Goal: Information Seeking & Learning: Learn about a topic

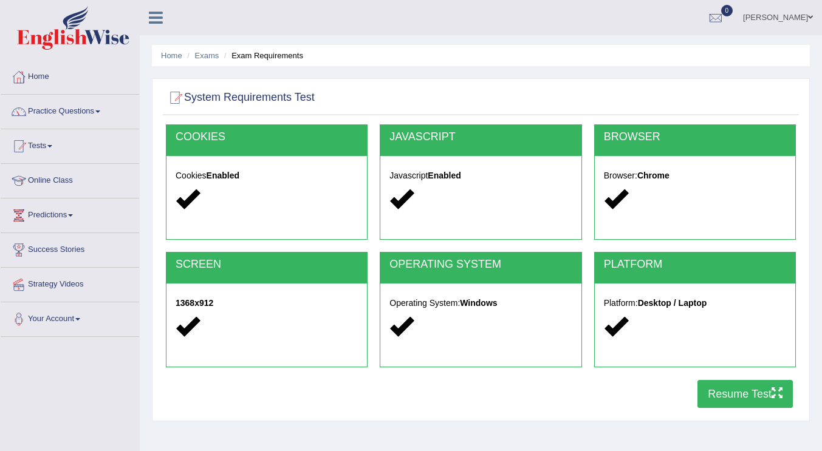
click at [578, 77] on div "Home Exams Exam Requirements System Requirements Test [GEOGRAPHIC_DATA] Cookies…" at bounding box center [481, 304] width 682 height 608
drag, startPoint x: 81, startPoint y: 112, endPoint x: 92, endPoint y: 114, distance: 11.0
click at [81, 112] on link "Practice Questions" at bounding box center [70, 110] width 139 height 30
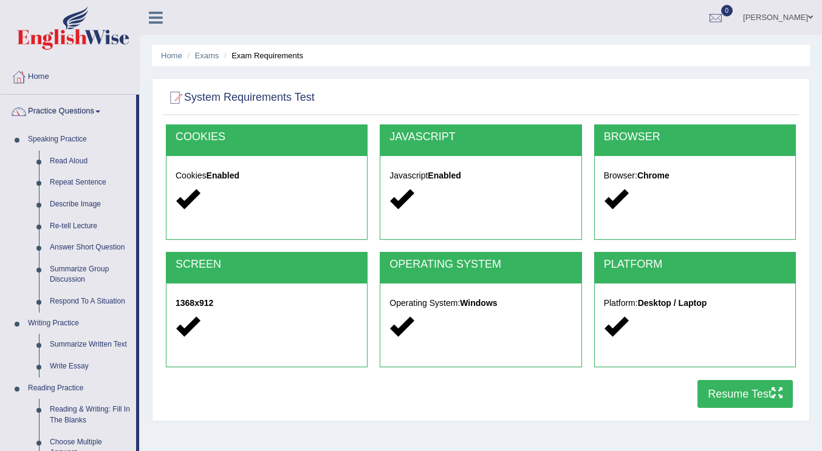
click at [60, 77] on link "Home" at bounding box center [70, 75] width 139 height 30
click at [36, 84] on link "Home" at bounding box center [70, 75] width 139 height 30
click at [414, 73] on div "Home Exams Exam Requirements System Requirements Test COOKIES Cookies Enabled J…" at bounding box center [481, 304] width 682 height 608
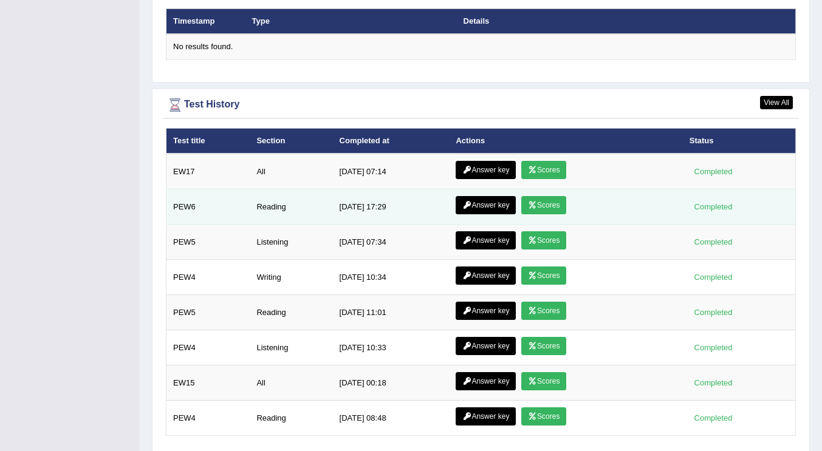
scroll to position [1555, 0]
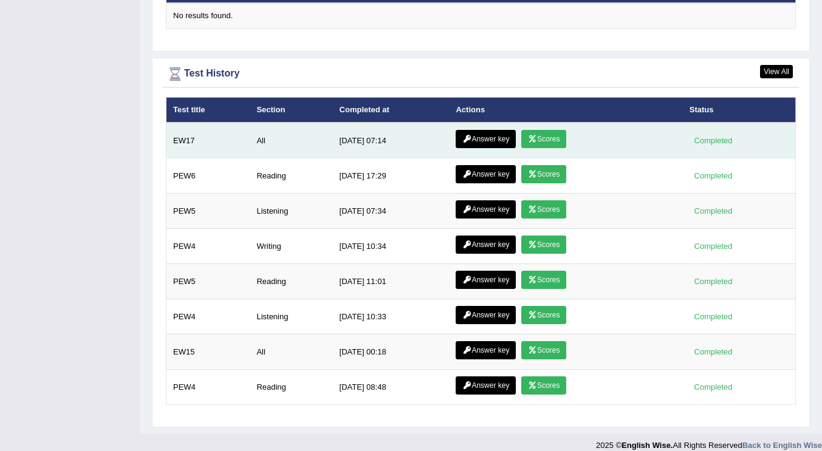
click at [544, 130] on link "Scores" at bounding box center [543, 139] width 45 height 18
click at [543, 130] on link "Scores" at bounding box center [543, 139] width 45 height 18
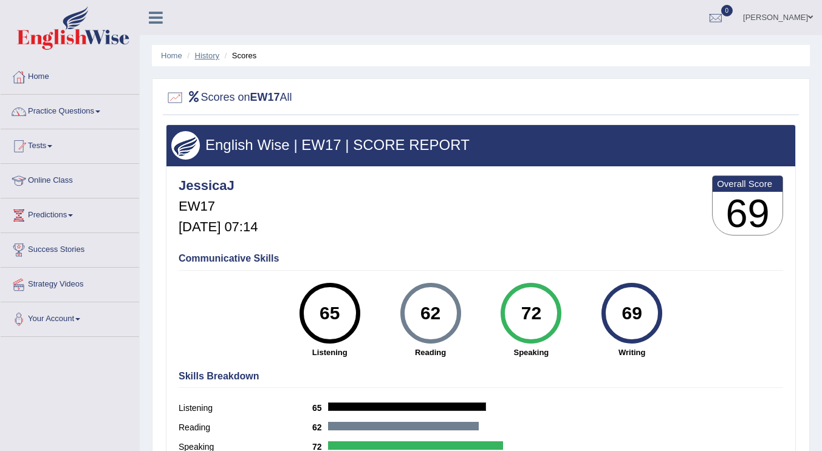
click at [205, 54] on link "History" at bounding box center [207, 55] width 24 height 9
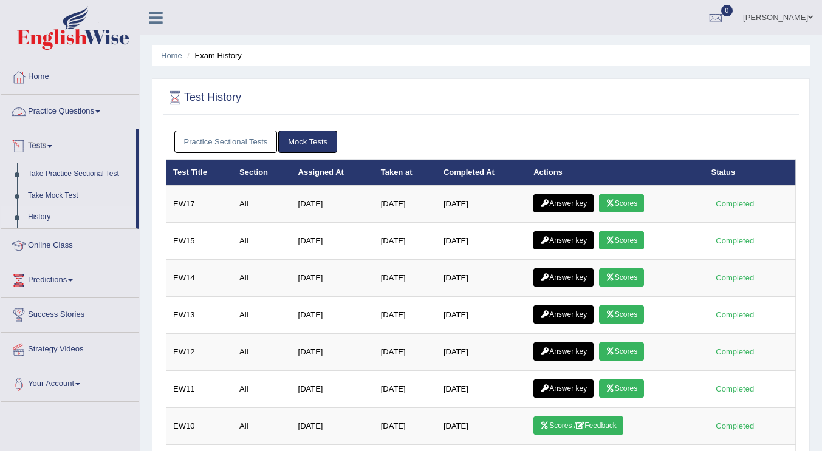
click at [83, 115] on link "Practice Questions" at bounding box center [70, 110] width 139 height 30
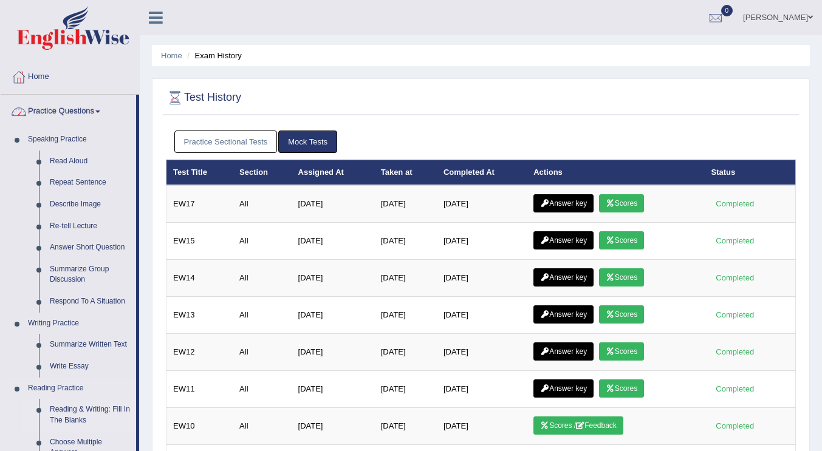
click at [70, 415] on link "Reading & Writing: Fill In The Blanks" at bounding box center [90, 415] width 92 height 32
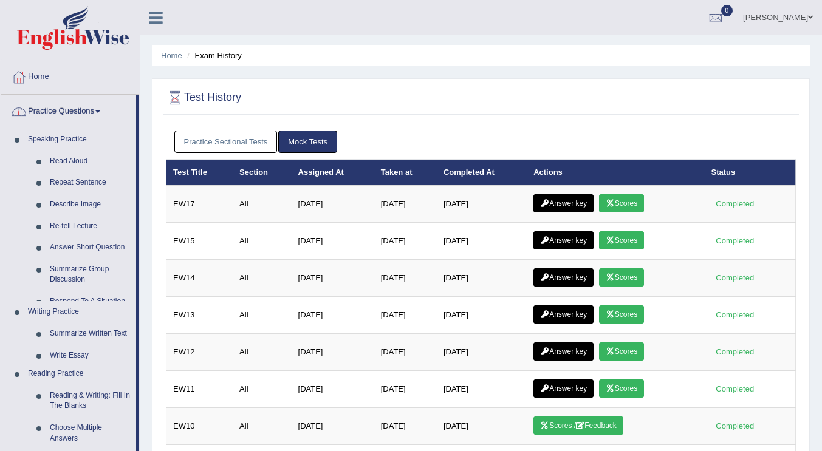
click at [70, 414] on ul "Speaking Practice Read Aloud Repeat Sentence Describe Image Re-tell Lecture Ans…" at bounding box center [68, 430] width 135 height 603
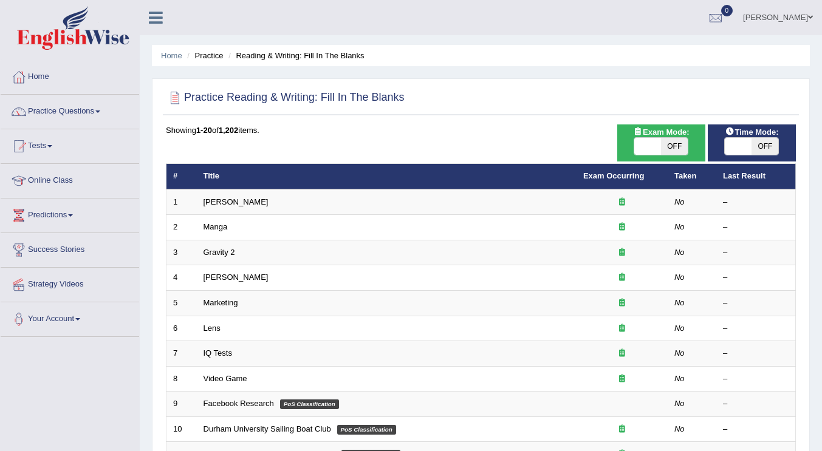
click at [671, 146] on span "OFF" at bounding box center [674, 146] width 27 height 17
checkbox input "true"
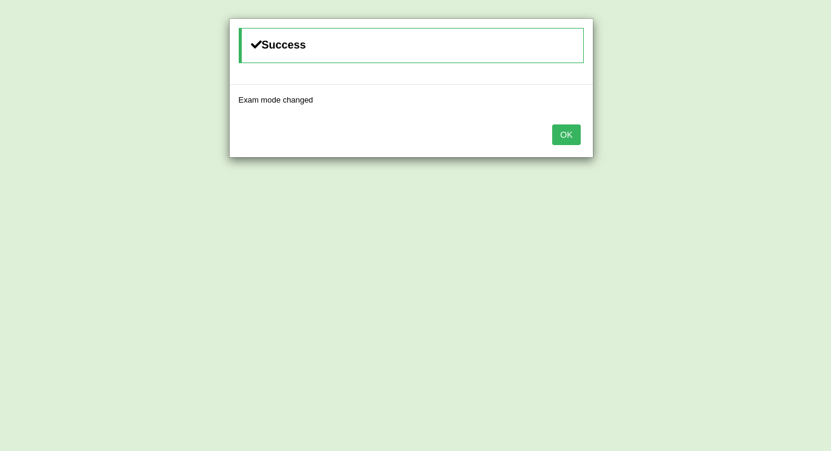
click at [574, 138] on button "OK" at bounding box center [566, 135] width 28 height 21
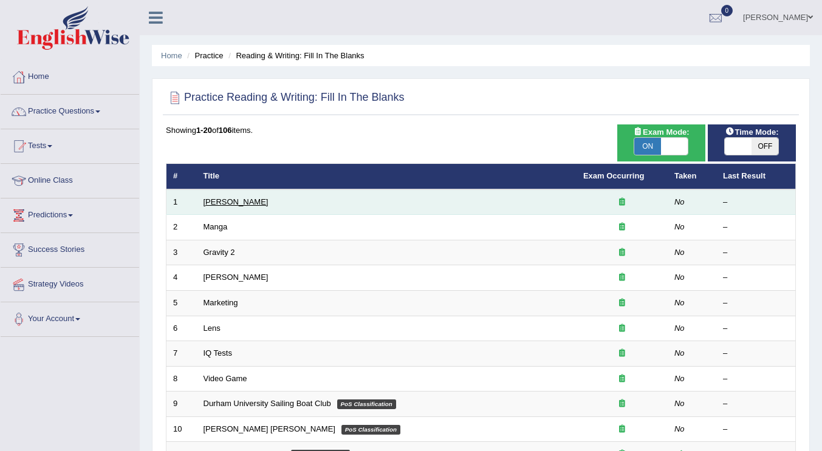
click at [219, 202] on link "[PERSON_NAME]" at bounding box center [236, 201] width 65 height 9
click at [219, 202] on link "Kennedy" at bounding box center [236, 201] width 65 height 9
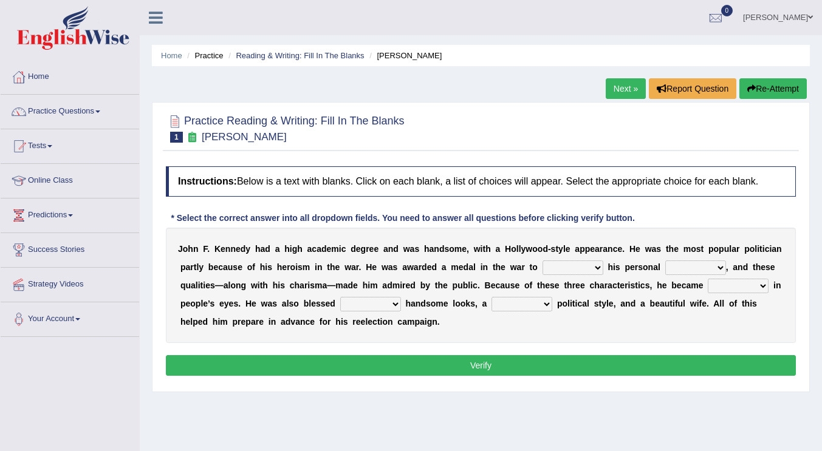
click at [570, 267] on select "prove show evidence upthrow" at bounding box center [573, 268] width 61 height 15
select select "show"
click at [543, 261] on select "prove show evidence upthrow" at bounding box center [573, 268] width 61 height 15
click at [678, 269] on select "passion courage charm liking" at bounding box center [695, 268] width 61 height 15
select select "courage"
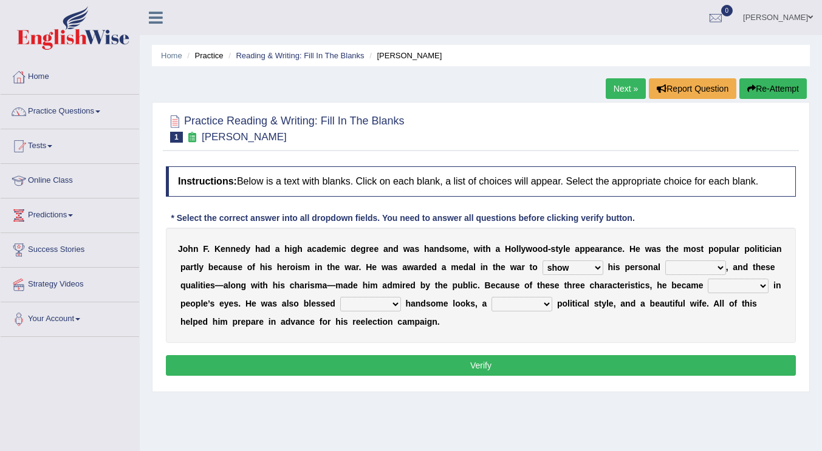
click at [665, 261] on select "passion courage charm liking" at bounding box center [695, 268] width 61 height 15
click at [721, 286] on select "iconic ironic identical impotent" at bounding box center [738, 286] width 61 height 15
select select "iconic"
click at [708, 279] on select "iconic ironic identical impotent" at bounding box center [738, 286] width 61 height 15
click at [606, 335] on div "J o h n F . K e n n e d y h a d a h i g h a c a d e m i c d e g r e e a n d w a…" at bounding box center [481, 285] width 630 height 115
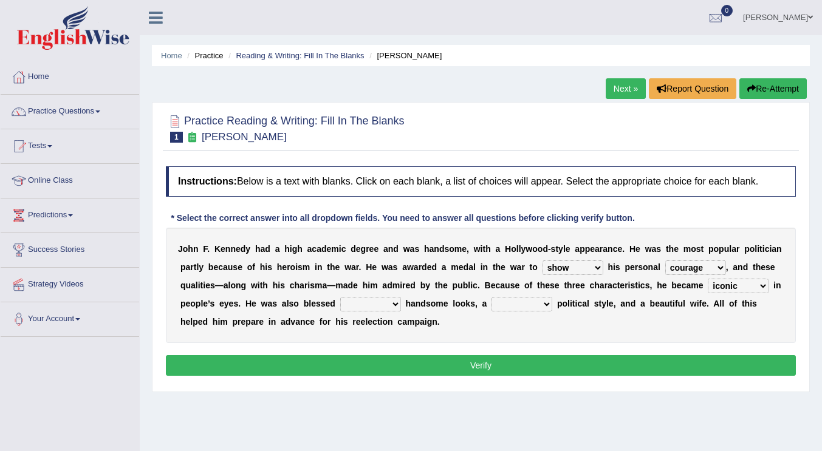
click at [366, 301] on select "with in upon to" at bounding box center [370, 304] width 61 height 15
select select "with"
click at [340, 297] on select "with in upon to" at bounding box center [370, 304] width 61 height 15
click at [521, 306] on select "mending mends mended mend" at bounding box center [522, 304] width 61 height 15
select select "mended"
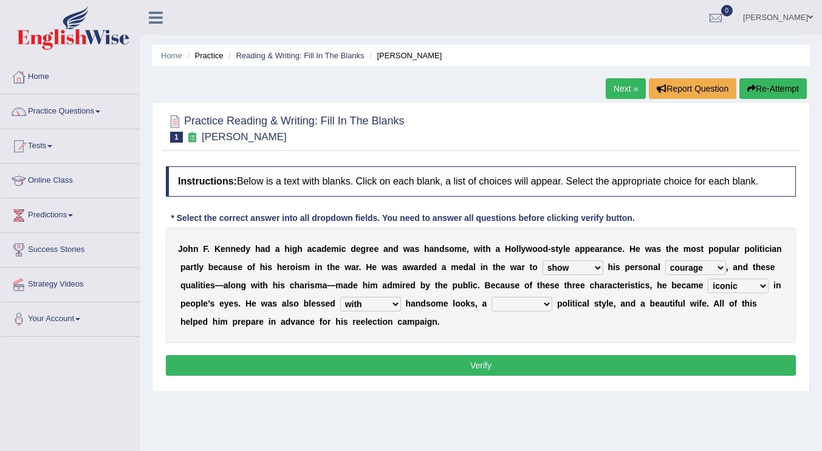
click at [492, 297] on select "mending mends mended mend" at bounding box center [522, 304] width 61 height 15
click at [527, 322] on div "J o h n F . K e n n e d y h a d a h i g h a c a d e m i c d e g r e e a n d w a…" at bounding box center [481, 285] width 630 height 115
click at [575, 268] on select "prove show evidence upthrow" at bounding box center [573, 268] width 61 height 15
click at [423, 361] on button "Verify" at bounding box center [481, 365] width 630 height 21
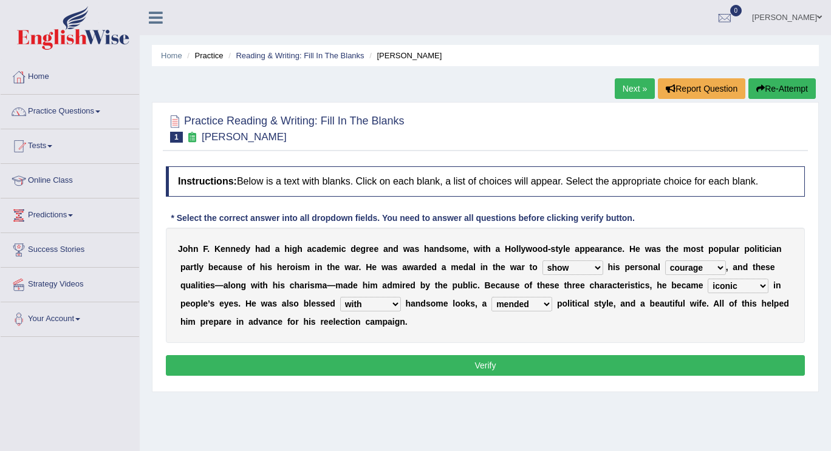
click at [423, 361] on div "Home Practice Reading & Writing: Fill In The Blanks Kennedy Next » Report Quest…" at bounding box center [485, 304] width 691 height 608
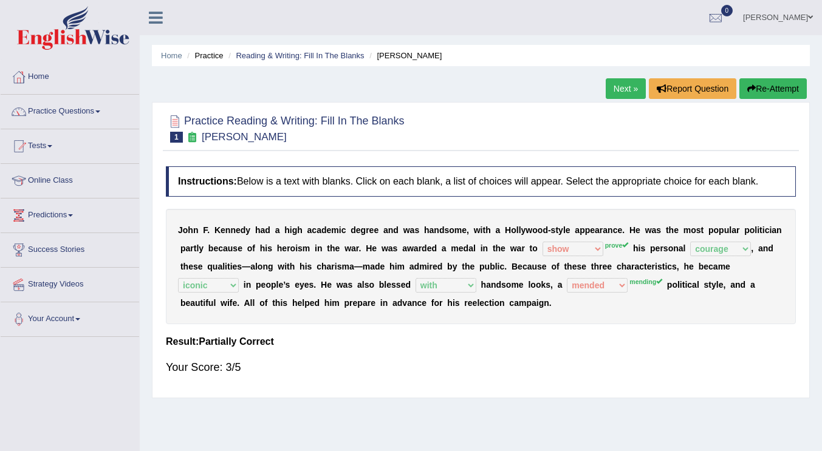
click at [615, 91] on link "Next »" at bounding box center [626, 88] width 40 height 21
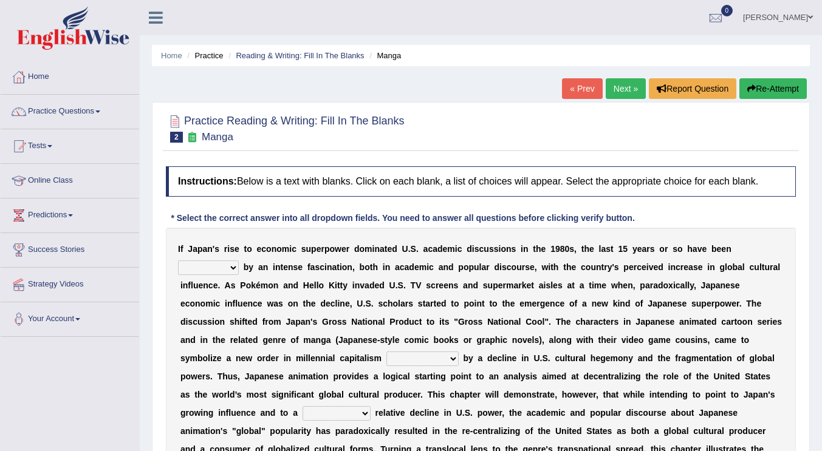
click at [622, 89] on link "Next »" at bounding box center [626, 88] width 40 height 21
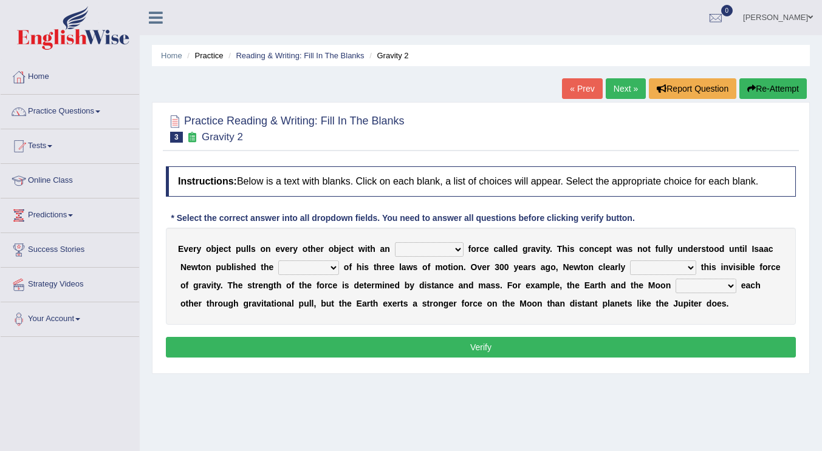
click at [0, 122] on div "Home Practice Questions Speaking Practice Read Aloud Repeat Sentence Describe I…" at bounding box center [69, 198] width 157 height 277
click at [409, 247] on select "invisible unknown unbelievable inconsistent" at bounding box center [429, 249] width 69 height 15
select select "invisible"
click at [395, 242] on select "invisible unknown unbelievable inconsistent" at bounding box center [429, 249] width 69 height 15
click at [303, 266] on select "concept theory method argument" at bounding box center [308, 268] width 61 height 15
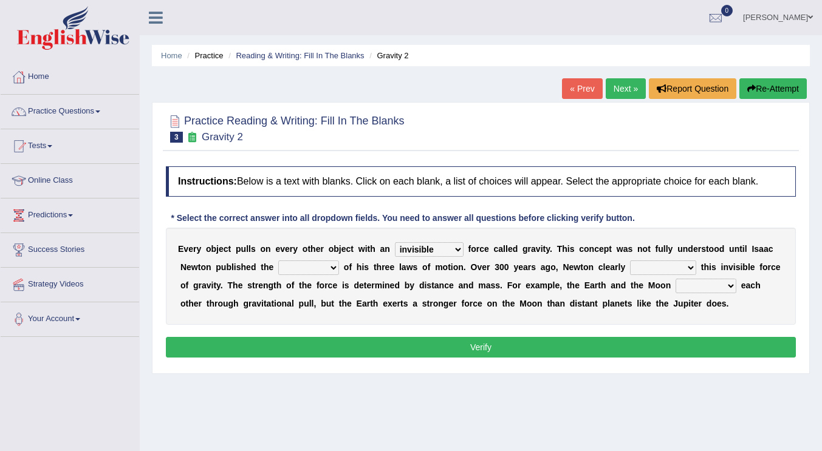
select select "theory"
click at [278, 261] on select "concept theory method argument" at bounding box center [308, 268] width 61 height 15
click at [664, 268] on select "explained undermined overturned realized" at bounding box center [663, 268] width 66 height 15
select select "explained"
click at [630, 261] on select "explained undermined overturned realized" at bounding box center [663, 268] width 66 height 15
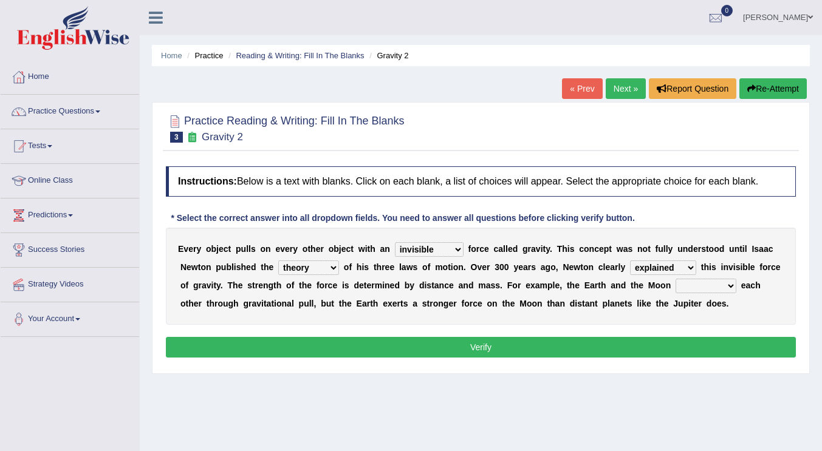
click at [681, 284] on select "affect spin evade span" at bounding box center [706, 286] width 61 height 15
click at [568, 289] on b "t" at bounding box center [568, 286] width 3 height 10
click at [550, 310] on div "E v e r y o b j e c t p u l l s o n e v e r y o t h e r o b j e c t w i t h a n…" at bounding box center [481, 276] width 630 height 97
click at [691, 289] on select "affect spin evade span" at bounding box center [706, 286] width 61 height 15
select select "evade"
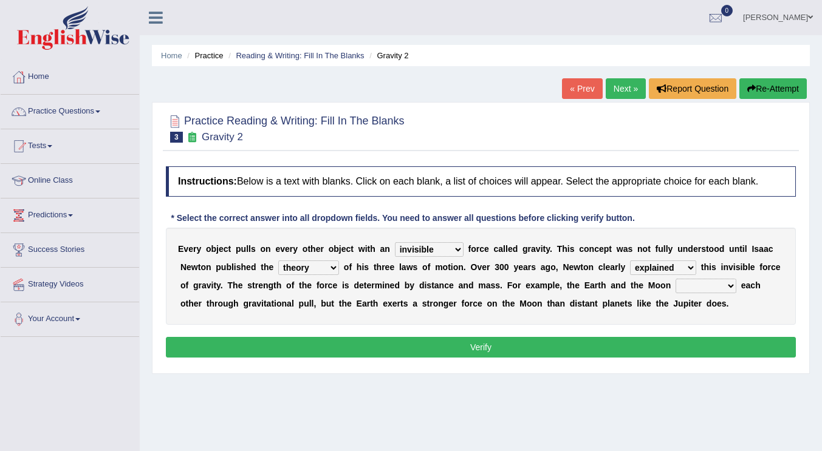
click at [676, 279] on select "affect spin evade span" at bounding box center [706, 286] width 61 height 15
click at [534, 310] on div "E v e r y o b j e c t p u l l s o n e v e r y o t h e r o b j e c t w i t h a n…" at bounding box center [481, 276] width 630 height 97
click at [532, 357] on button "Verify" at bounding box center [481, 347] width 630 height 21
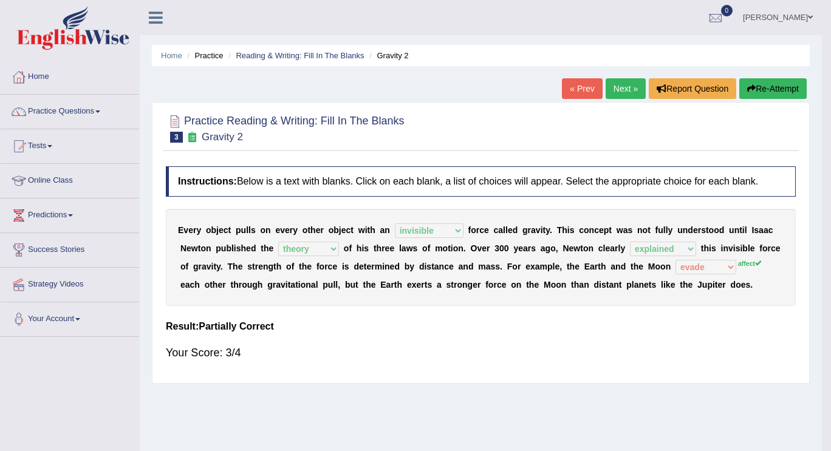
click at [532, 357] on body "Toggle navigation Home Practice Questions Speaking Practice Read Aloud Repeat S…" at bounding box center [415, 225] width 831 height 451
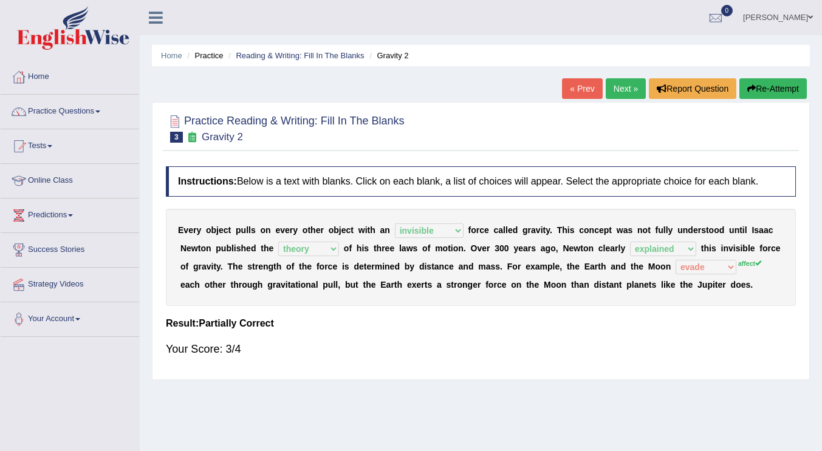
click at [623, 92] on link "Next »" at bounding box center [626, 88] width 40 height 21
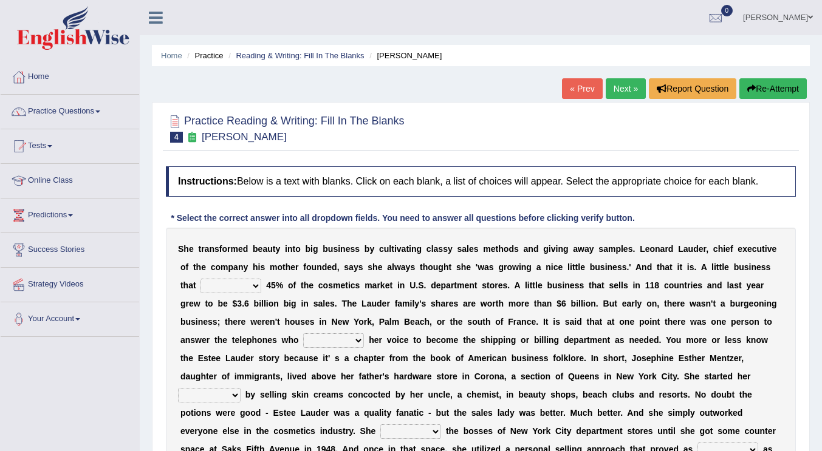
click at [622, 92] on link "Next »" at bounding box center [626, 88] width 40 height 21
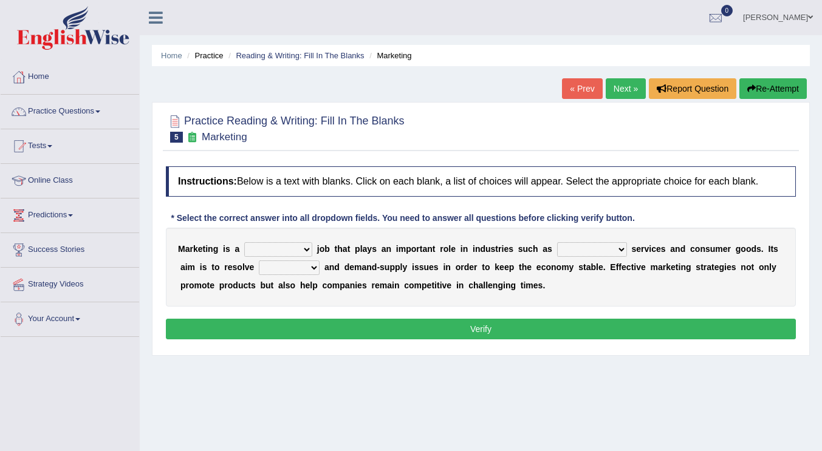
click at [293, 250] on select "professional flexible parochial descriptive" at bounding box center [278, 249] width 68 height 15
click at [583, 244] on select "civil financial conventional foremost" at bounding box center [592, 249] width 70 height 15
click at [259, 250] on select "professional flexible parochial descriptive" at bounding box center [278, 249] width 68 height 15
select select "professional"
click at [244, 242] on select "professional flexible parochial descriptive" at bounding box center [278, 249] width 68 height 15
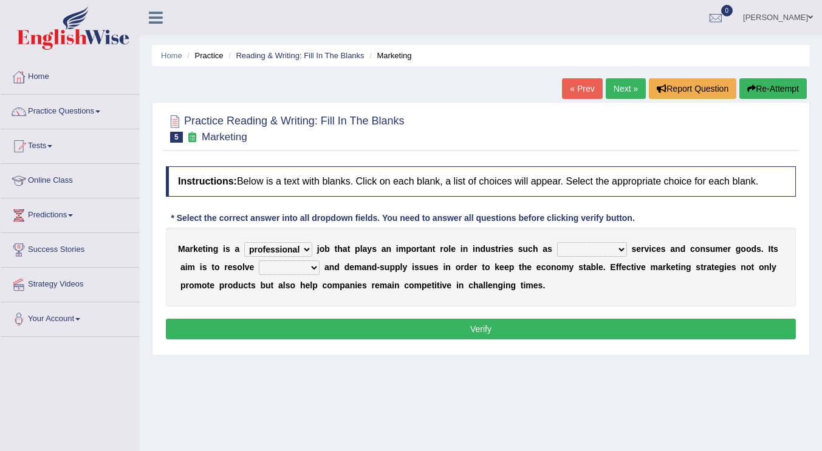
click at [586, 250] on select "civil financial conventional foremost" at bounding box center [592, 249] width 70 height 15
select select "financial"
click at [557, 242] on select "civil financial conventional foremost" at bounding box center [592, 249] width 70 height 15
click at [275, 267] on select "imbalance excess symmetry budget" at bounding box center [289, 268] width 61 height 15
select select "imbalance"
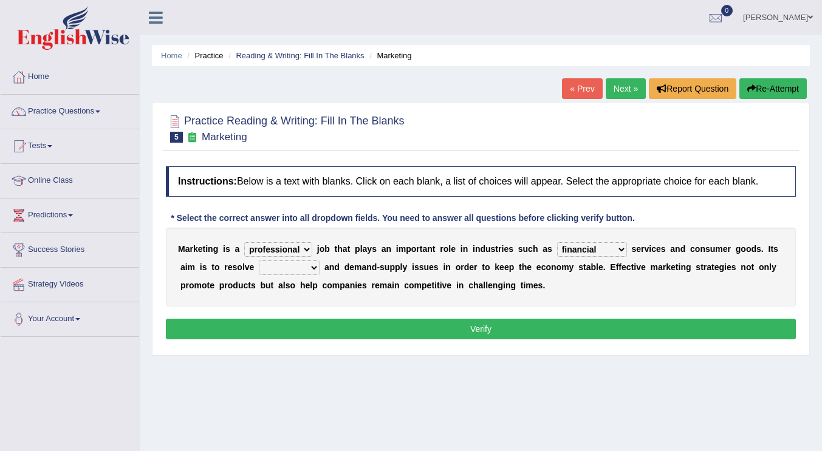
click at [259, 261] on select "imbalance excess symmetry budget" at bounding box center [289, 268] width 61 height 15
click at [283, 243] on select "professional flexible parochial descriptive" at bounding box center [278, 249] width 68 height 15
click at [444, 261] on div "M a r k e t i n g i s a professional flexible parochial descriptive j o b t h a…" at bounding box center [481, 267] width 630 height 79
click at [311, 270] on select "imbalance excess symmetry budget" at bounding box center [289, 268] width 61 height 15
click at [416, 275] on div "M a r k e t i n g i s a professional flexible parochial descriptive j o b t h a…" at bounding box center [481, 267] width 630 height 79
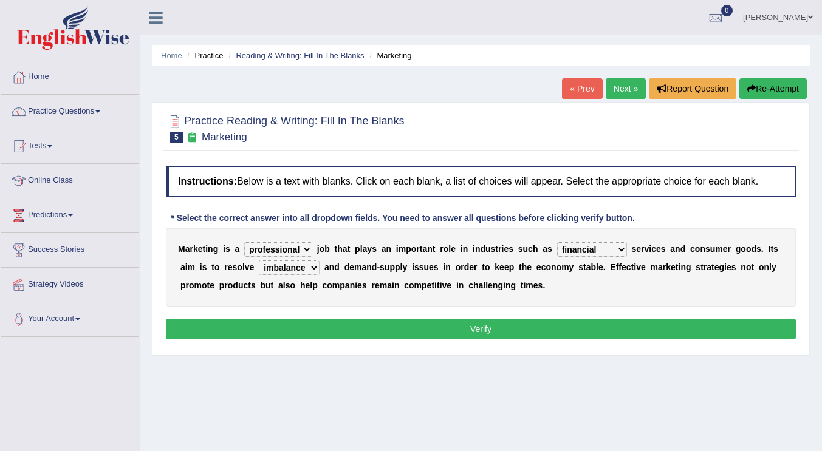
click at [409, 365] on div "Home Practice Reading & Writing: Fill In The Blanks Marketing « Prev Next » Rep…" at bounding box center [481, 304] width 682 height 608
click at [513, 345] on div "Instructions: Below is a text with blanks. Click on each blank, a list of choic…" at bounding box center [481, 254] width 636 height 189
click at [510, 335] on button "Verify" at bounding box center [481, 329] width 630 height 21
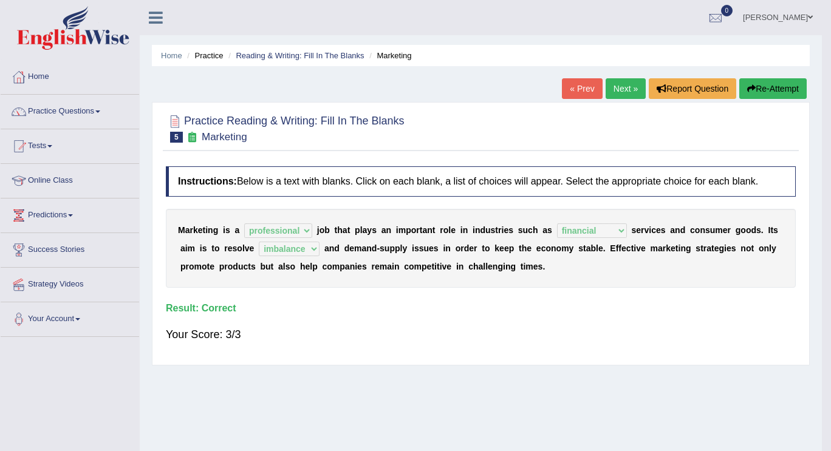
click at [510, 335] on body "Toggle navigation Home Practice Questions Speaking Practice Read Aloud Repeat S…" at bounding box center [415, 225] width 831 height 451
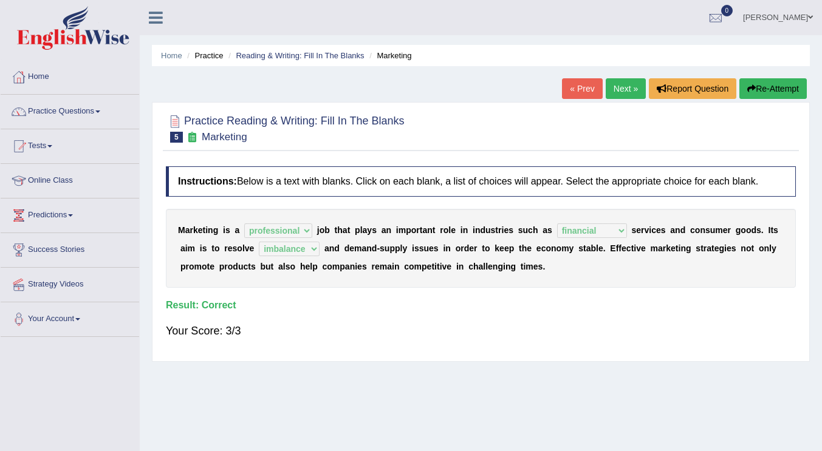
click at [620, 94] on link "Next »" at bounding box center [626, 88] width 40 height 21
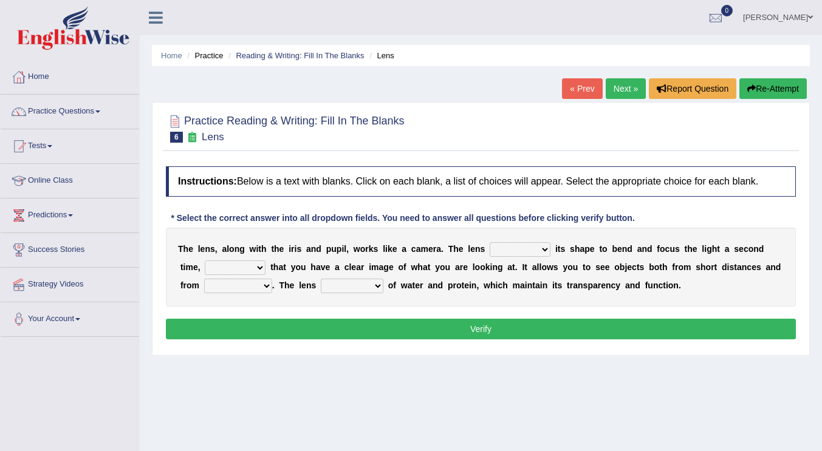
click at [510, 250] on select "adjusts shows selects presents" at bounding box center [520, 249] width 61 height 15
select select "adjusts"
click at [490, 242] on select "adjusts shows selects presents" at bounding box center [520, 249] width 61 height 15
click at [227, 269] on select "ensures to ensure ensure ensured" at bounding box center [235, 268] width 61 height 15
select select "to ensure"
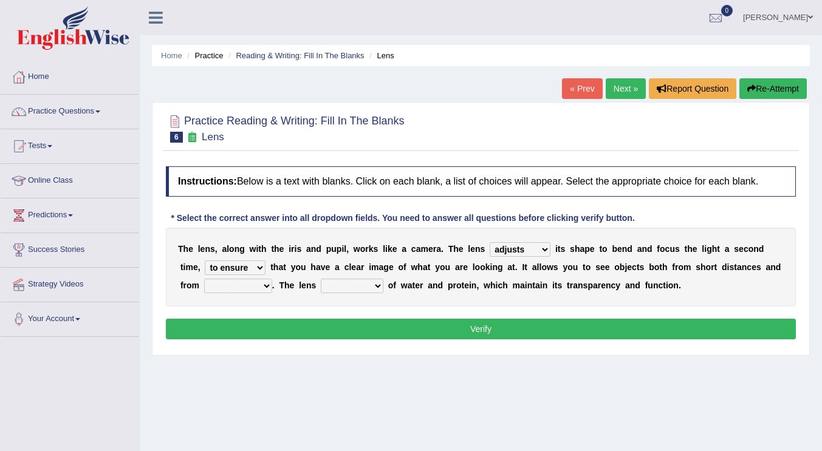
click at [205, 261] on select "ensures to ensure ensure ensured" at bounding box center [235, 268] width 61 height 15
click at [220, 284] on select "far away in between further apart all along" at bounding box center [238, 286] width 68 height 15
click at [218, 282] on select "far away in between further apart all along" at bounding box center [238, 286] width 68 height 15
select select "far away"
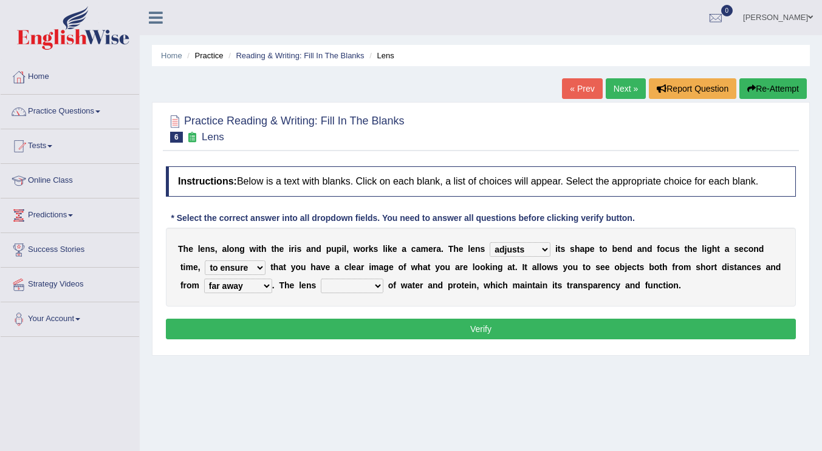
click at [204, 279] on select "far away in between further apart all along" at bounding box center [238, 286] width 68 height 15
click at [366, 283] on select "constitutes comprises composes consists" at bounding box center [352, 286] width 63 height 15
select select "consists"
click at [321, 279] on select "constitutes comprises composes consists" at bounding box center [352, 286] width 63 height 15
click at [453, 391] on div "Home Practice Reading & Writing: Fill In The Blanks Lens « Prev Next » Report Q…" at bounding box center [481, 304] width 682 height 608
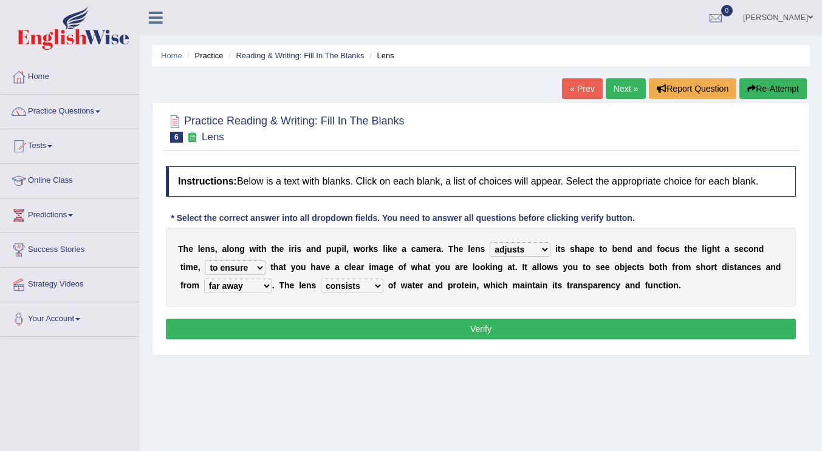
click at [517, 335] on button "Verify" at bounding box center [481, 329] width 630 height 21
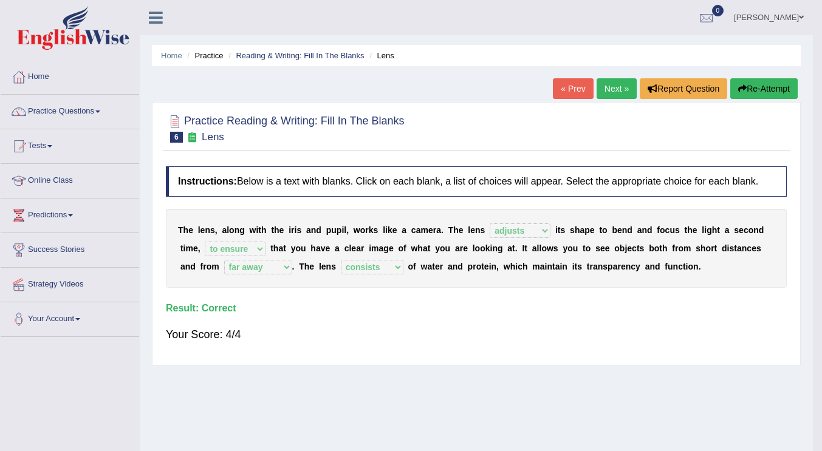
click at [517, 334] on div "Practice Reading & Writing: Fill In The Blanks 6 Lens Instructions: Below is a …" at bounding box center [476, 234] width 649 height 264
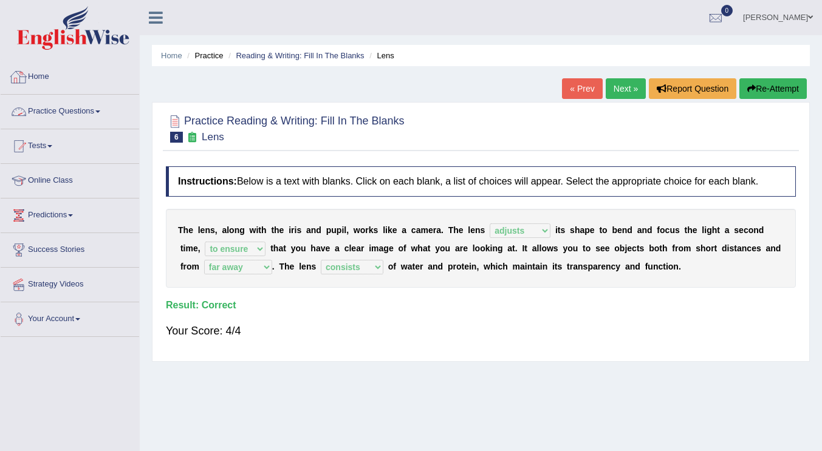
click at [95, 112] on link "Practice Questions" at bounding box center [70, 110] width 139 height 30
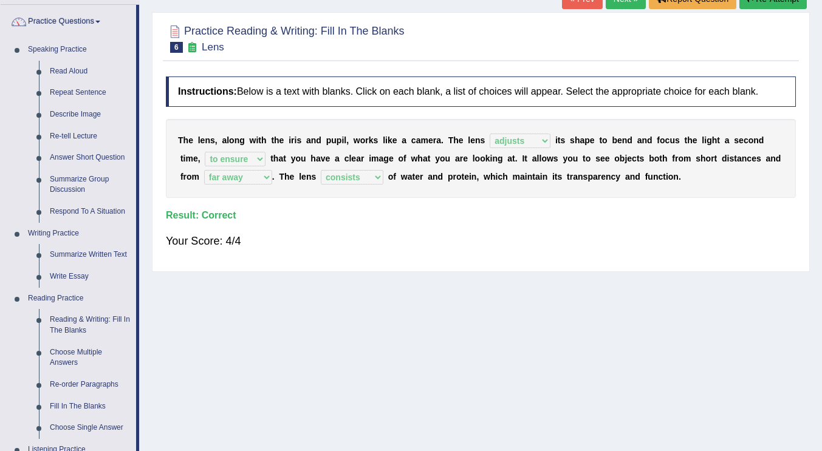
scroll to position [97, 0]
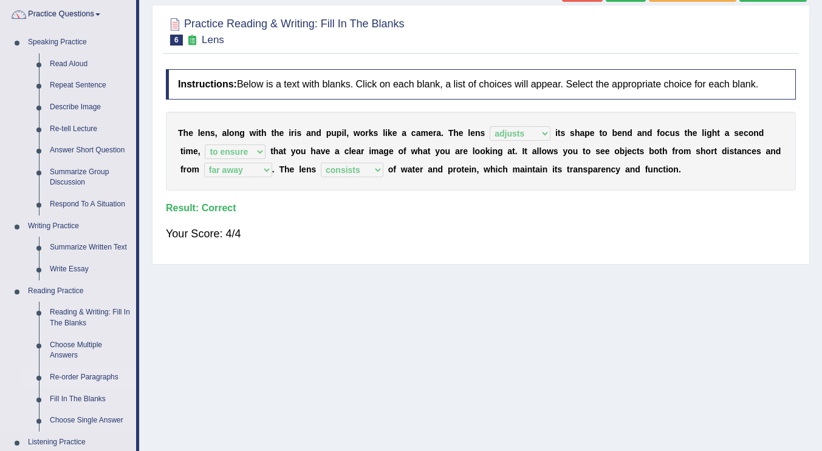
click at [93, 379] on link "Re-order Paragraphs" at bounding box center [90, 378] width 92 height 22
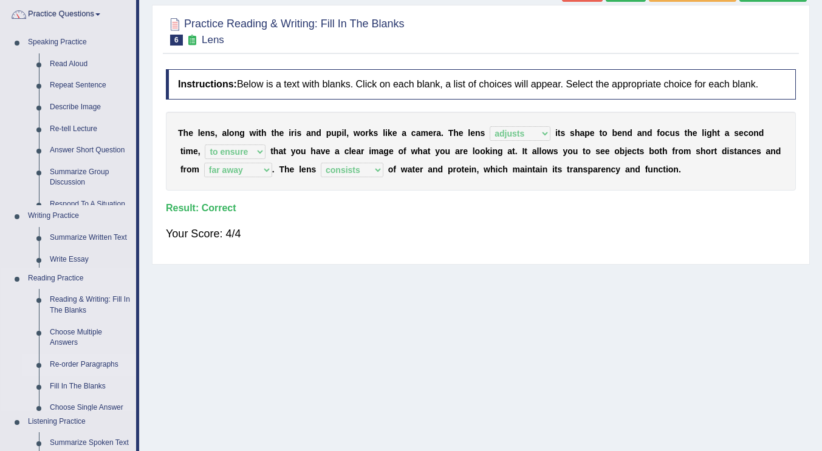
click at [93, 379] on ul "Speaking Practice Read Aloud Repeat Sentence Describe Image Re-tell Lecture Ans…" at bounding box center [68, 330] width 135 height 596
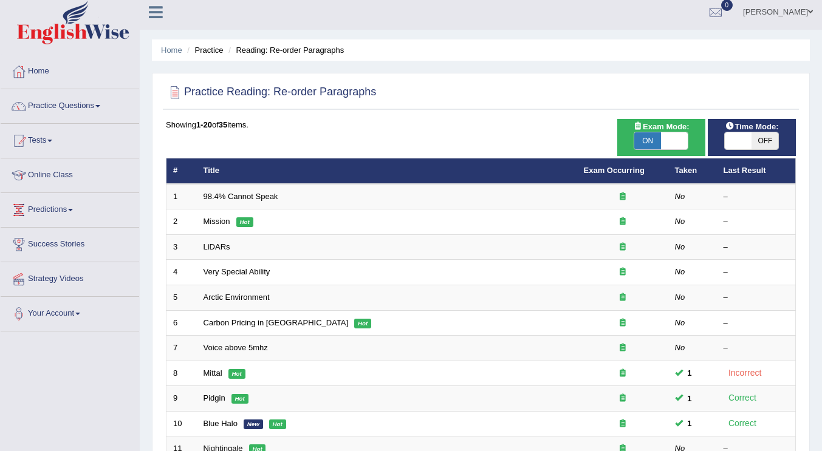
scroll to position [353, 0]
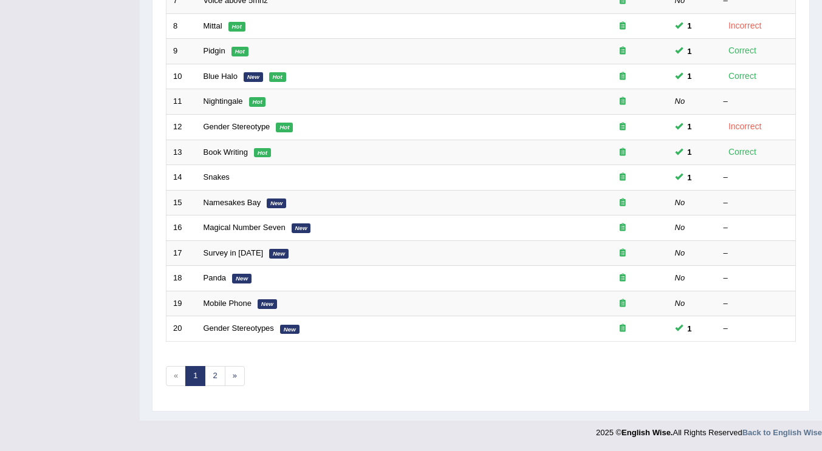
click at [821, 438] on div "2025 © English Wise. All Rights Reserved Back to English Wise" at bounding box center [709, 430] width 226 height 18
click at [211, 378] on link "2" at bounding box center [215, 376] width 20 height 20
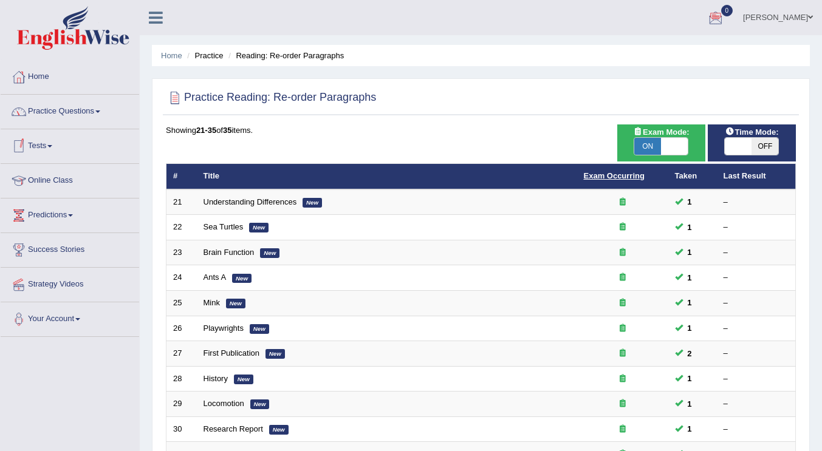
click at [606, 175] on link "Exam Occurring" at bounding box center [614, 175] width 61 height 9
click at [671, 149] on span at bounding box center [674, 146] width 27 height 17
checkbox input "false"
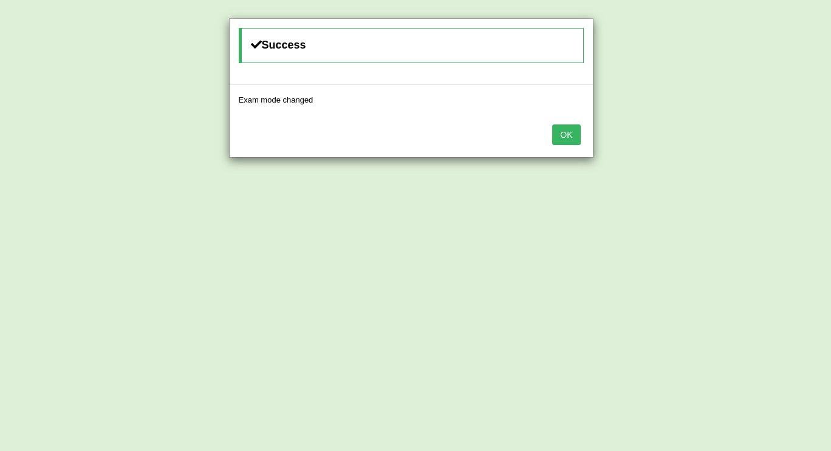
click at [554, 134] on button "OK" at bounding box center [566, 135] width 28 height 21
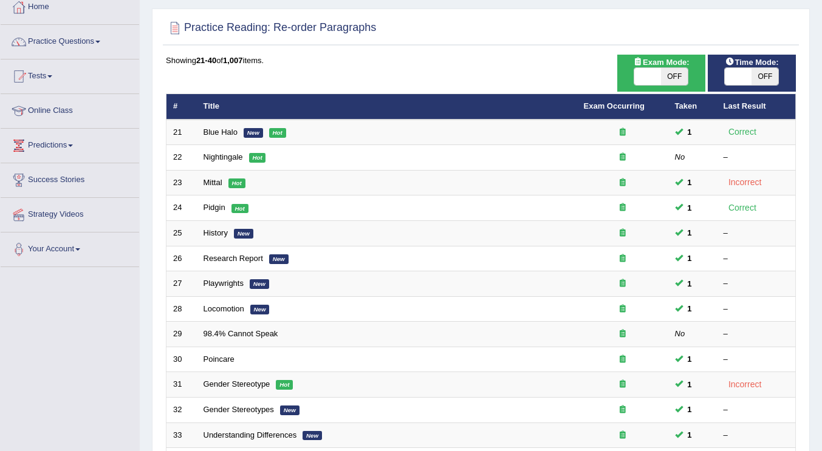
scroll to position [353, 0]
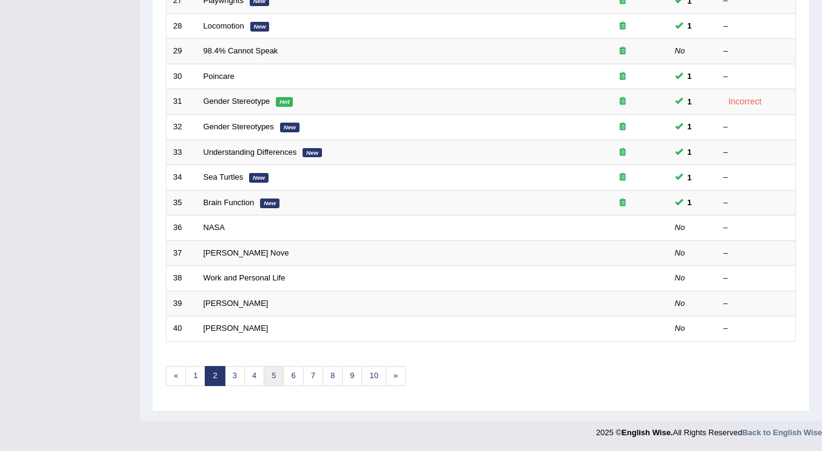
click at [275, 377] on link "5" at bounding box center [274, 376] width 20 height 20
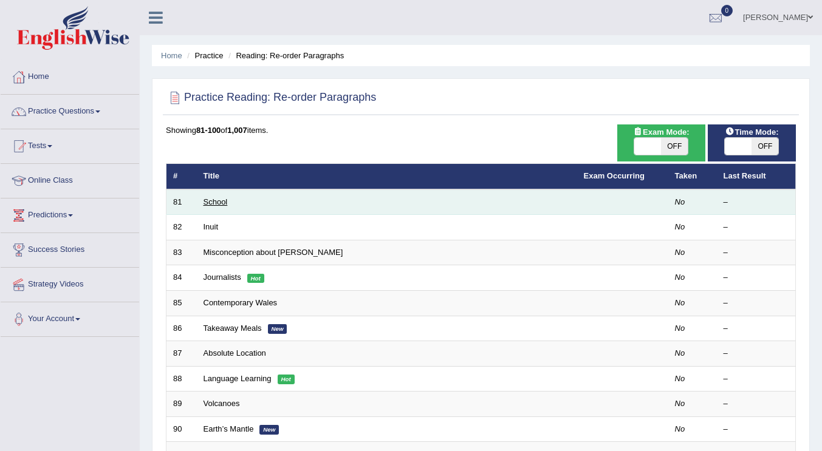
click at [218, 202] on link "School" at bounding box center [216, 201] width 24 height 9
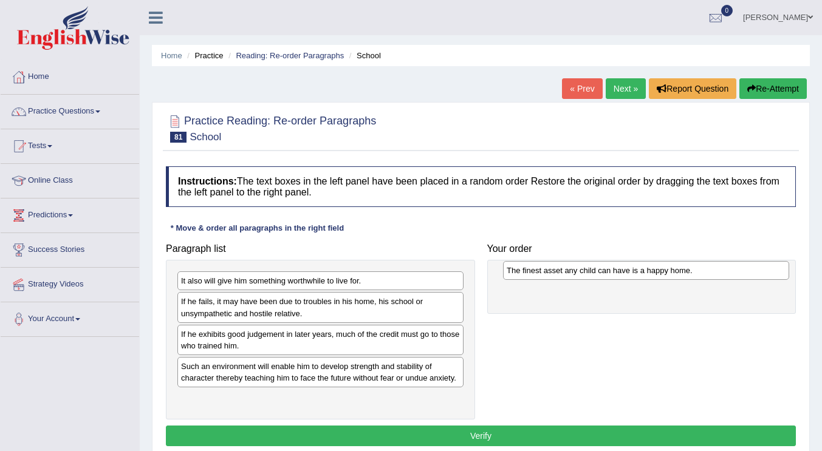
drag, startPoint x: 287, startPoint y: 340, endPoint x: 613, endPoint y: 276, distance: 331.9
click at [613, 276] on div "The finest asset any child can have is a happy home." at bounding box center [646, 270] width 286 height 19
click at [603, 351] on div "Paragraph list It also will give him something worthwhile to live for. If he fa…" at bounding box center [481, 329] width 642 height 183
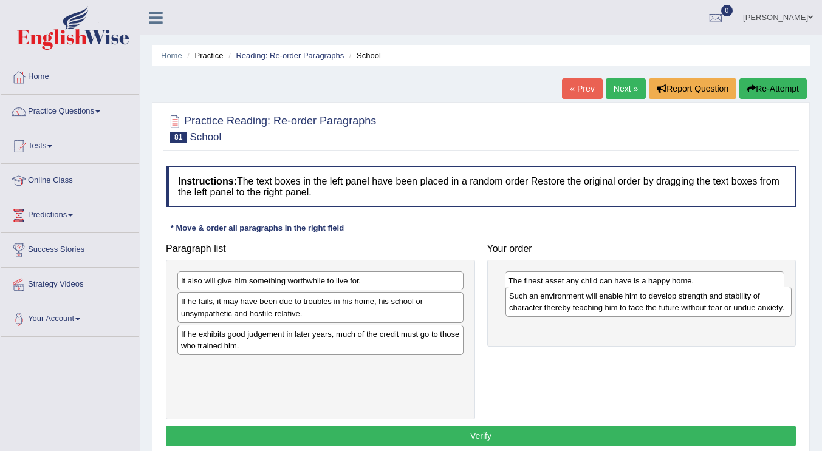
drag, startPoint x: 253, startPoint y: 374, endPoint x: 581, endPoint y: 304, distance: 335.6
click at [581, 304] on div "Such an environment will enable him to develop strength and stability of charac…" at bounding box center [649, 302] width 286 height 30
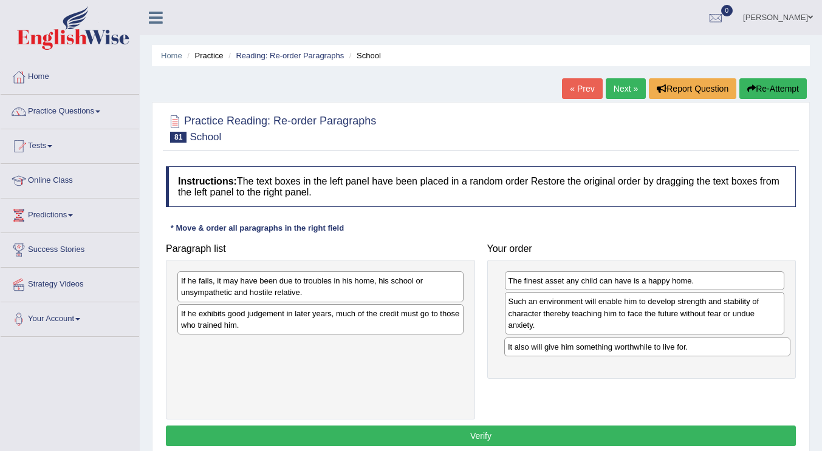
drag, startPoint x: 335, startPoint y: 286, endPoint x: 662, endPoint y: 352, distance: 333.5
click at [662, 352] on div "It also will give him something worthwhile to live for." at bounding box center [647, 347] width 286 height 19
click at [399, 358] on div "If he fails, it may have been due to troubles in his home, his school or unsymp…" at bounding box center [320, 340] width 309 height 160
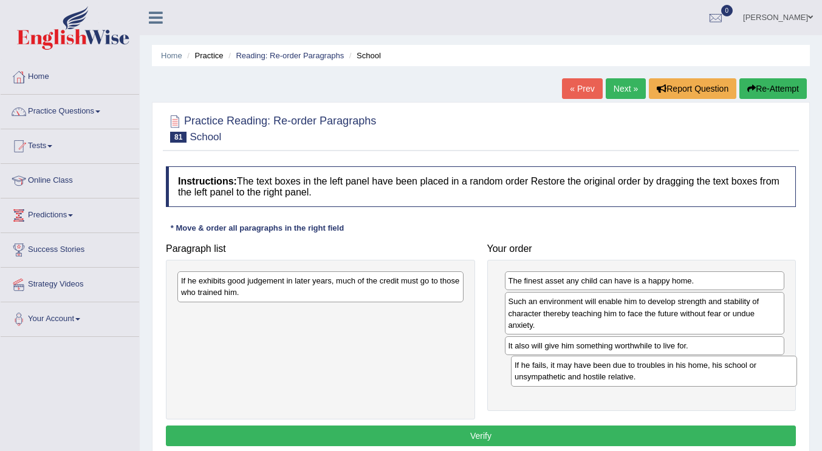
drag, startPoint x: 382, startPoint y: 290, endPoint x: 716, endPoint y: 375, distance: 344.1
click at [716, 375] on div "If he fails, it may have been due to troubles in his home, his school or unsymp…" at bounding box center [654, 371] width 286 height 30
click at [397, 406] on div "If he exhibits good judgement in later years, much of the credit must go to tho…" at bounding box center [320, 340] width 309 height 160
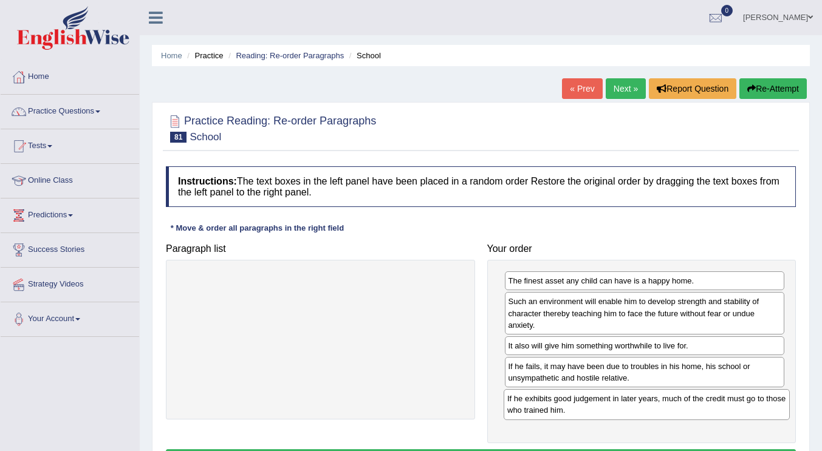
drag, startPoint x: 356, startPoint y: 288, endPoint x: 682, endPoint y: 406, distance: 346.9
click at [682, 406] on div "If he exhibits good judgement in later years, much of the credit must go to tho…" at bounding box center [647, 404] width 286 height 30
click at [410, 378] on div at bounding box center [320, 340] width 309 height 160
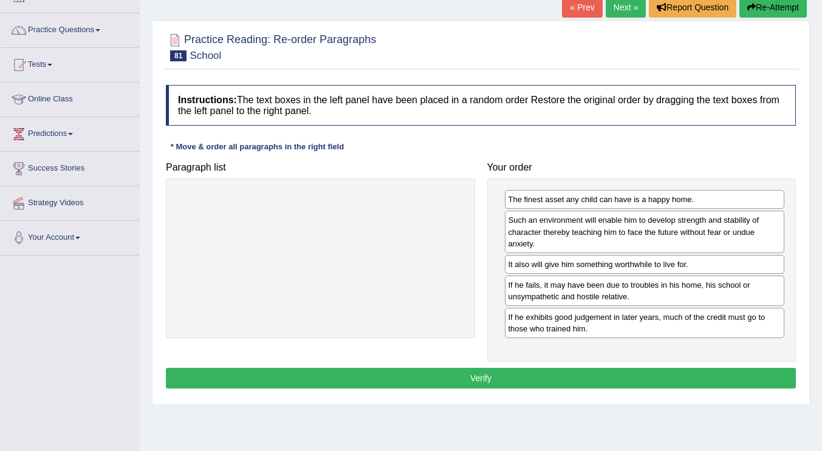
scroll to position [97, 0]
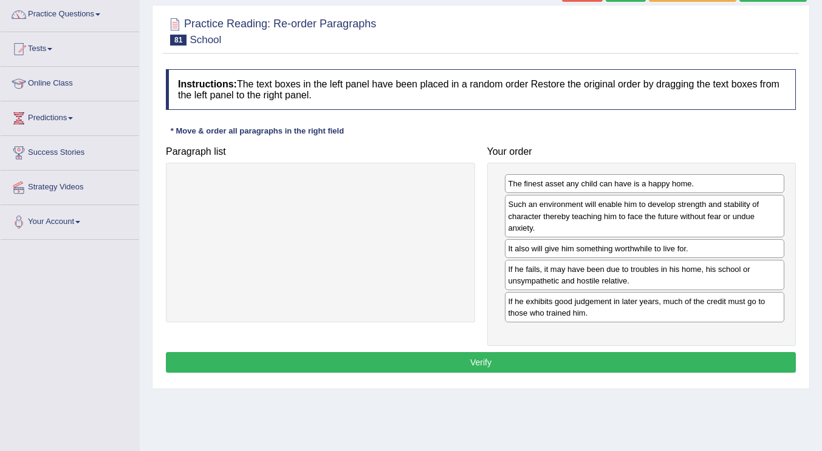
click at [487, 366] on button "Verify" at bounding box center [481, 362] width 630 height 21
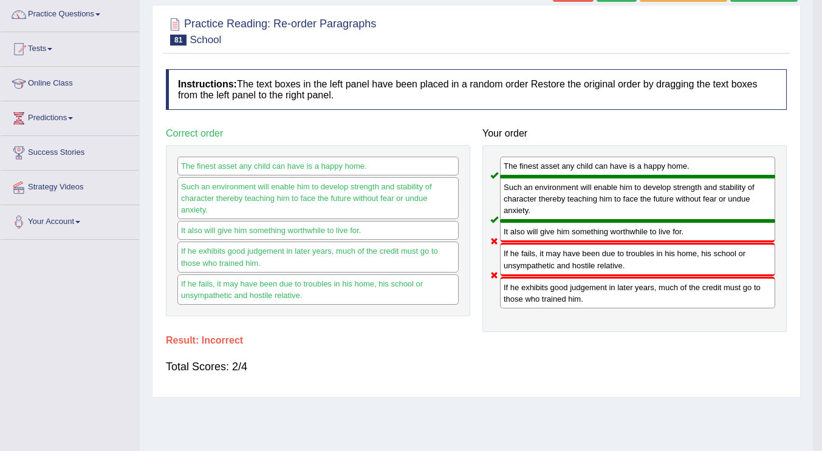
click at [487, 365] on div "Home Practice Reading: Re-order Paragraphs School « Prev Next » Report Question…" at bounding box center [476, 207] width 673 height 608
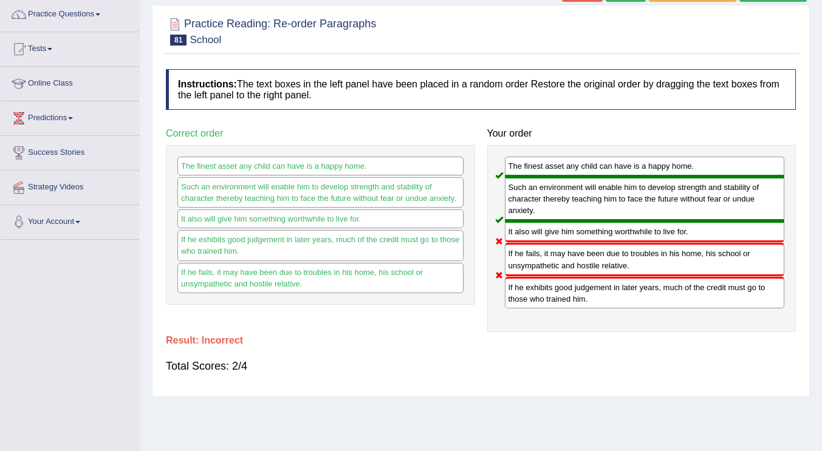
click at [622, 258] on div "If he fails, it may have been due to troubles in his home, his school or unsymp…" at bounding box center [645, 259] width 280 height 33
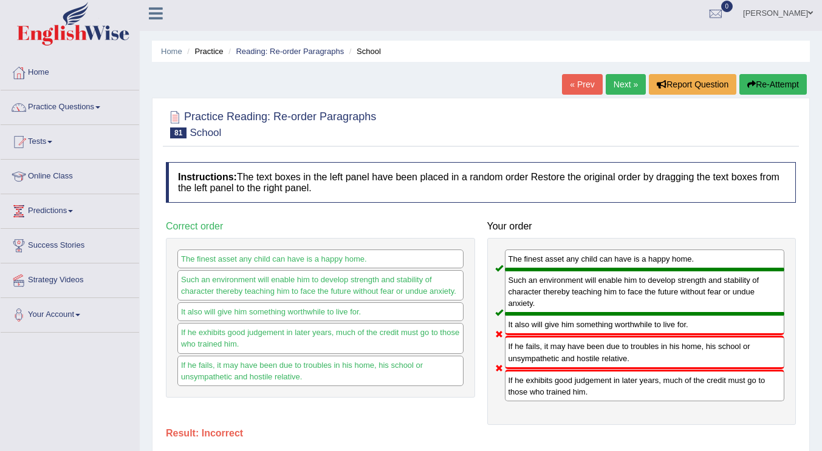
scroll to position [0, 0]
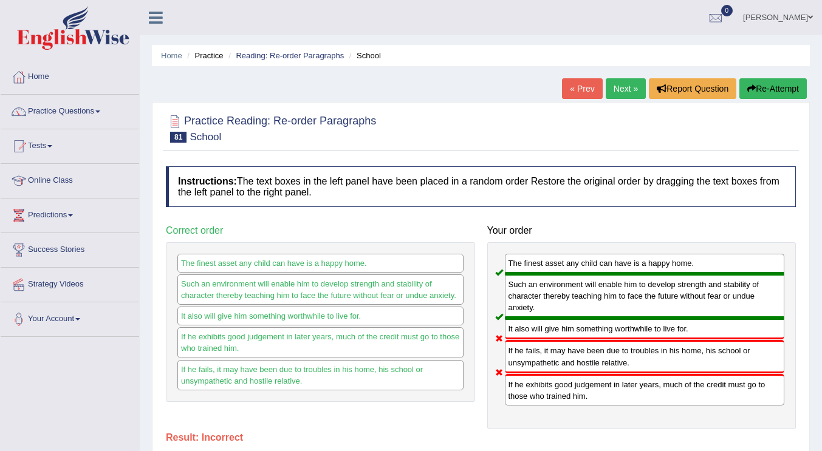
click at [625, 89] on link "Next »" at bounding box center [626, 88] width 40 height 21
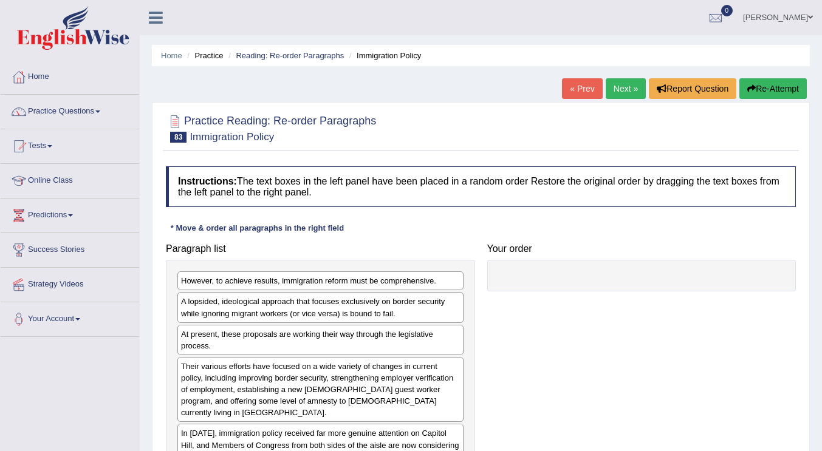
click at [571, 85] on link "« Prev" at bounding box center [582, 88] width 40 height 21
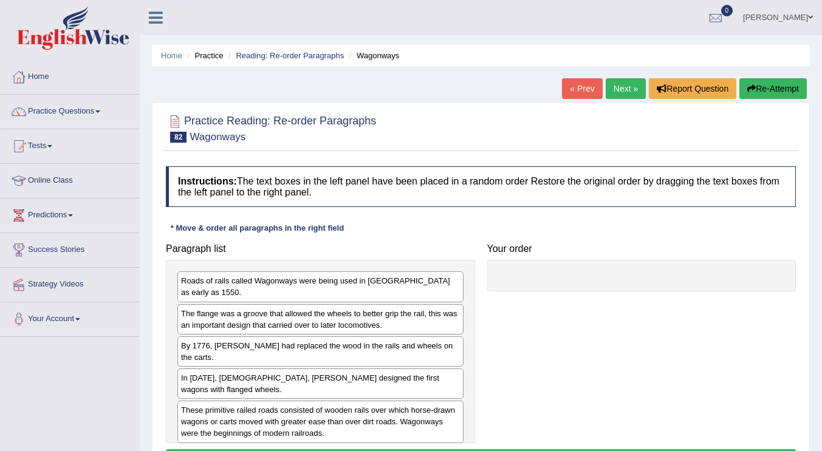
click at [556, 324] on div "Paragraph list Roads of rails called Wagonways were being used in [GEOGRAPHIC_D…" at bounding box center [481, 341] width 642 height 206
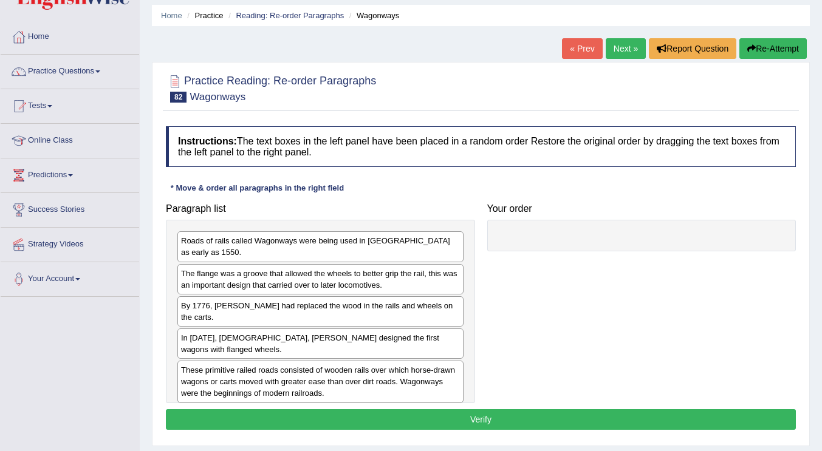
scroll to position [61, 0]
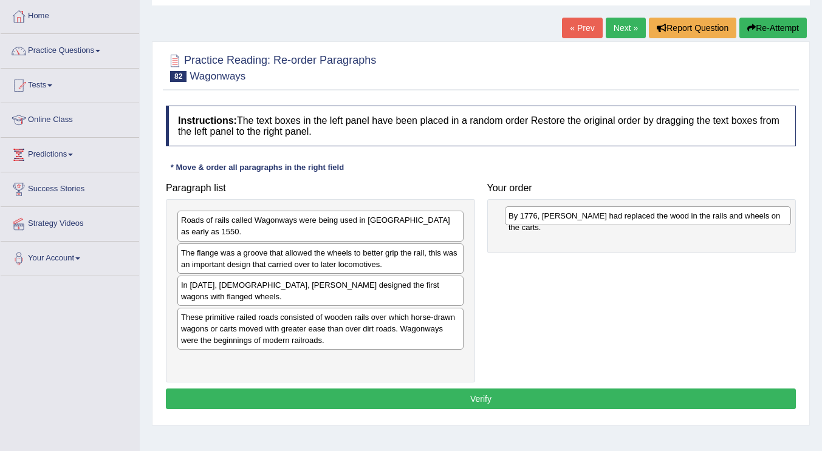
drag, startPoint x: 253, startPoint y: 292, endPoint x: 581, endPoint y: 222, distance: 334.7
click at [581, 222] on div "By 1776, [PERSON_NAME] had replaced the wood in the rails and wheels on the car…" at bounding box center [648, 216] width 286 height 19
drag, startPoint x: 557, startPoint y: 306, endPoint x: 566, endPoint y: 306, distance: 9.1
click at [557, 306] on div "Paragraph list Roads of rails called Wagonways were being used in [GEOGRAPHIC_D…" at bounding box center [481, 280] width 642 height 206
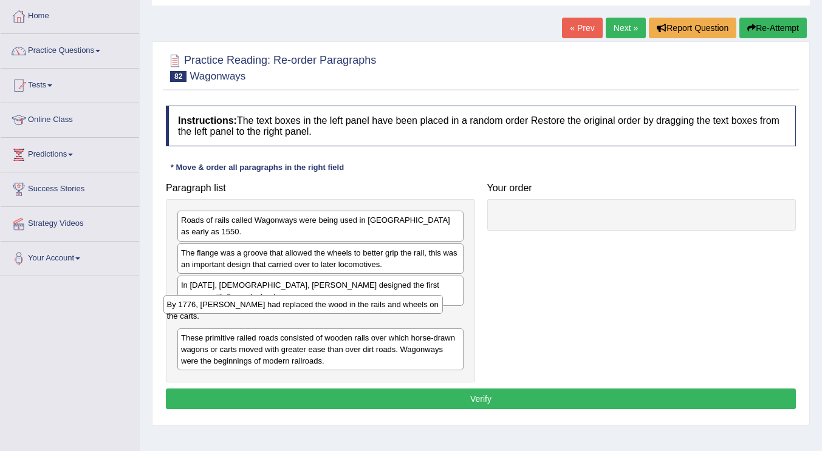
drag, startPoint x: 585, startPoint y: 224, endPoint x: 242, endPoint y: 309, distance: 352.9
click at [242, 309] on div "By 1776, [PERSON_NAME] had replaced the wood in the rails and wheels on the car…" at bounding box center [303, 304] width 280 height 19
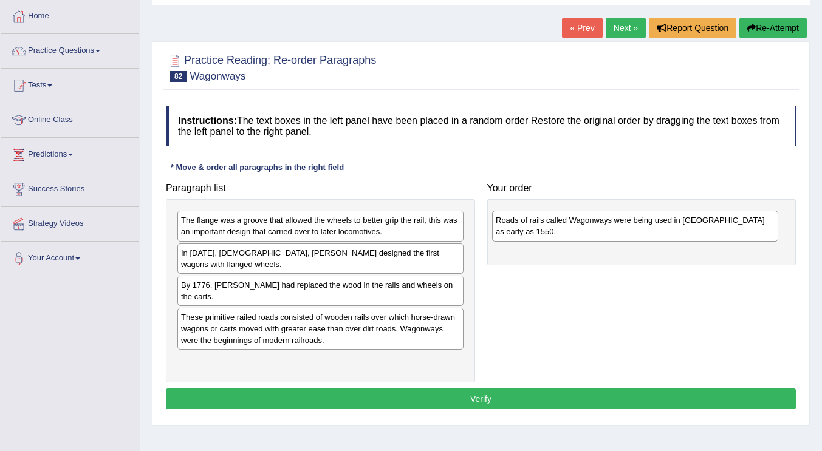
drag, startPoint x: 255, startPoint y: 232, endPoint x: 570, endPoint y: 232, distance: 314.7
click at [570, 232] on div "Roads of rails called Wagonways were being used in [GEOGRAPHIC_DATA] as early a…" at bounding box center [635, 226] width 286 height 30
click at [559, 298] on div "Paragraph list The flange was a groove that allowed the wheels to better grip t…" at bounding box center [481, 280] width 642 height 206
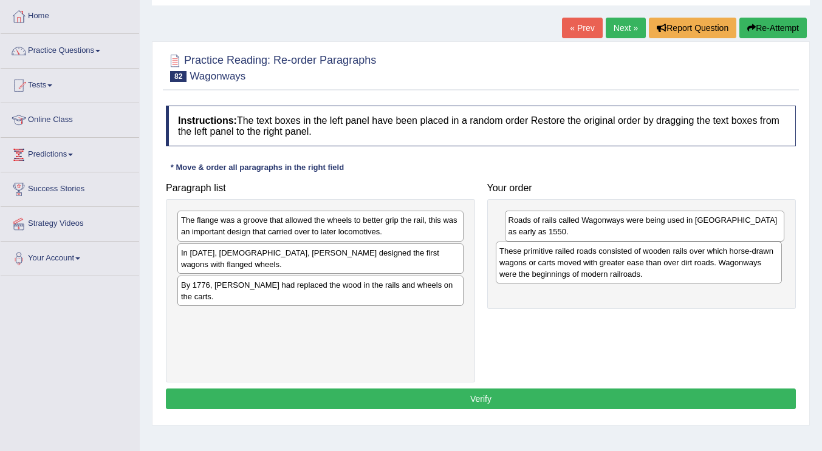
drag, startPoint x: 367, startPoint y: 317, endPoint x: 685, endPoint y: 262, distance: 323.0
click at [685, 262] on div "These primitive railed roads consisted of wooden rails over which horse-drawn w…" at bounding box center [639, 263] width 286 height 42
click at [548, 326] on div "Paragraph list The flange was a groove that allowed the wheels to better grip t…" at bounding box center [481, 280] width 642 height 206
click at [276, 348] on div "The flange was a groove that allowed the wheels to better grip the rail, this w…" at bounding box center [320, 290] width 309 height 183
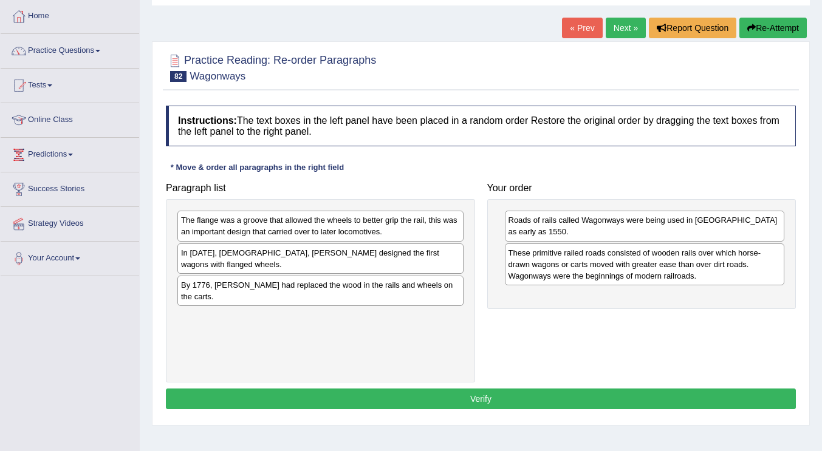
click at [276, 348] on div "The flange was a groove that allowed the wheels to better grip the rail, this w…" at bounding box center [320, 290] width 309 height 183
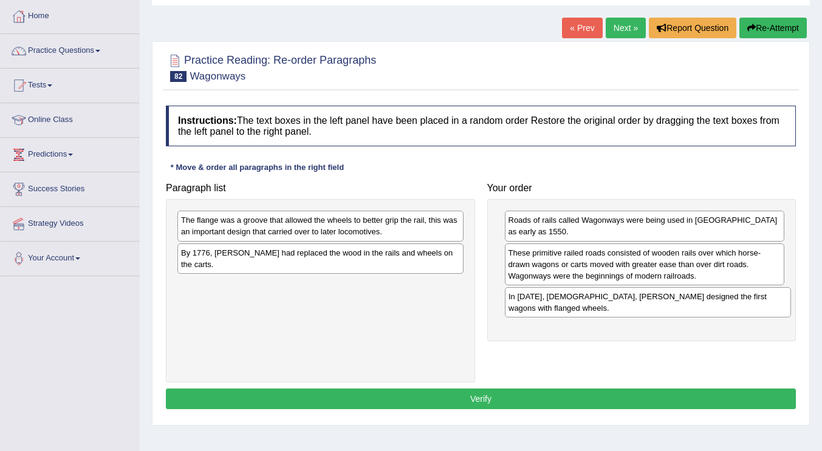
drag, startPoint x: 320, startPoint y: 253, endPoint x: 647, endPoint y: 297, distance: 330.4
click at [647, 297] on div "In 1789, Englishman, William Jessup designed the first wagons with flanged whee…" at bounding box center [648, 302] width 286 height 30
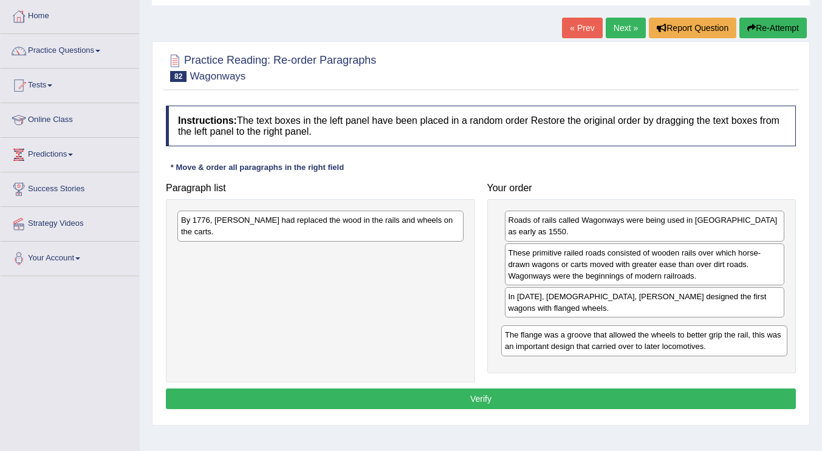
drag, startPoint x: 334, startPoint y: 218, endPoint x: 658, endPoint y: 333, distance: 343.6
click at [658, 333] on div "The flange was a groove that allowed the wheels to better grip the rail, this w…" at bounding box center [644, 341] width 286 height 30
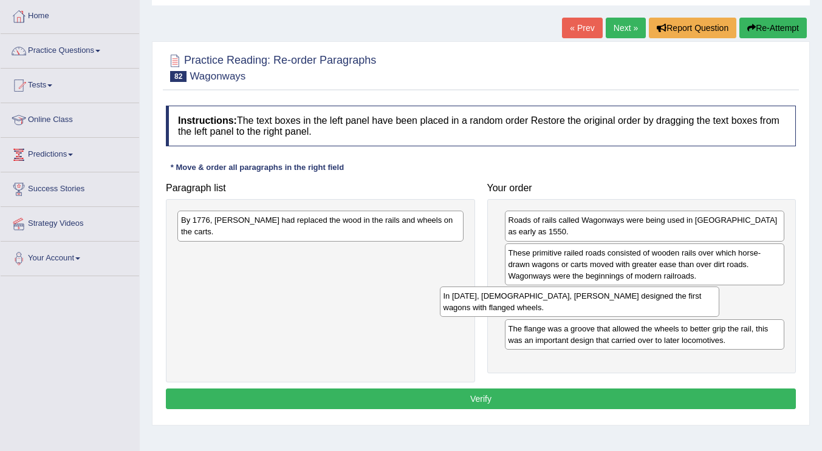
drag, startPoint x: 603, startPoint y: 304, endPoint x: 266, endPoint y: 275, distance: 338.5
click at [440, 300] on div "In 1789, Englishman, William Jessup designed the first wagons with flanged whee…" at bounding box center [580, 302] width 280 height 30
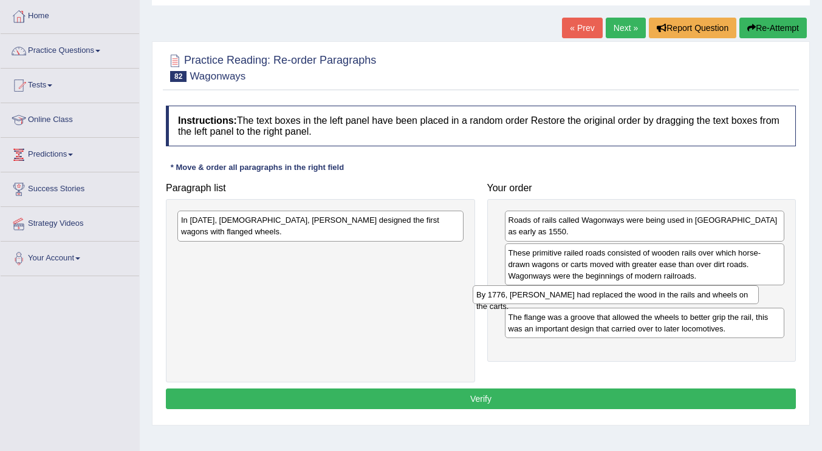
drag, startPoint x: 304, startPoint y: 236, endPoint x: 594, endPoint y: 292, distance: 295.2
click at [592, 300] on div "By 1776, iron had replaced the wood in the rails and wheels on the carts." at bounding box center [616, 295] width 286 height 19
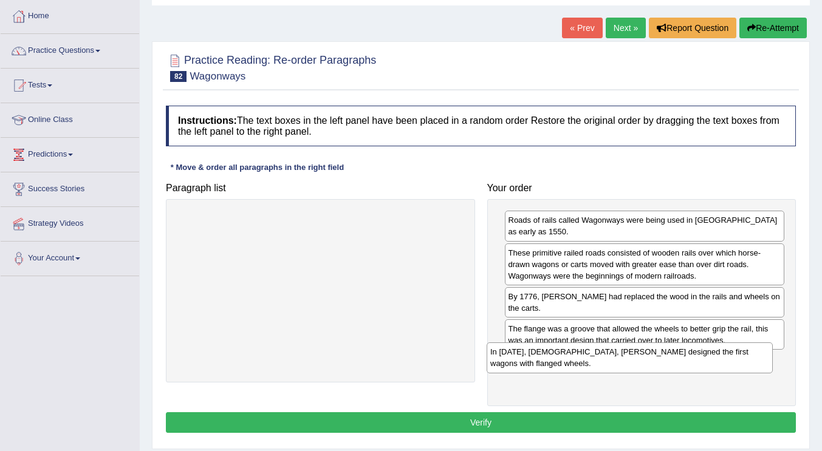
drag, startPoint x: 358, startPoint y: 221, endPoint x: 671, endPoint y: 353, distance: 339.0
click at [671, 353] on div "In 1789, Englishman, William Jessup designed the first wagons with flanged whee…" at bounding box center [630, 358] width 286 height 30
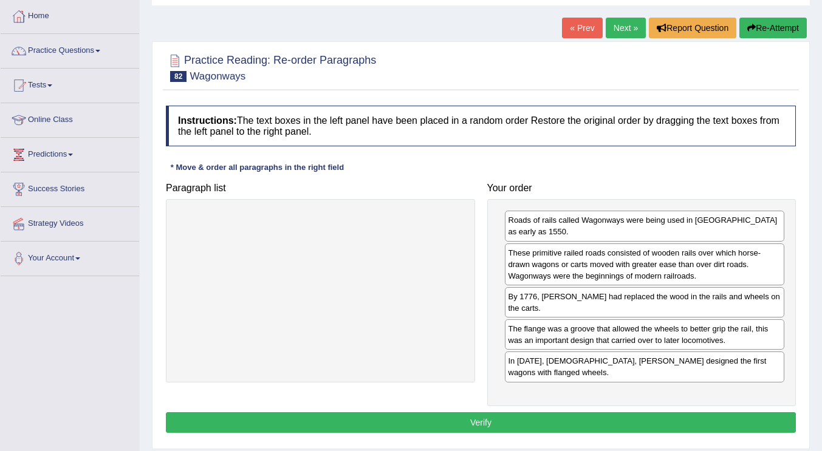
scroll to position [122, 0]
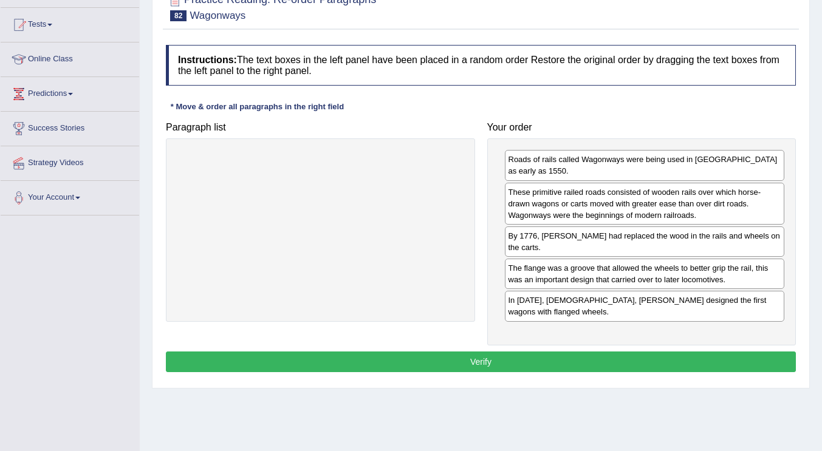
click at [425, 358] on button "Verify" at bounding box center [481, 362] width 630 height 21
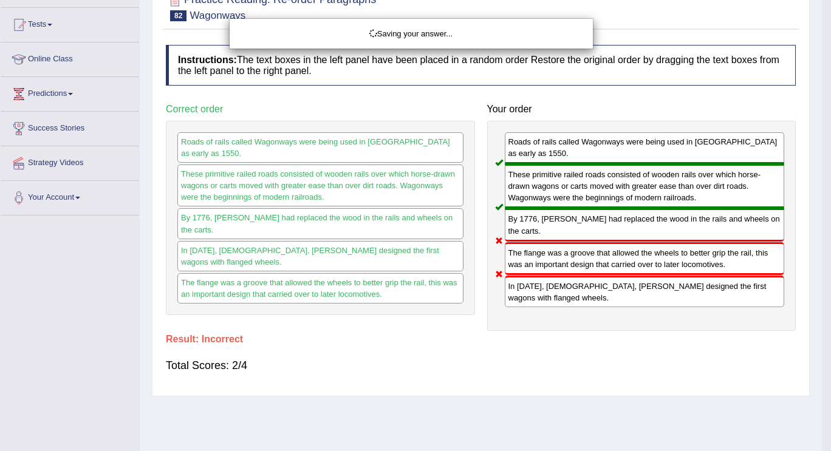
click at [427, 330] on body "Toggle navigation Home Practice Questions Speaking Practice Read Aloud Repeat S…" at bounding box center [415, 103] width 831 height 451
click at [427, 349] on div "Saving your answer..." at bounding box center [415, 225] width 831 height 451
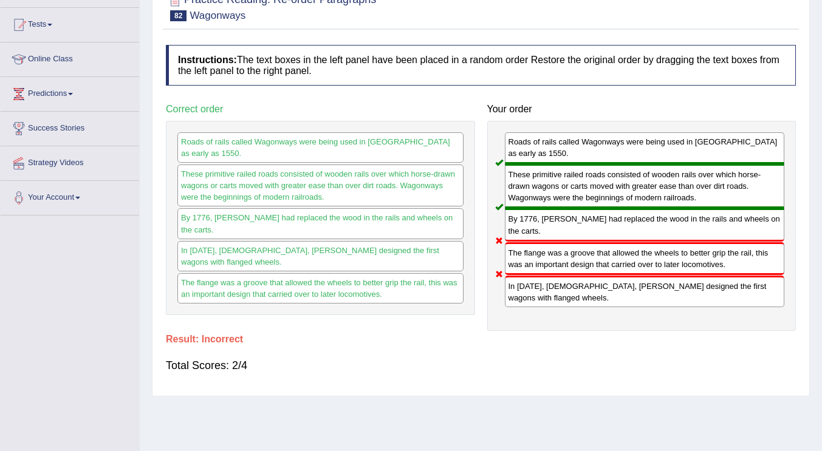
click at [614, 249] on div "The flange was a groove that allowed the wheels to better grip the rail, this w…" at bounding box center [645, 258] width 280 height 33
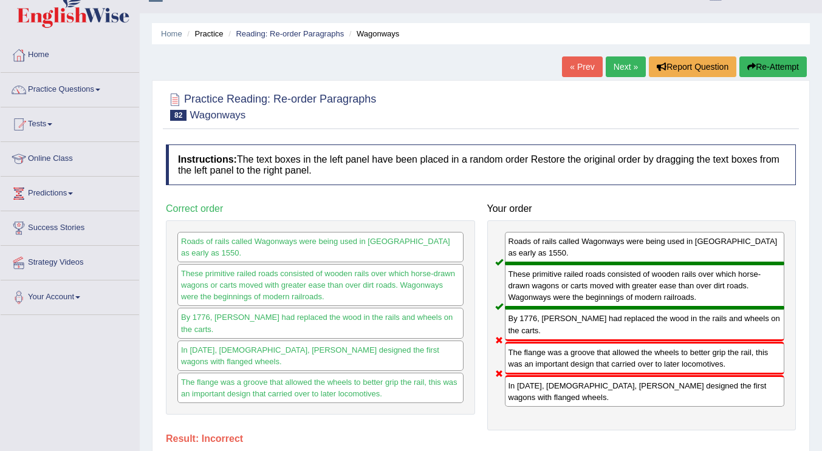
scroll to position [0, 0]
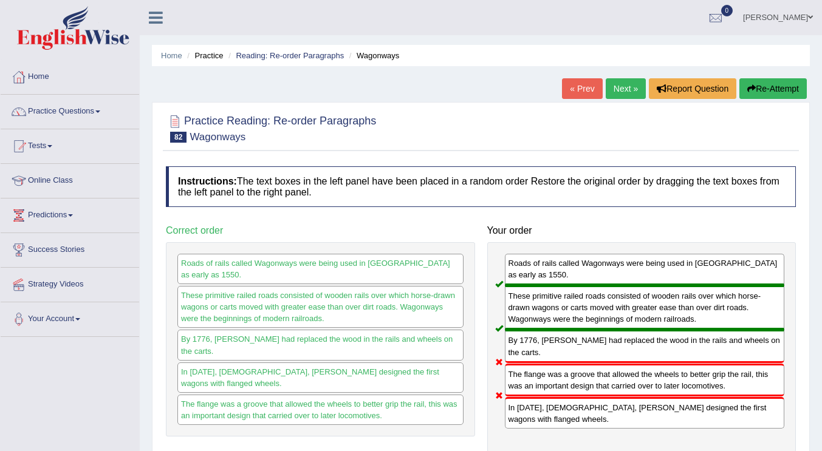
click at [619, 91] on link "Next »" at bounding box center [626, 88] width 40 height 21
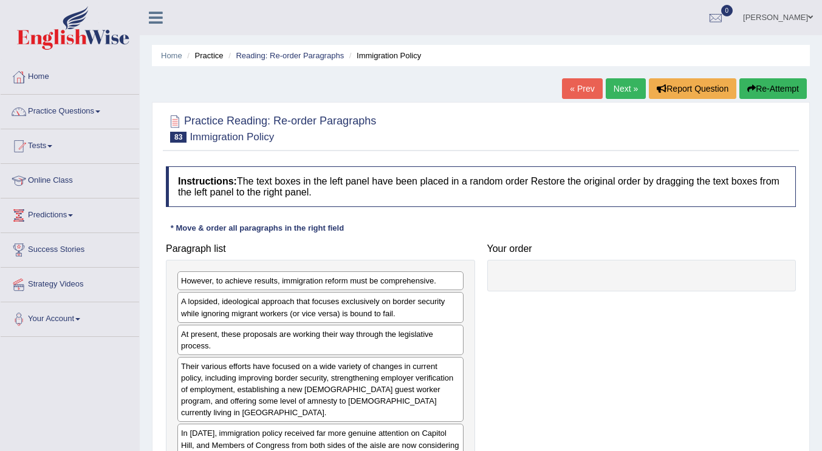
click at [583, 294] on div "Paragraph list However, to achieve results, immigration reform must be comprehe…" at bounding box center [481, 358] width 642 height 241
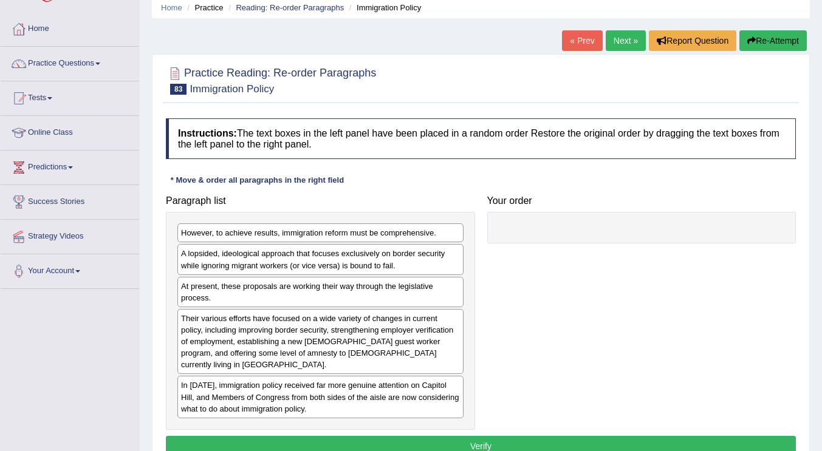
scroll to position [61, 0]
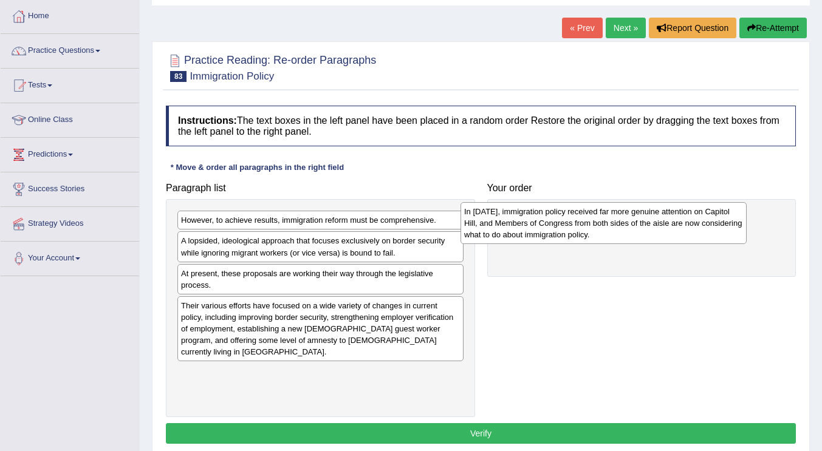
drag, startPoint x: 365, startPoint y: 388, endPoint x: 648, endPoint y: 227, distance: 326.0
click at [648, 227] on div "In 2005, immigration policy received far more genuine attention on Capitol Hill…" at bounding box center [604, 223] width 286 height 42
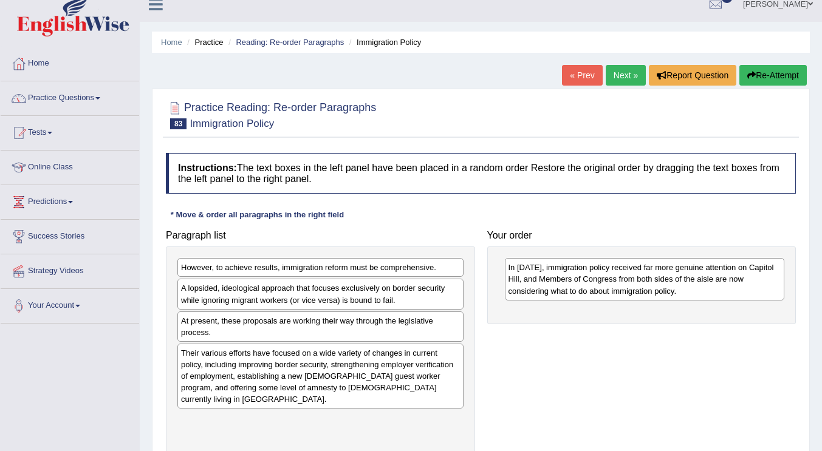
scroll to position [0, 0]
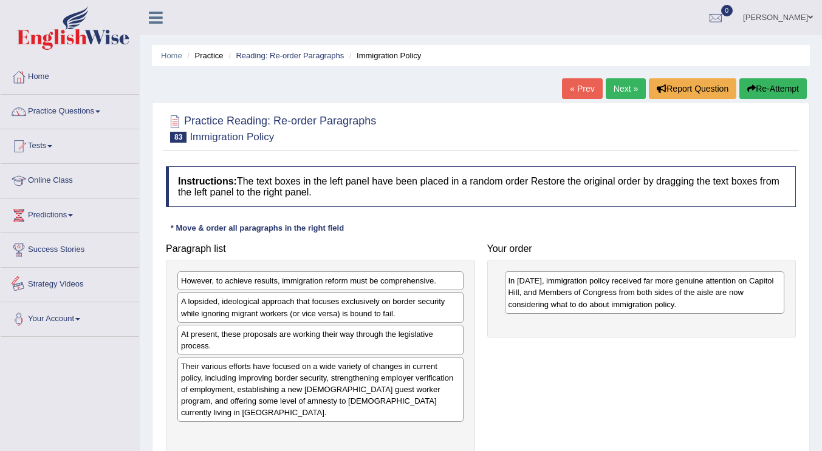
click at [550, 359] on div "Paragraph list However, to achieve results, immigration reform must be comprehe…" at bounding box center [481, 358] width 642 height 241
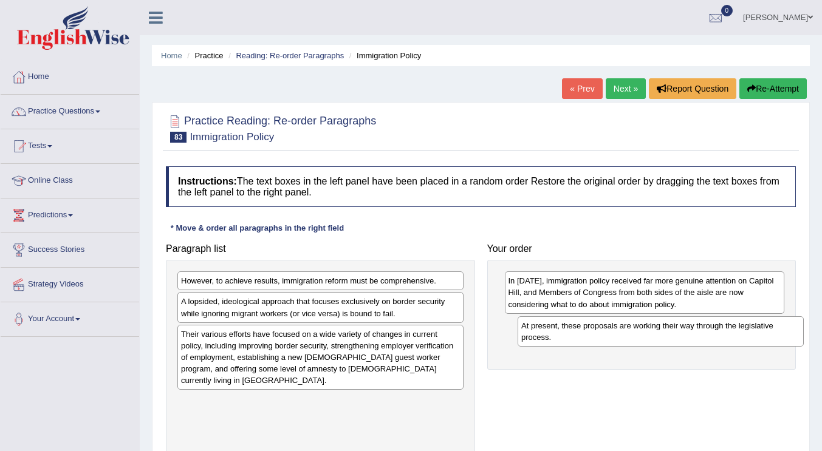
drag, startPoint x: 341, startPoint y: 334, endPoint x: 682, endPoint y: 326, distance: 340.4
click at [682, 326] on div "At present, these proposals are working their way through the legislative proce…" at bounding box center [661, 332] width 286 height 30
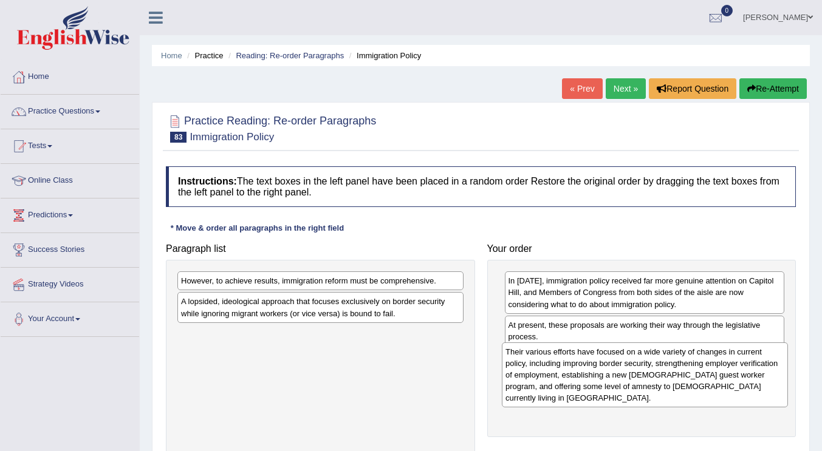
drag, startPoint x: 340, startPoint y: 357, endPoint x: 665, endPoint y: 374, distance: 324.9
click at [665, 374] on div "Their various efforts have focused on a wide variety of changes in current poli…" at bounding box center [645, 376] width 286 height 66
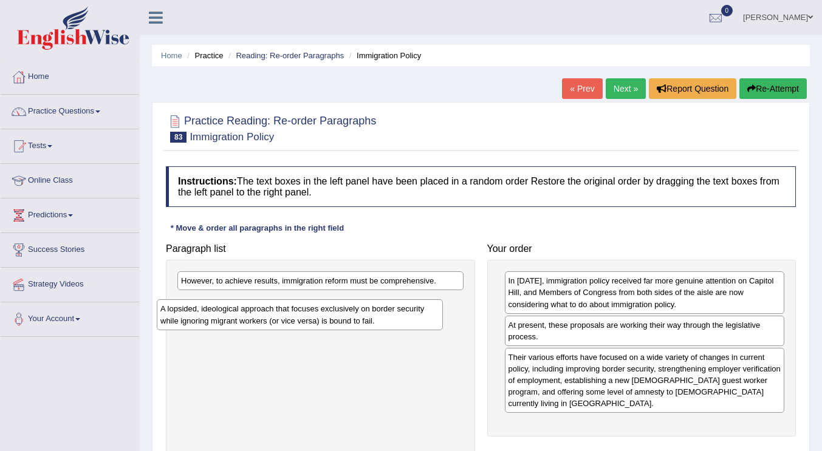
drag, startPoint x: 283, startPoint y: 310, endPoint x: 262, endPoint y: 318, distance: 21.9
click at [262, 318] on div "A lopsided, ideological approach that focuses exclusively on border security wh…" at bounding box center [300, 315] width 286 height 30
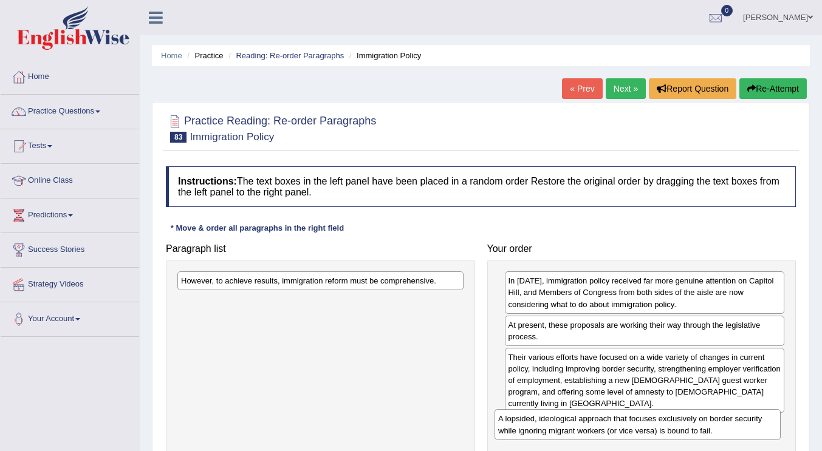
drag, startPoint x: 280, startPoint y: 312, endPoint x: 597, endPoint y: 430, distance: 338.2
click at [597, 430] on div "A lopsided, ideological approach that focuses exclusively on border security wh…" at bounding box center [638, 425] width 286 height 30
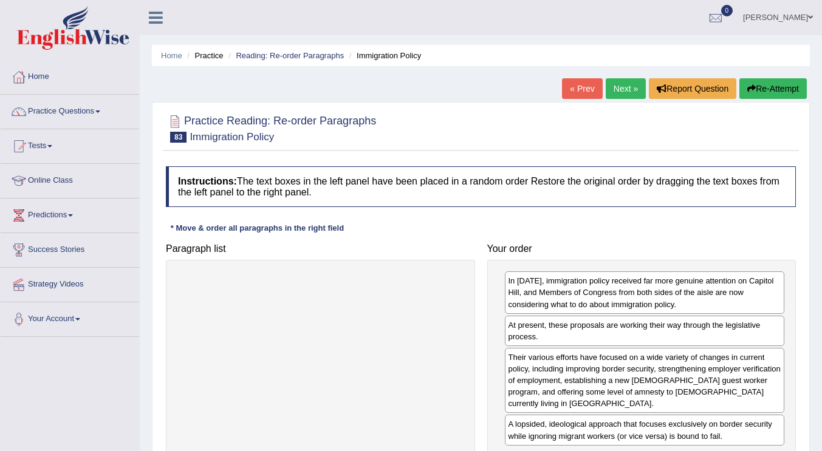
drag, startPoint x: 371, startPoint y: 284, endPoint x: 653, endPoint y: 448, distance: 326.7
click at [660, 451] on html "Toggle navigation Home Practice Questions Speaking Practice Read Aloud Repeat S…" at bounding box center [411, 225] width 822 height 451
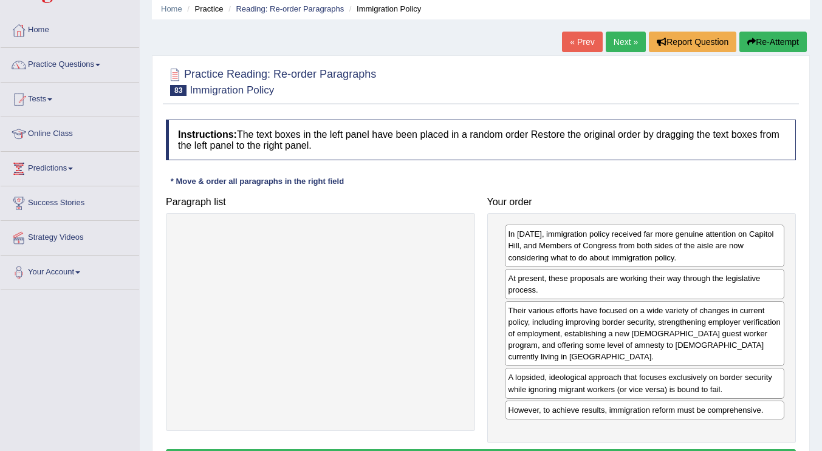
scroll to position [61, 0]
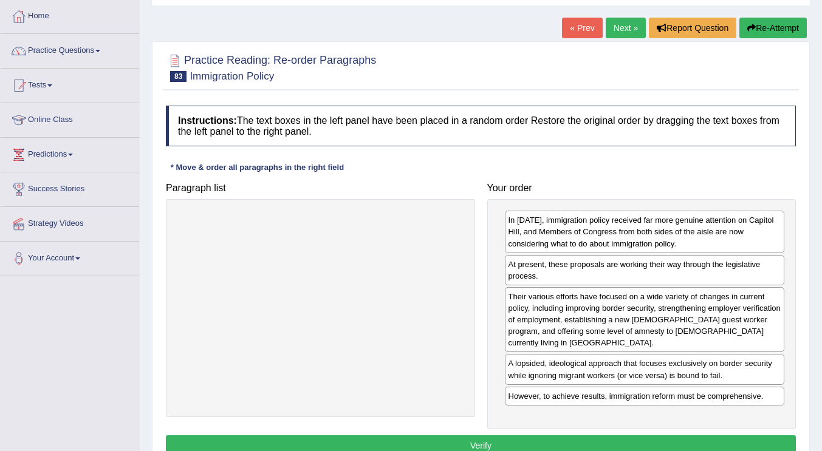
drag, startPoint x: 450, startPoint y: 441, endPoint x: 590, endPoint y: 241, distance: 244.4
click at [450, 441] on button "Verify" at bounding box center [481, 446] width 630 height 21
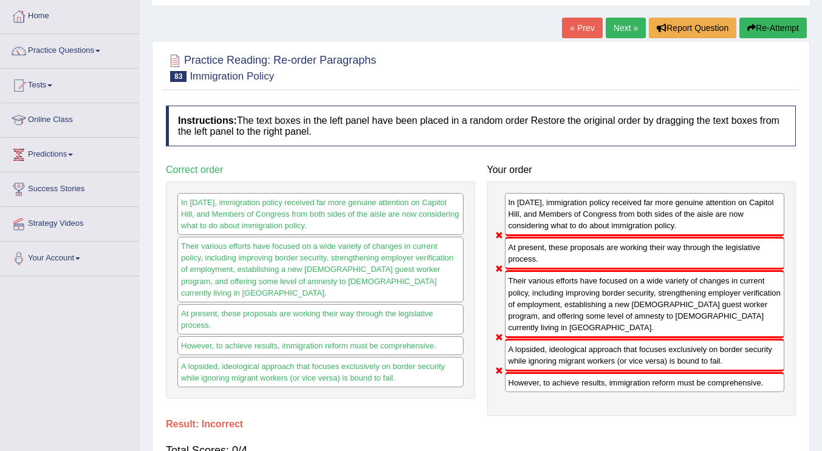
click at [612, 31] on link "Next »" at bounding box center [626, 28] width 40 height 21
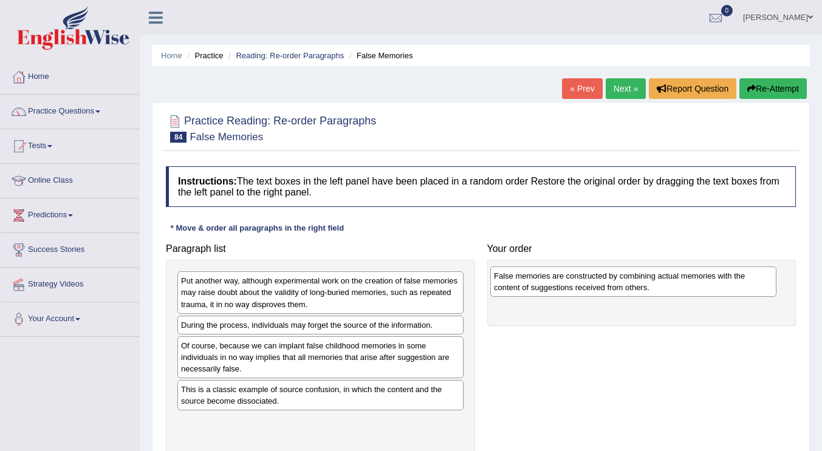
click at [490, 297] on div "False memories are constructed by combining actual memories with the content of…" at bounding box center [633, 282] width 286 height 30
drag, startPoint x: 245, startPoint y: 353, endPoint x: 567, endPoint y: 286, distance: 329.5
click at [567, 286] on div "False memories are constructed by combining actual memories with the content of…" at bounding box center [643, 285] width 286 height 30
click at [537, 383] on div "Paragraph list Put another way, although experimental work on the creation of f…" at bounding box center [481, 347] width 642 height 218
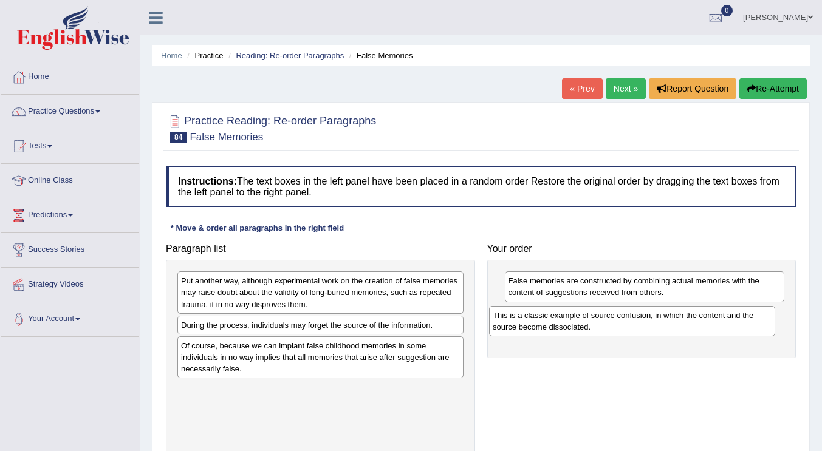
drag, startPoint x: 374, startPoint y: 395, endPoint x: 678, endPoint y: 320, distance: 313.0
click at [678, 320] on div "This is a classic example of source confusion, in which the content and the sou…" at bounding box center [632, 321] width 286 height 30
click at [622, 388] on div "Paragraph list Put another way, although experimental work on the creation of f…" at bounding box center [481, 347] width 642 height 218
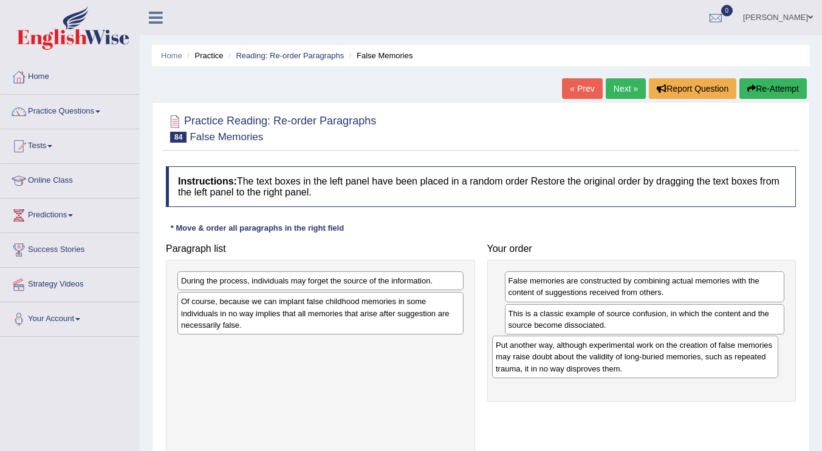
drag, startPoint x: 387, startPoint y: 327, endPoint x: 645, endPoint y: 369, distance: 261.1
click at [645, 369] on div "Put another way, although experimental work on the creation of false memories m…" at bounding box center [635, 357] width 286 height 42
click at [279, 364] on div "During the process, individuals may forget the source of the information. Of co…" at bounding box center [320, 357] width 309 height 194
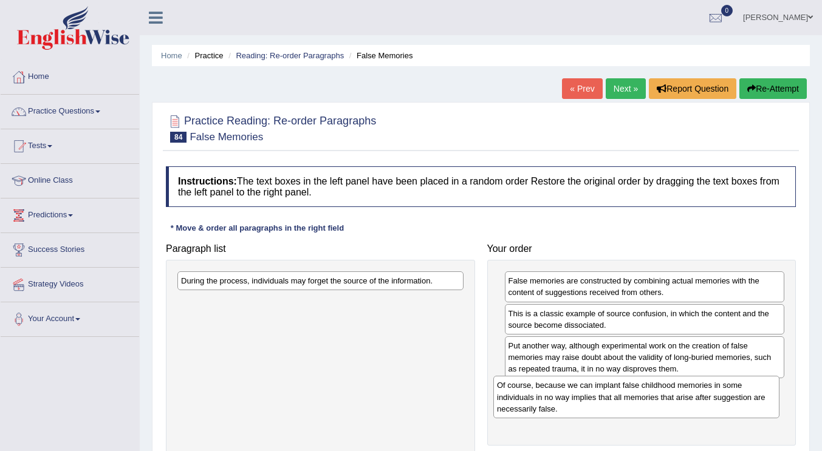
drag, startPoint x: 308, startPoint y: 321, endPoint x: 624, endPoint y: 405, distance: 326.9
click at [624, 405] on div "Of course, because we can implant false childhood memories in some individuals …" at bounding box center [636, 397] width 286 height 42
click at [355, 303] on div "During the process, individuals may forget the source of the information." at bounding box center [320, 357] width 309 height 194
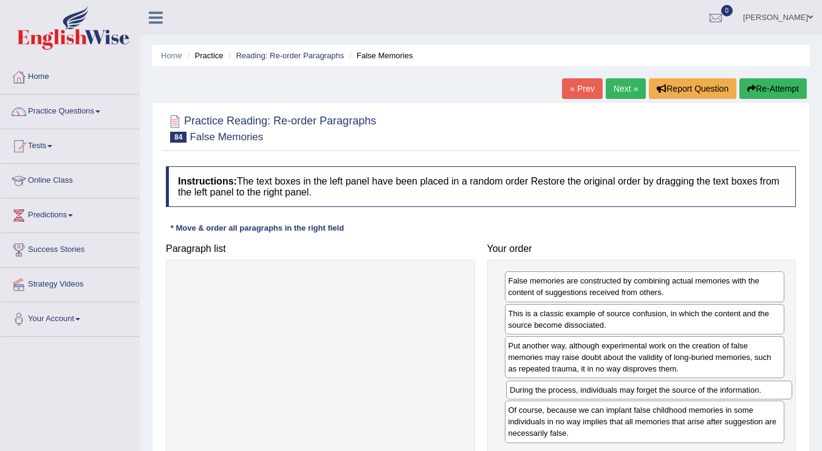
drag, startPoint x: 368, startPoint y: 282, endPoint x: 696, endPoint y: 391, distance: 346.4
click at [696, 391] on div "During the process, individuals may forget the source of the information." at bounding box center [649, 390] width 286 height 19
click at [375, 374] on div at bounding box center [320, 357] width 309 height 194
click at [548, 223] on div "Instructions: The text boxes in the left panel have been placed in a random ord…" at bounding box center [481, 331] width 636 height 343
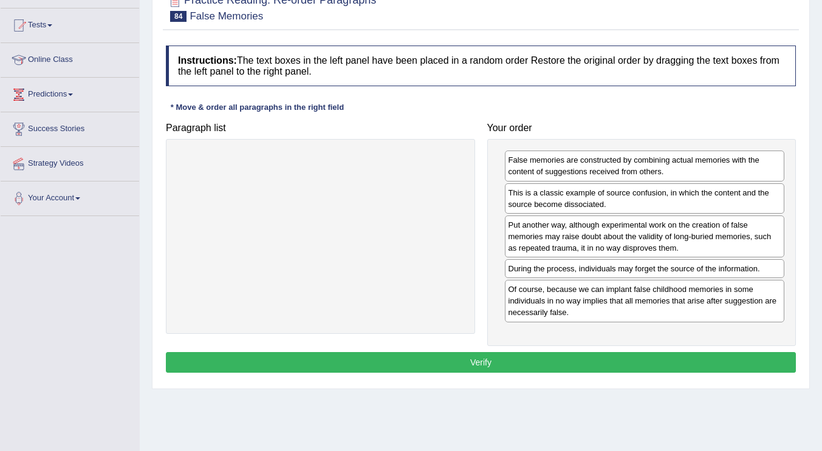
scroll to position [122, 0]
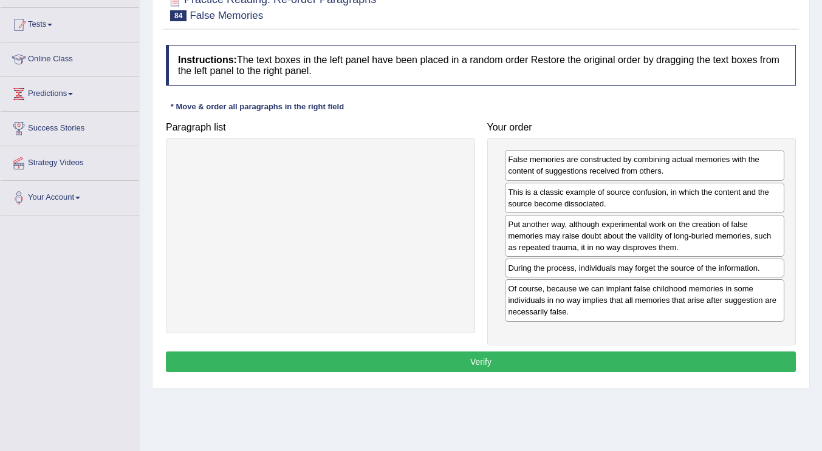
click at [487, 358] on button "Verify" at bounding box center [481, 362] width 630 height 21
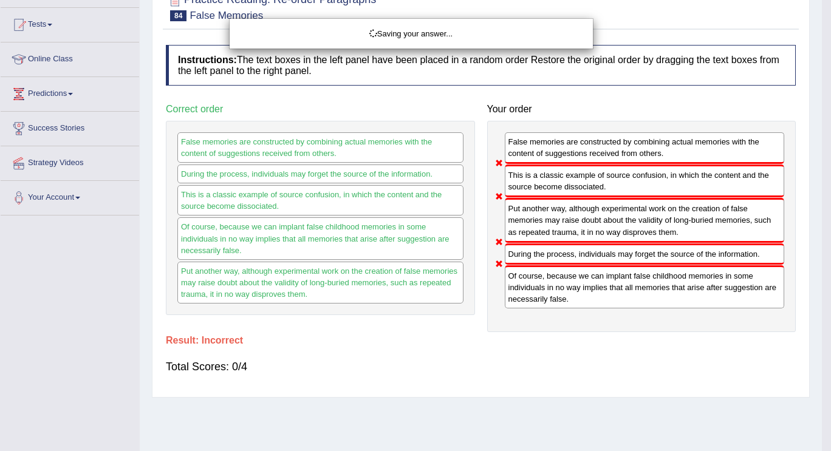
click at [487, 358] on div "Saving your answer..." at bounding box center [415, 225] width 831 height 451
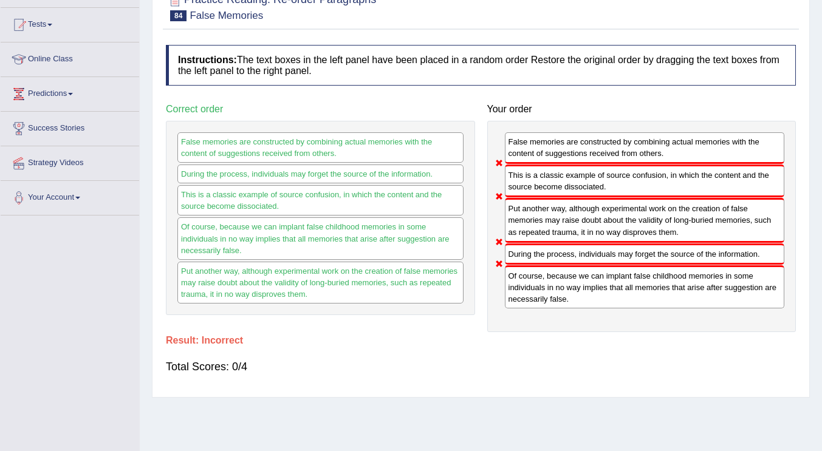
drag, startPoint x: 562, startPoint y: 217, endPoint x: 681, endPoint y: 199, distance: 120.4
click at [563, 217] on div "Put another way, although experimental work on the creation of false memories m…" at bounding box center [645, 220] width 280 height 44
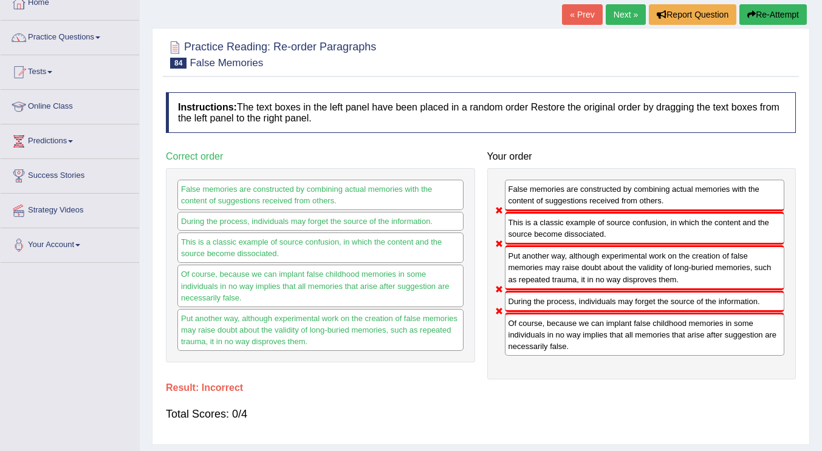
scroll to position [73, 0]
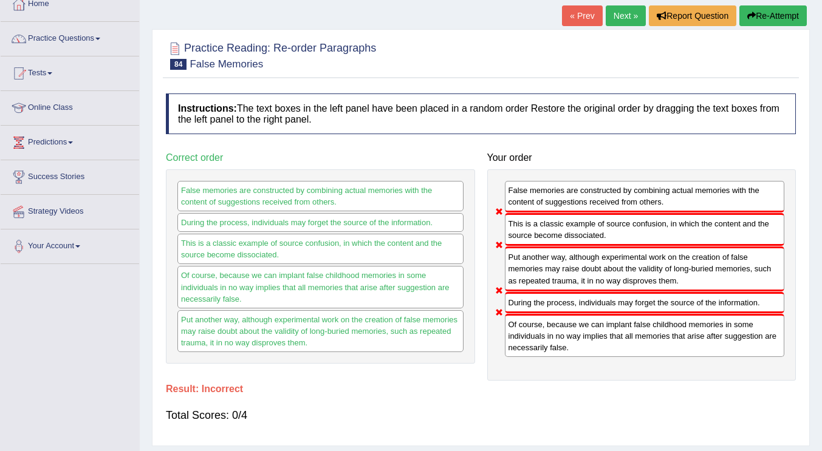
click at [622, 24] on link "Next »" at bounding box center [626, 15] width 40 height 21
click at [620, 23] on link "Next »" at bounding box center [626, 15] width 40 height 21
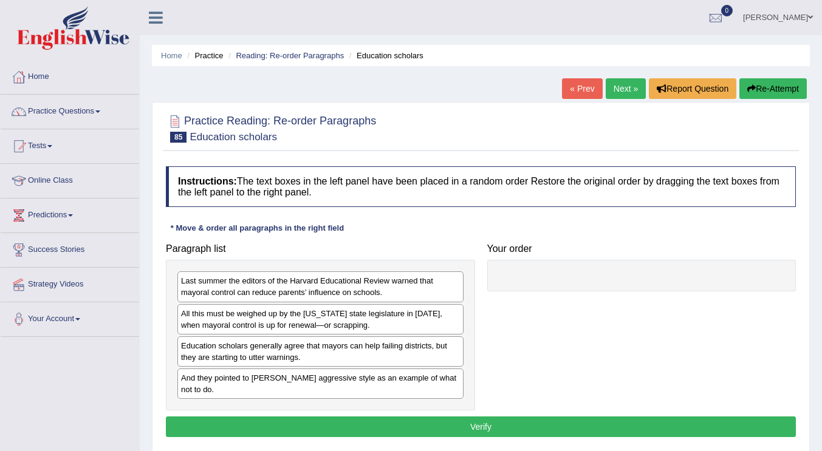
click at [763, 210] on div "Instructions: The text boxes in the left panel have been placed in a random ord…" at bounding box center [481, 303] width 636 height 287
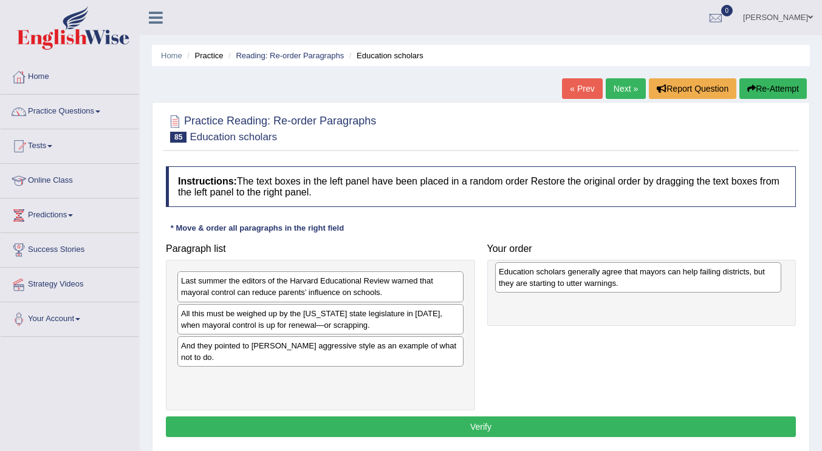
drag, startPoint x: 415, startPoint y: 349, endPoint x: 345, endPoint y: 349, distance: 70.5
click at [495, 293] on div "Education scholars generally agree that mayors can help failing districts, but …" at bounding box center [638, 277] width 286 height 30
drag, startPoint x: 298, startPoint y: 357, endPoint x: 605, endPoint y: 283, distance: 315.5
click at [605, 283] on div "Education scholars generally agree that mayors can help failing districts, but …" at bounding box center [627, 278] width 286 height 30
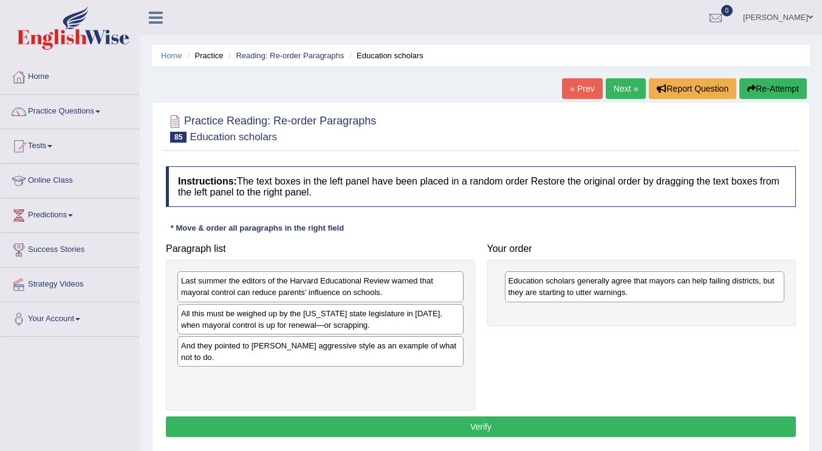
click at [611, 336] on div "Paragraph list Last summer the editors of the Harvard Educational Review warned…" at bounding box center [481, 325] width 642 height 174
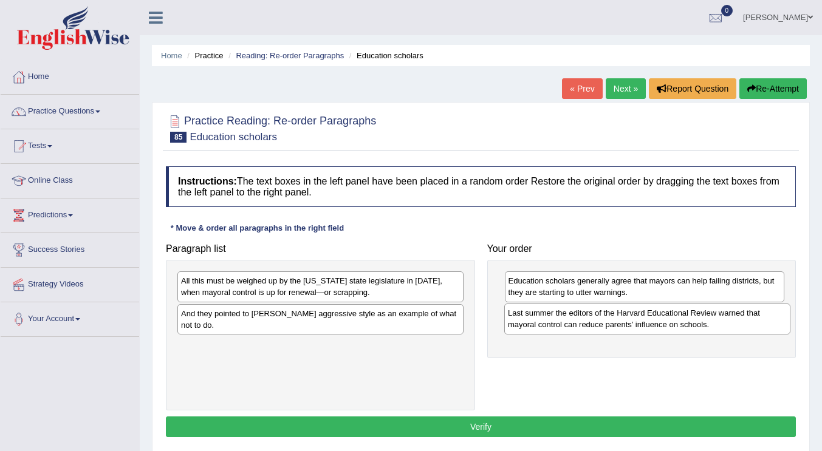
drag, startPoint x: 401, startPoint y: 284, endPoint x: 728, endPoint y: 316, distance: 328.5
click at [728, 316] on div "Last summer the editors of the Harvard Educational Review warned that mayoral c…" at bounding box center [647, 319] width 286 height 30
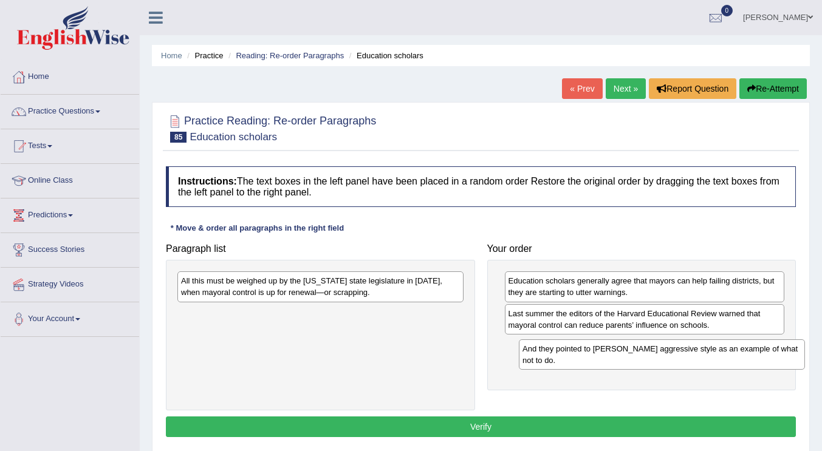
drag, startPoint x: 354, startPoint y: 315, endPoint x: 695, endPoint y: 350, distance: 343.3
click at [695, 350] on div "And they pointed to [PERSON_NAME] aggressive style as an example of what not to…" at bounding box center [662, 355] width 286 height 30
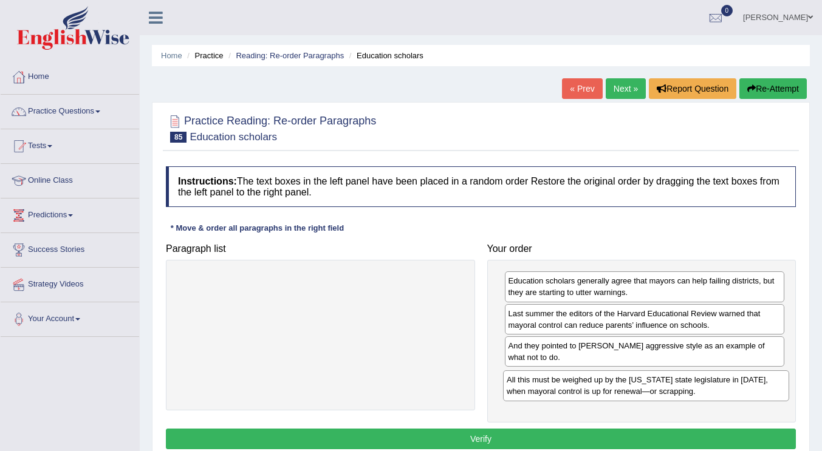
drag, startPoint x: 336, startPoint y: 290, endPoint x: 663, endPoint y: 389, distance: 341.4
click at [663, 389] on div "All this must be weighed up by the [US_STATE] state legislature in [DATE], when…" at bounding box center [646, 386] width 286 height 30
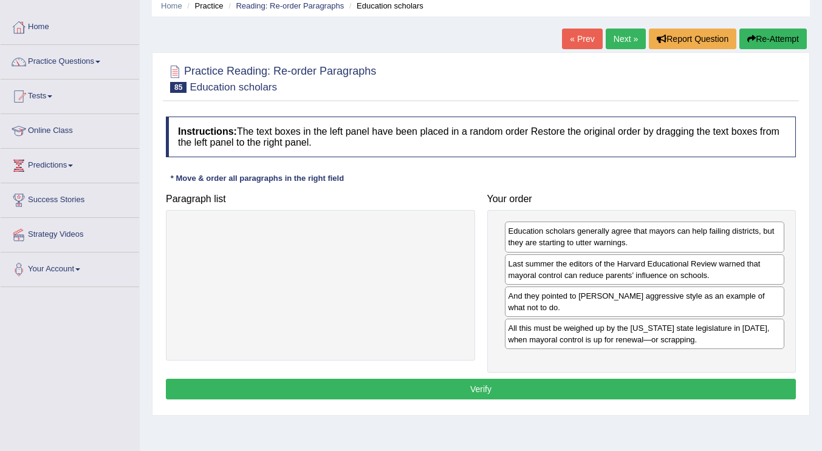
scroll to position [61, 0]
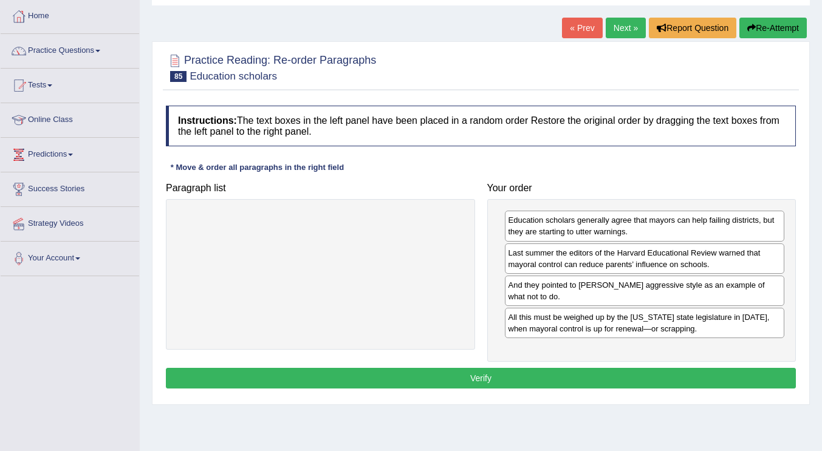
click at [506, 379] on button "Verify" at bounding box center [481, 378] width 630 height 21
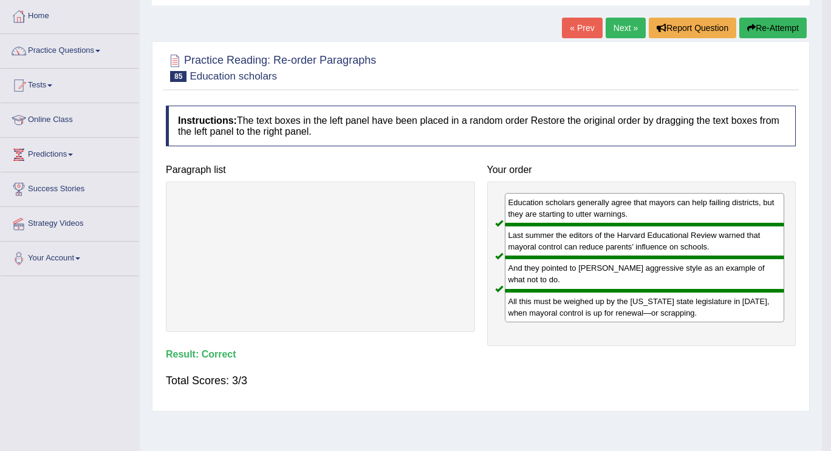
click at [506, 379] on div "Home Practice Reading: Re-order Paragraphs Education scholars « Prev Next » Rep…" at bounding box center [481, 243] width 682 height 608
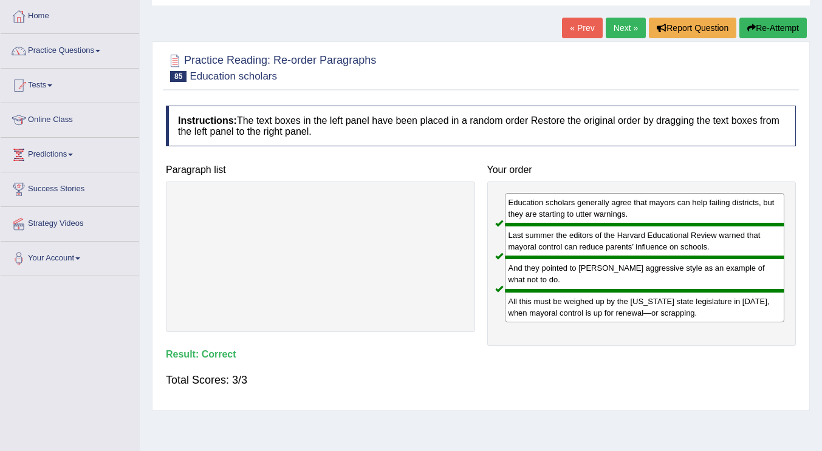
click at [627, 30] on link "Next »" at bounding box center [626, 28] width 40 height 21
drag, startPoint x: 627, startPoint y: 30, endPoint x: 654, endPoint y: 47, distance: 31.9
click at [627, 32] on link "Next »" at bounding box center [626, 28] width 40 height 21
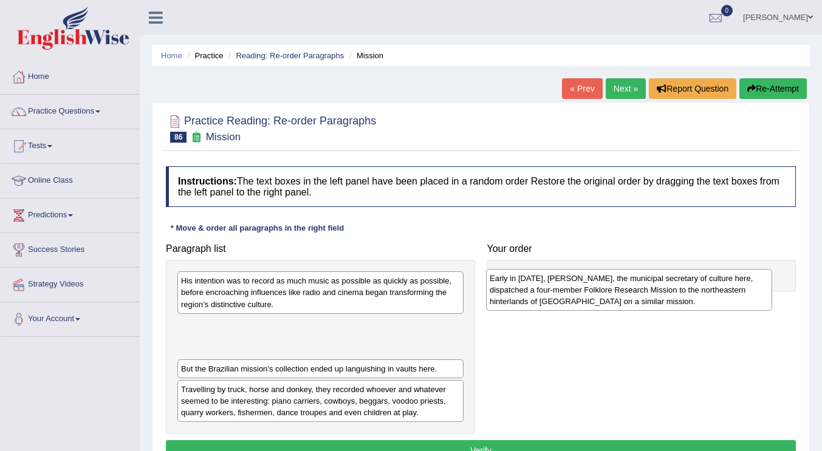
drag, startPoint x: 416, startPoint y: 341, endPoint x: 308, endPoint y: 345, distance: 108.2
click at [486, 311] on div "Early in 1938, Mário de Andrade, the municipal secretary of culture here, dispa…" at bounding box center [629, 290] width 286 height 42
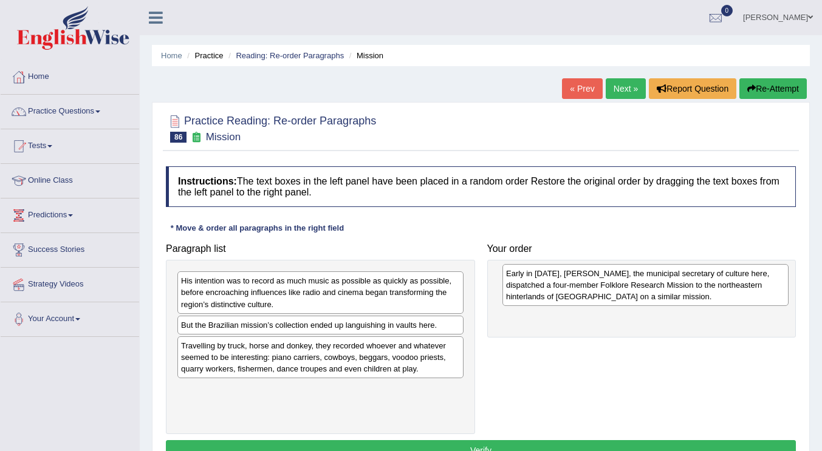
drag, startPoint x: 206, startPoint y: 343, endPoint x: 531, endPoint y: 292, distance: 329.1
click at [531, 292] on div "Early in 1938, Mário de Andrade, the municipal secretary of culture here, dispa…" at bounding box center [645, 285] width 286 height 42
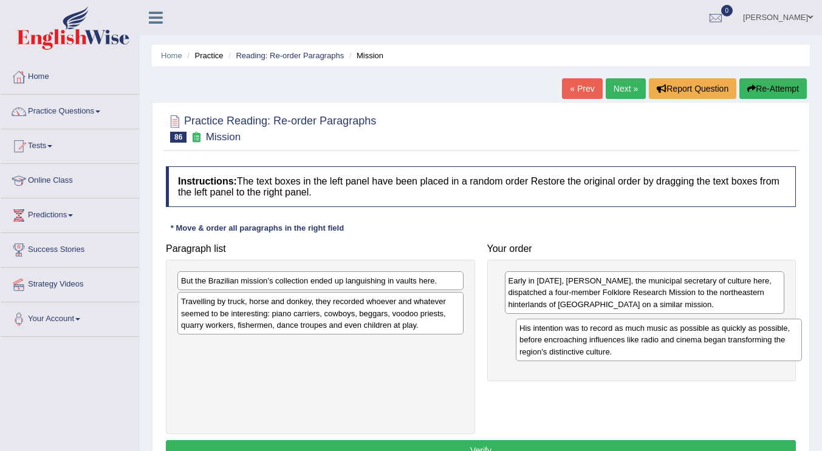
drag, startPoint x: 349, startPoint y: 308, endPoint x: 688, endPoint y: 355, distance: 341.7
click at [688, 355] on div "His intention was to record as much music as possible as quickly as possible, b…" at bounding box center [659, 340] width 286 height 42
click at [279, 357] on div "But the Brazilian mission’s collection ended up languishing in vaults here. Tra…" at bounding box center [320, 347] width 309 height 174
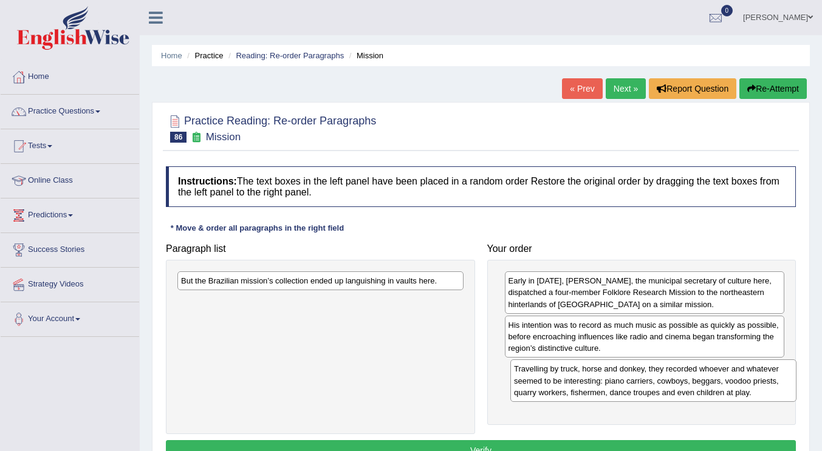
drag, startPoint x: 278, startPoint y: 317, endPoint x: 611, endPoint y: 385, distance: 339.7
click at [611, 385] on div "Travelling by truck, horse and donkey, they recorded whoever and whatever seeme…" at bounding box center [653, 381] width 286 height 42
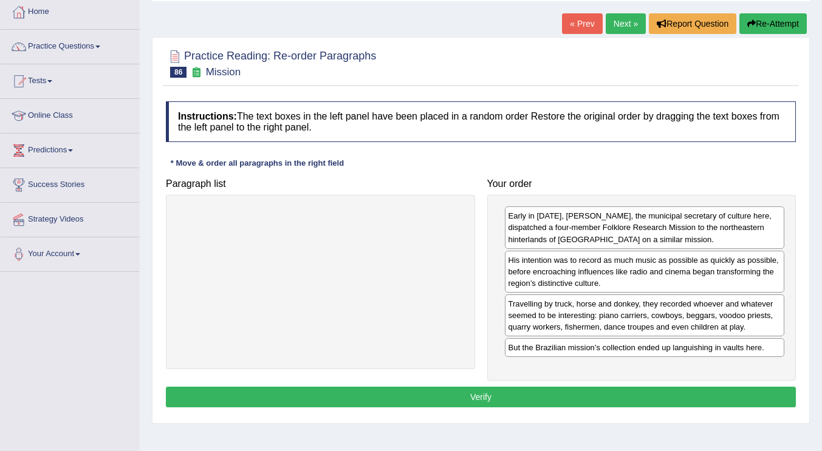
scroll to position [73, 0]
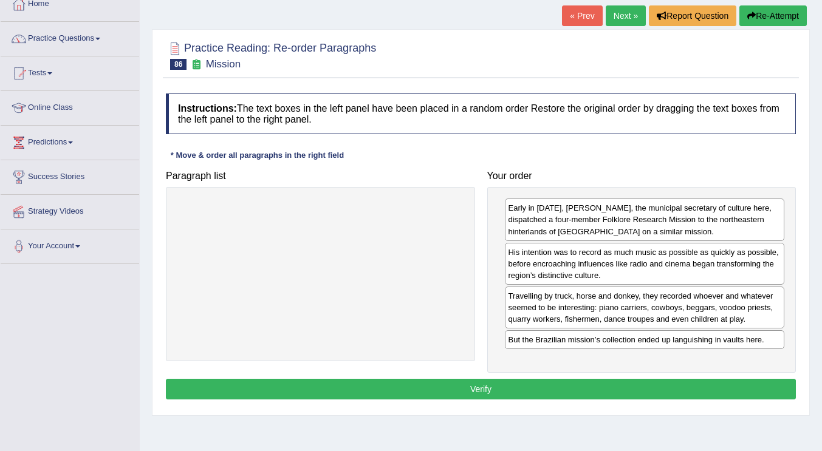
click at [397, 290] on div at bounding box center [320, 274] width 309 height 174
click at [512, 392] on button "Verify" at bounding box center [481, 389] width 630 height 21
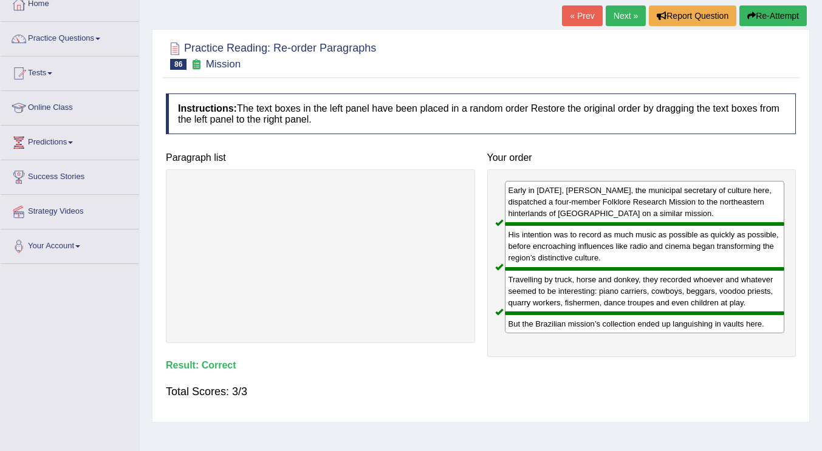
click at [611, 12] on link "Next »" at bounding box center [626, 15] width 40 height 21
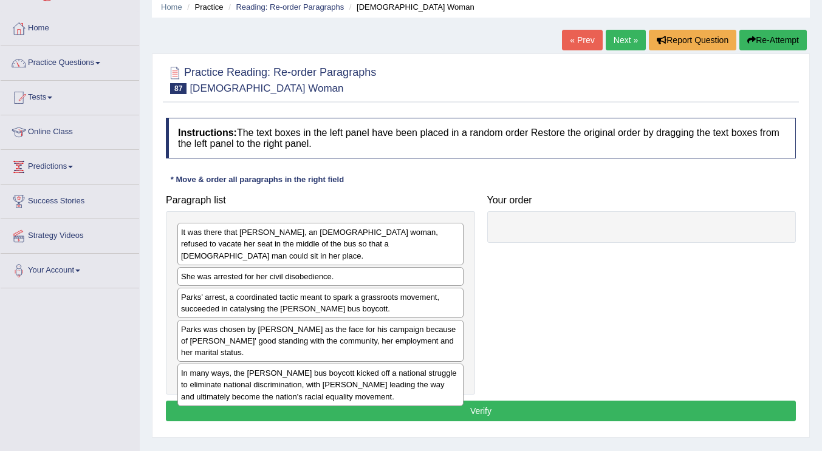
scroll to position [73, 0]
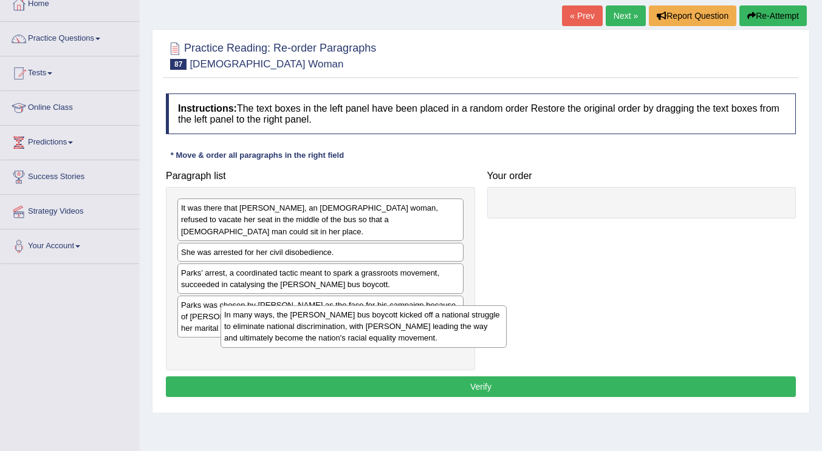
click at [396, 341] on div "In many ways, the [PERSON_NAME] bus boycott kicked off a national struggle to e…" at bounding box center [364, 327] width 286 height 42
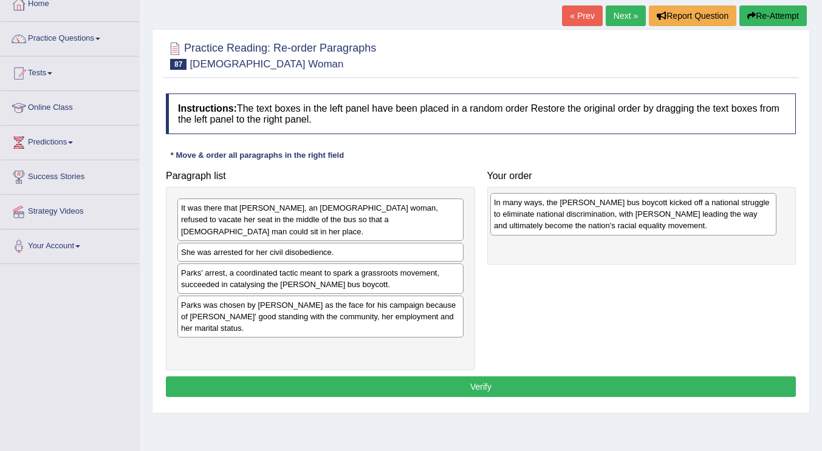
drag, startPoint x: 389, startPoint y: 347, endPoint x: 702, endPoint y: 224, distance: 336.3
click at [702, 224] on div "In many ways, the [PERSON_NAME] bus boycott kicked off a national struggle to e…" at bounding box center [633, 214] width 286 height 42
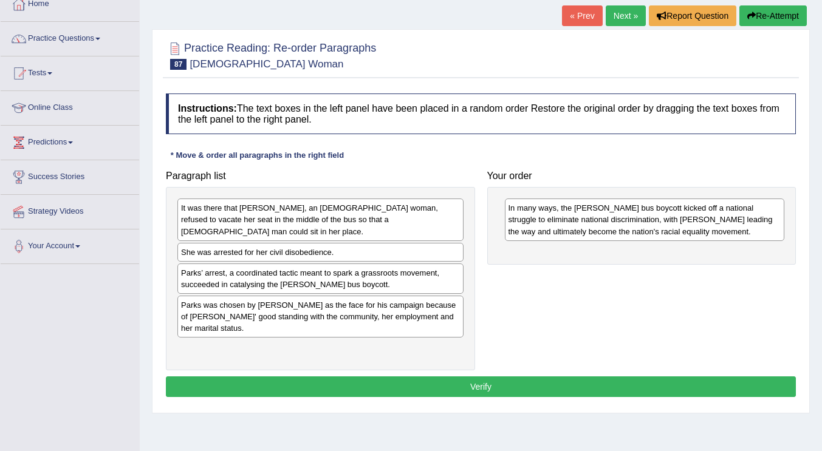
click at [681, 281] on div "Paragraph list It was there that [PERSON_NAME], an [DEMOGRAPHIC_DATA] woman, re…" at bounding box center [481, 268] width 642 height 206
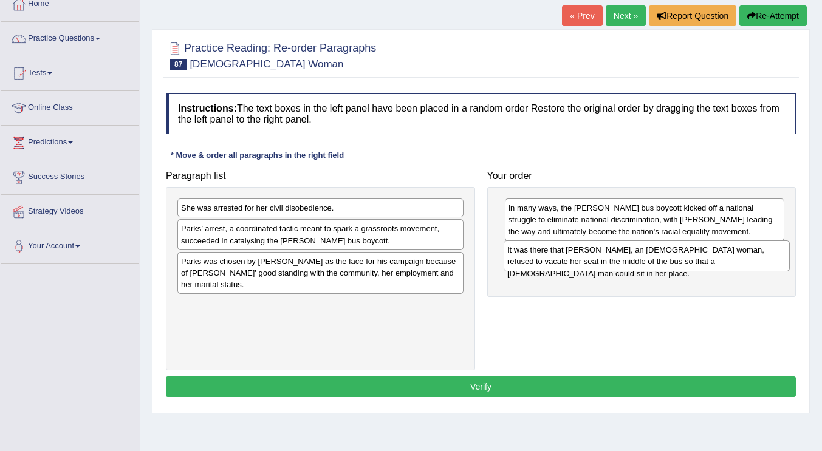
drag, startPoint x: 396, startPoint y: 219, endPoint x: 722, endPoint y: 260, distance: 328.9
click at [722, 260] on div "It was there that Rosa Parks, an African American woman, refused to vacate her …" at bounding box center [647, 256] width 286 height 30
click at [645, 317] on div "Paragraph list She was arrested for her civil disobedience. Parks’ arrest, a co…" at bounding box center [481, 268] width 642 height 206
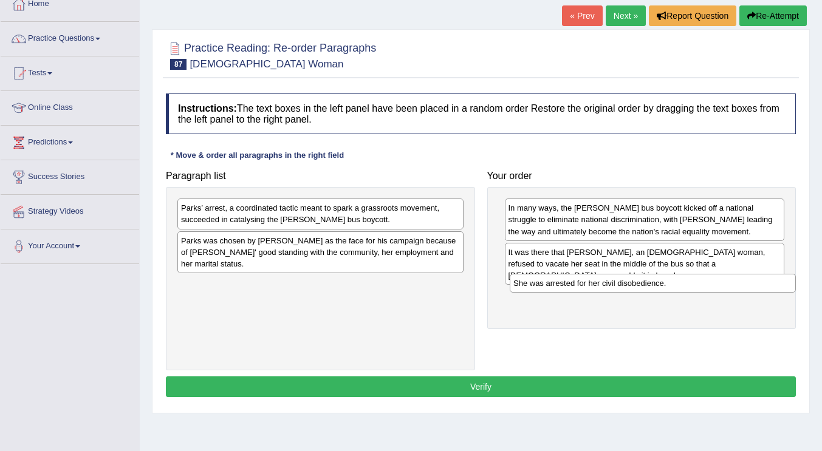
drag, startPoint x: 347, startPoint y: 211, endPoint x: 679, endPoint y: 287, distance: 340.8
click at [679, 287] on div "She was arrested for her civil disobedience." at bounding box center [653, 283] width 286 height 19
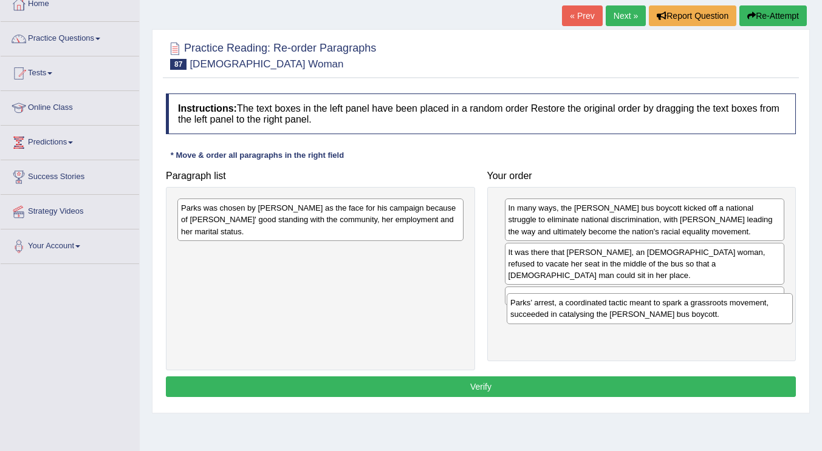
drag, startPoint x: 351, startPoint y: 211, endPoint x: 680, endPoint y: 306, distance: 342.7
click at [680, 306] on div "Parks’ arrest, a coordinated tactic meant to spark a grassroots movement, succe…" at bounding box center [650, 308] width 286 height 30
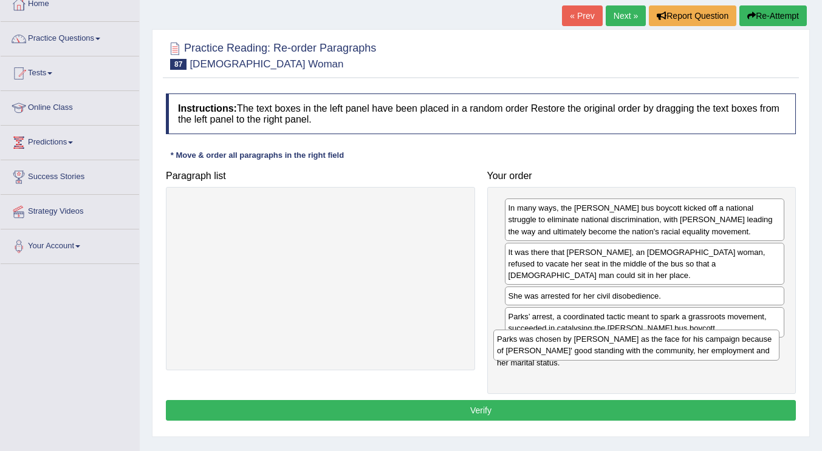
drag, startPoint x: 347, startPoint y: 219, endPoint x: 673, endPoint y: 327, distance: 343.2
click at [665, 346] on div "Parks was chosen by King as the face for his campaign because of Parks' good st…" at bounding box center [636, 345] width 286 height 30
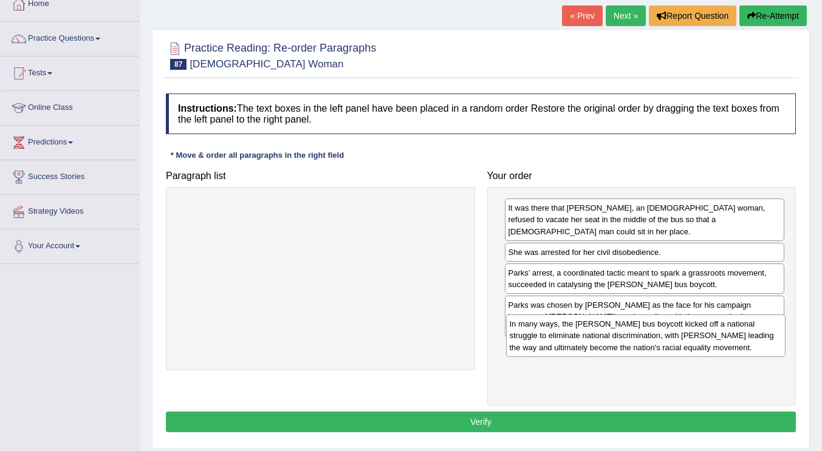
drag, startPoint x: 594, startPoint y: 242, endPoint x: 624, endPoint y: 343, distance: 105.3
click at [624, 343] on div "In many ways, the Montgomery bus boycott kicked off a national struggle to elim…" at bounding box center [646, 336] width 280 height 42
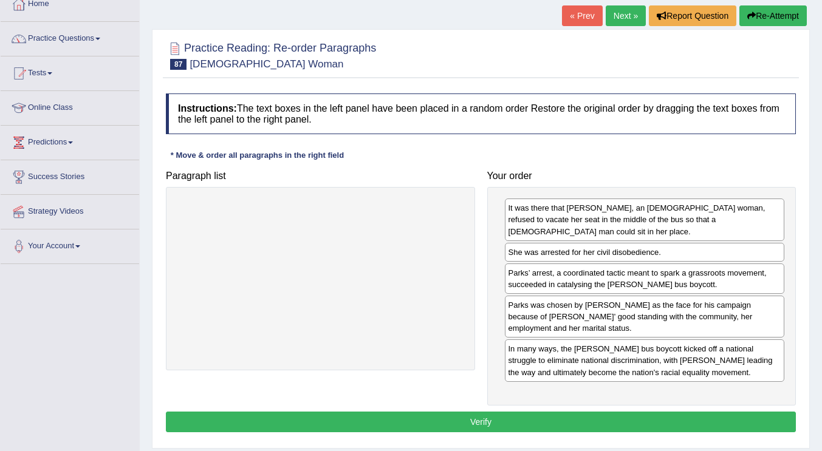
drag, startPoint x: 458, startPoint y: 393, endPoint x: 464, endPoint y: 386, distance: 9.0
click at [458, 412] on button "Verify" at bounding box center [481, 422] width 630 height 21
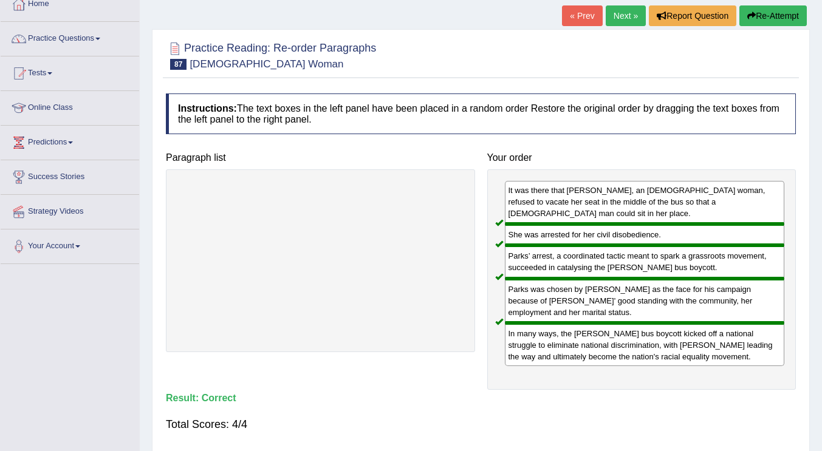
click at [628, 18] on link "Next »" at bounding box center [626, 15] width 40 height 21
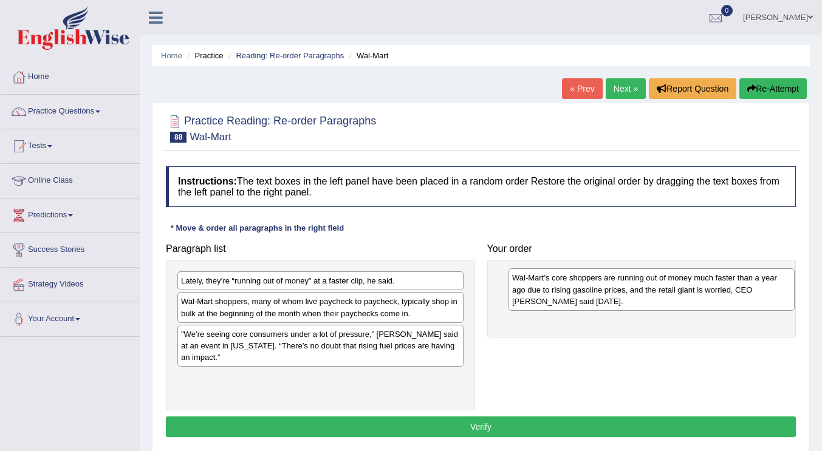
click at [509, 310] on div "Wal-Mart’s core shoppers are running out of money much faster than a year ago d…" at bounding box center [652, 290] width 286 height 42
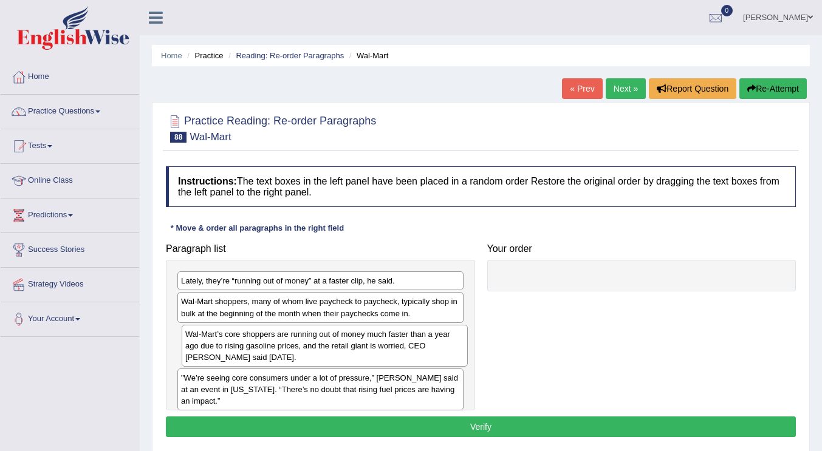
click at [276, 340] on div "Wal-Mart’s core shoppers are running out of money much faster than a year ago d…" at bounding box center [325, 346] width 286 height 42
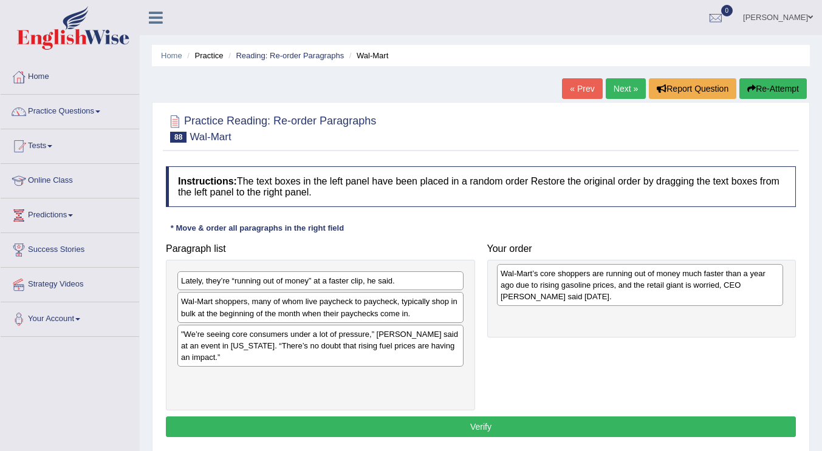
drag, startPoint x: 297, startPoint y: 343, endPoint x: 616, endPoint y: 283, distance: 325.3
click at [616, 283] on div "Wal-Mart’s core shoppers are running out of money much faster than a year ago d…" at bounding box center [640, 285] width 286 height 42
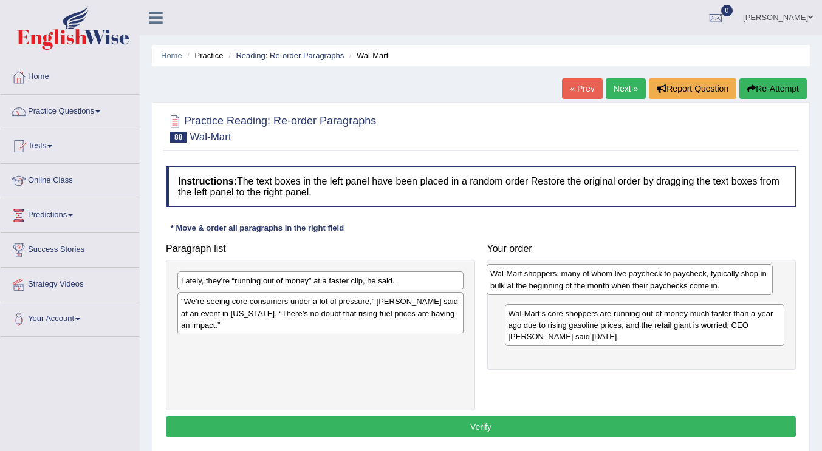
drag, startPoint x: 371, startPoint y: 307, endPoint x: 554, endPoint y: 278, distance: 185.1
click at [670, 279] on div "Wal-Mart shoppers, many of whom live paycheck to paycheck, typically shop in bu…" at bounding box center [630, 279] width 286 height 30
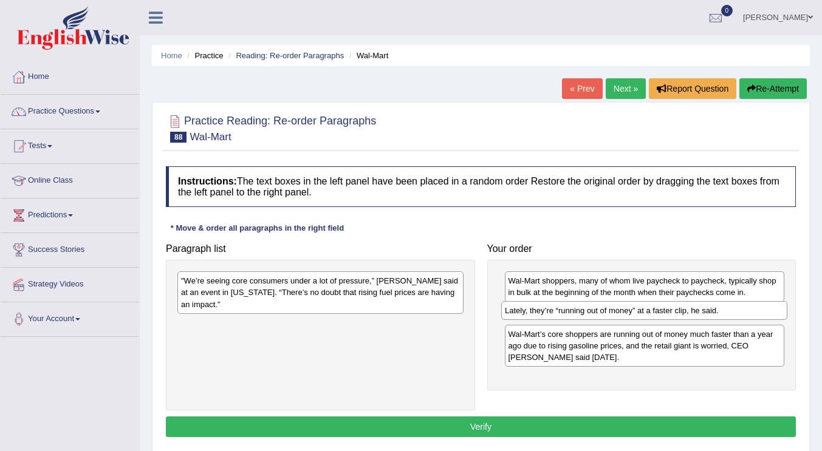
drag, startPoint x: 427, startPoint y: 291, endPoint x: 706, endPoint y: 314, distance: 279.8
click at [706, 314] on div "Lately, they’re “running out of money” at a faster clip, he said." at bounding box center [644, 310] width 286 height 19
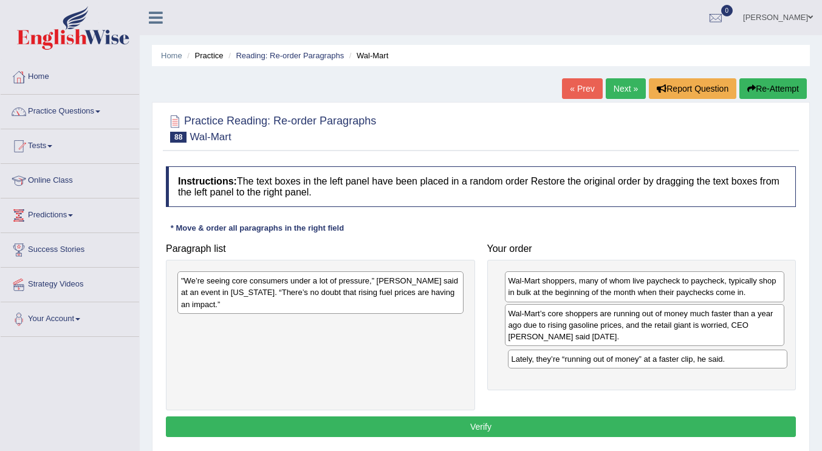
drag, startPoint x: 693, startPoint y: 320, endPoint x: 696, endPoint y: 365, distance: 45.7
click at [696, 365] on div "Lately, they’re “running out of money” at a faster clip, he said." at bounding box center [648, 359] width 280 height 19
click at [346, 281] on div ""We’re seeing core consumers under a lot of pressure,” Duke said at an event in…" at bounding box center [320, 293] width 286 height 42
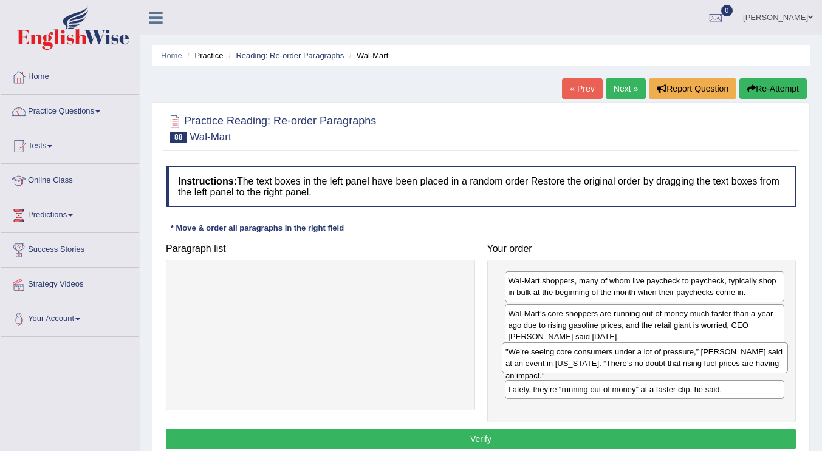
drag, startPoint x: 276, startPoint y: 281, endPoint x: 601, endPoint y: 352, distance: 332.2
click at [601, 352] on div ""We’re seeing core consumers under a lot of pressure,” Duke said at an event in…" at bounding box center [645, 358] width 286 height 30
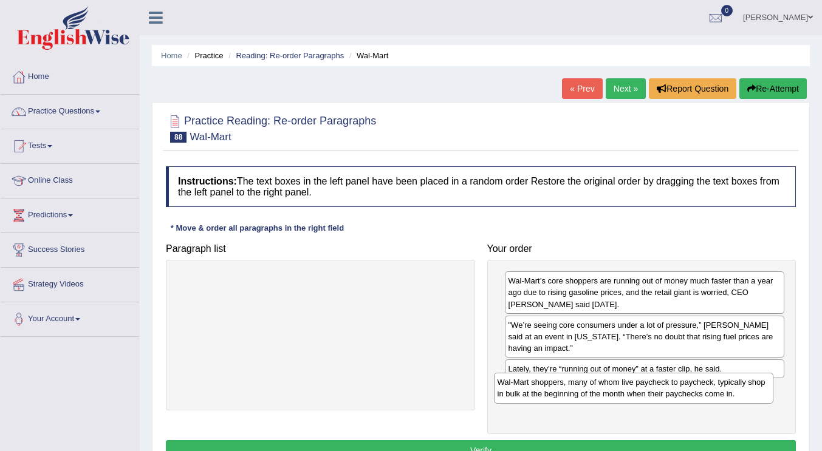
drag, startPoint x: 633, startPoint y: 285, endPoint x: 622, endPoint y: 386, distance: 102.1
click at [622, 386] on div "Wal-Mart shoppers, many of whom live paycheck to paycheck, typically shop in bu…" at bounding box center [634, 388] width 280 height 30
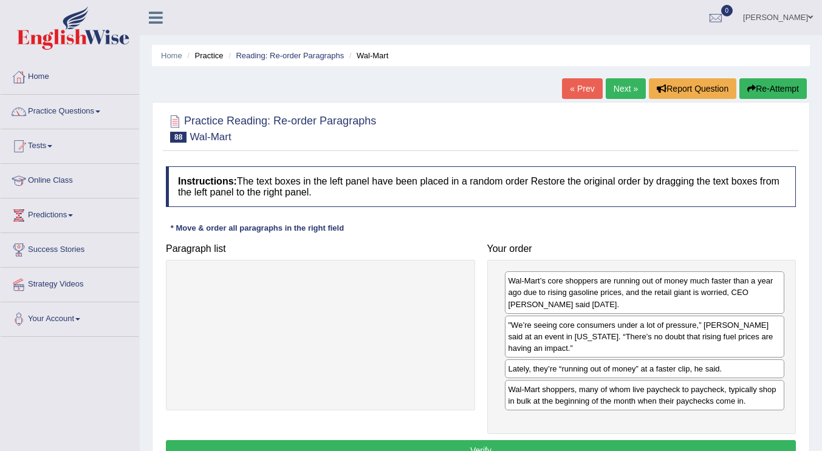
click at [466, 441] on button "Verify" at bounding box center [481, 451] width 630 height 21
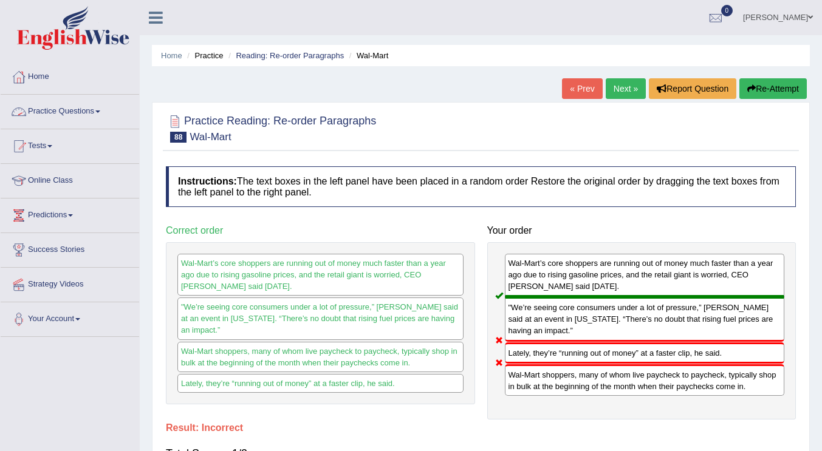
click at [91, 108] on link "Practice Questions" at bounding box center [70, 110] width 139 height 30
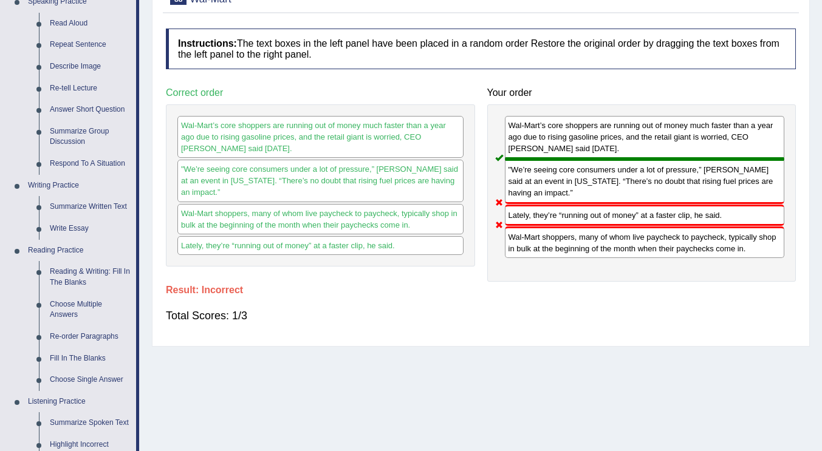
scroll to position [146, 0]
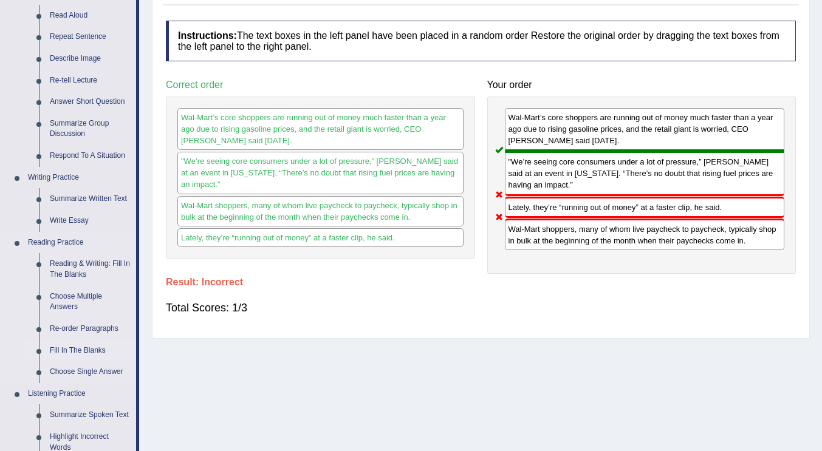
click at [95, 350] on link "Fill In The Blanks" at bounding box center [90, 351] width 92 height 22
click at [95, 350] on ul "Speaking Practice Read Aloud Repeat Sentence Describe Image Re-tell Lecture Ans…" at bounding box center [68, 307] width 135 height 649
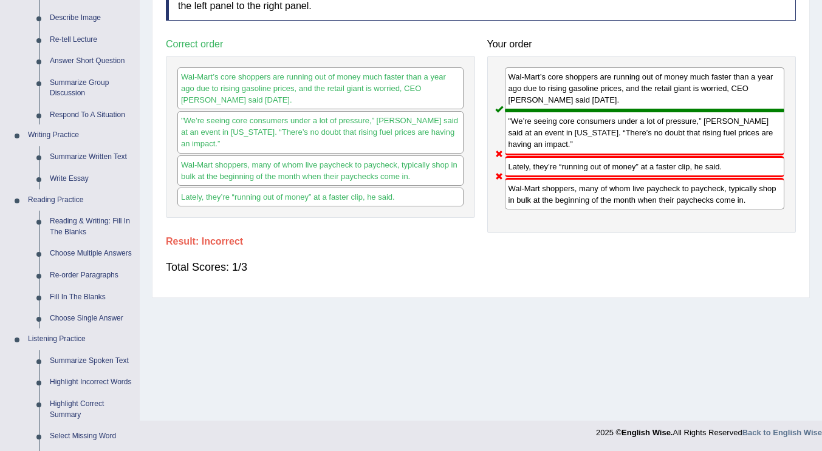
scroll to position [187, 0]
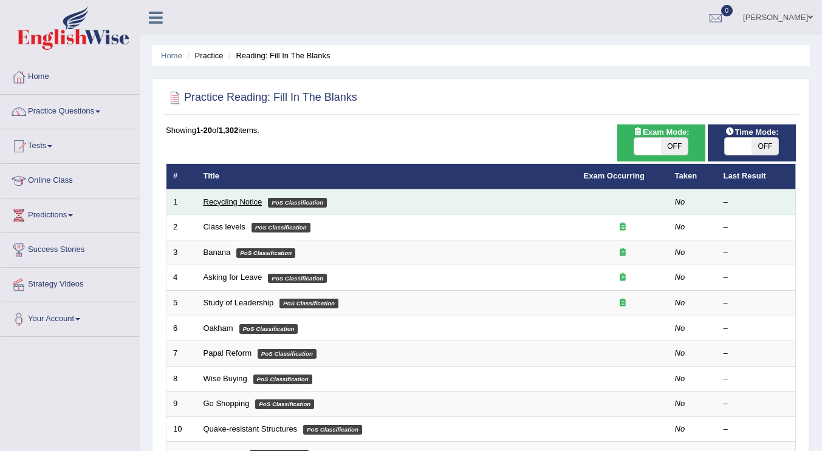
click at [236, 200] on link "Recycling Notice" at bounding box center [233, 201] width 59 height 9
click at [236, 201] on link "Recycling Notice" at bounding box center [233, 201] width 59 height 9
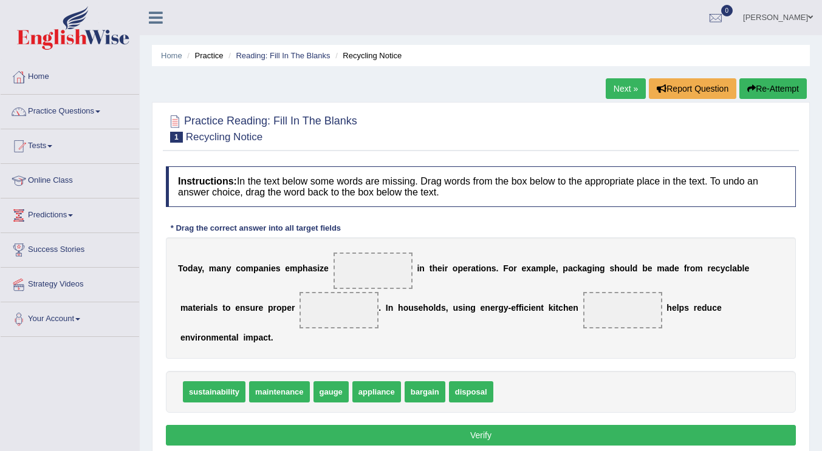
click at [622, 86] on link "Next »" at bounding box center [626, 88] width 40 height 21
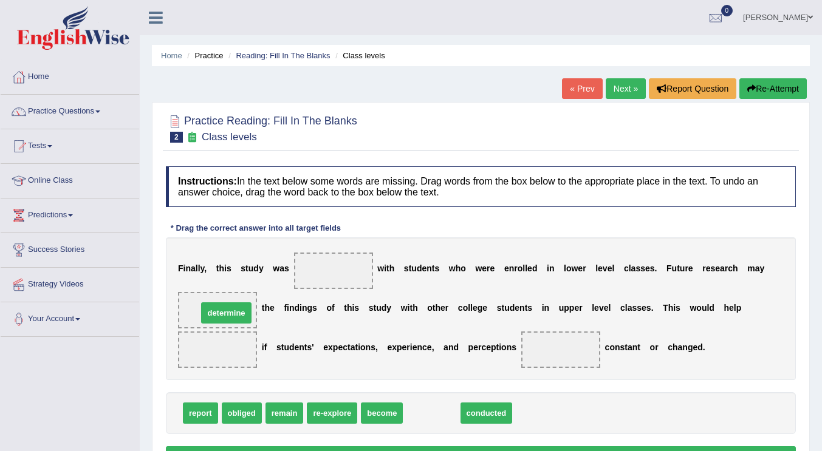
drag, startPoint x: 423, startPoint y: 414, endPoint x: 218, endPoint y: 314, distance: 228.5
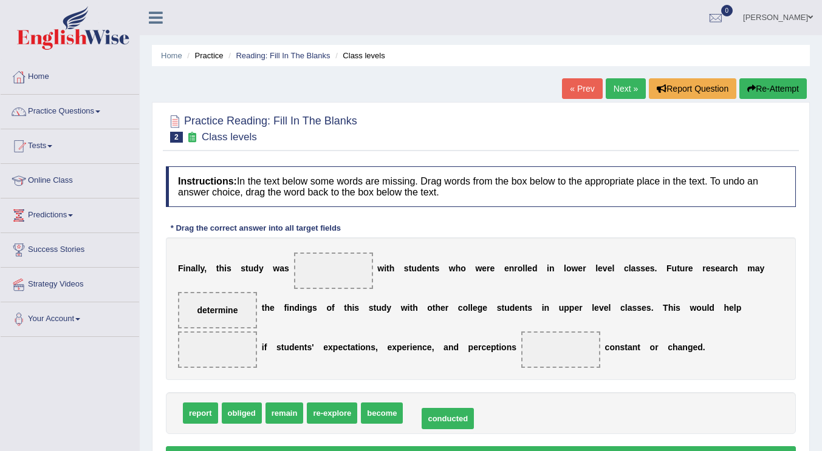
drag, startPoint x: 425, startPoint y: 411, endPoint x: 441, endPoint y: 416, distance: 16.1
drag, startPoint x: 420, startPoint y: 387, endPoint x: 363, endPoint y: 281, distance: 120.2
drag, startPoint x: 220, startPoint y: 306, endPoint x: 386, endPoint y: 369, distance: 177.5
click at [441, 393] on div "Instructions: In the text below some words are missing. Drag words from the box…" at bounding box center [481, 318] width 636 height 317
drag, startPoint x: 219, startPoint y: 311, endPoint x: 488, endPoint y: 419, distance: 289.9
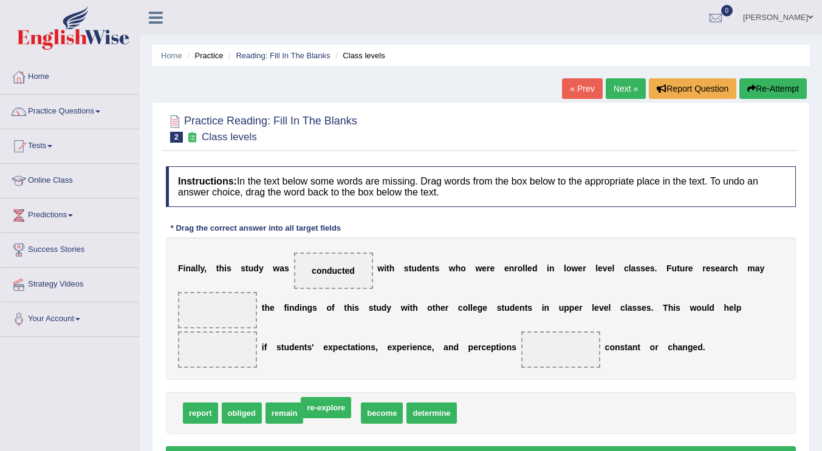
drag, startPoint x: 335, startPoint y: 414, endPoint x: 329, endPoint y: 409, distance: 8.2
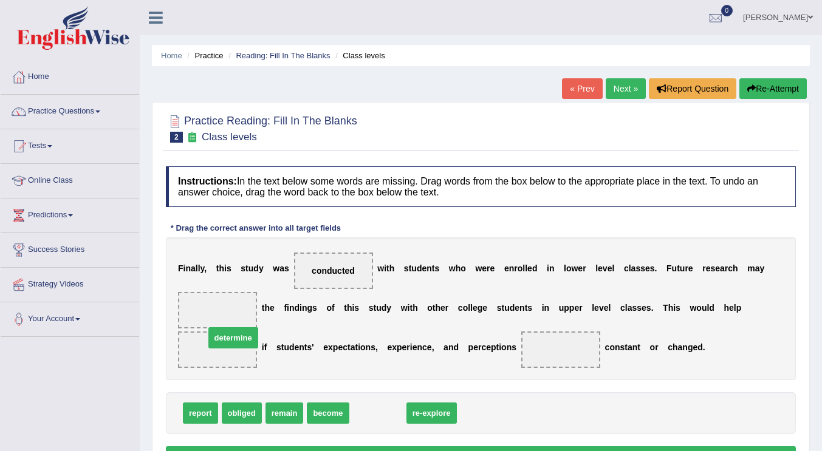
drag, startPoint x: 377, startPoint y: 417, endPoint x: 232, endPoint y: 342, distance: 163.1
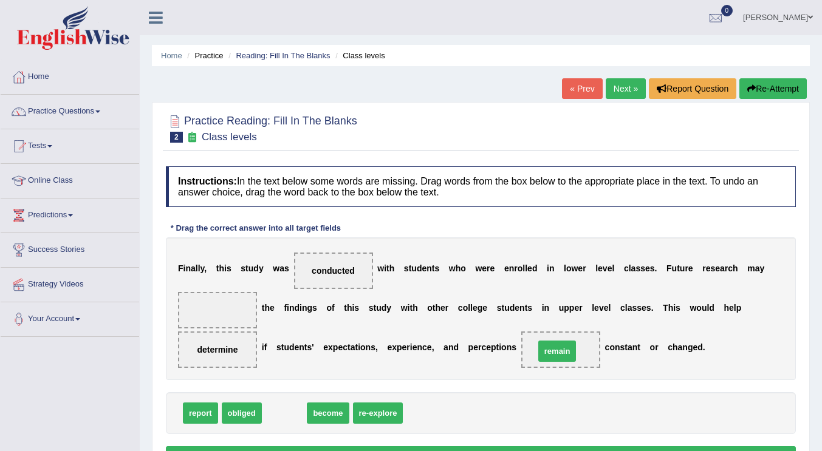
drag, startPoint x: 299, startPoint y: 411, endPoint x: 564, endPoint y: 350, distance: 271.9
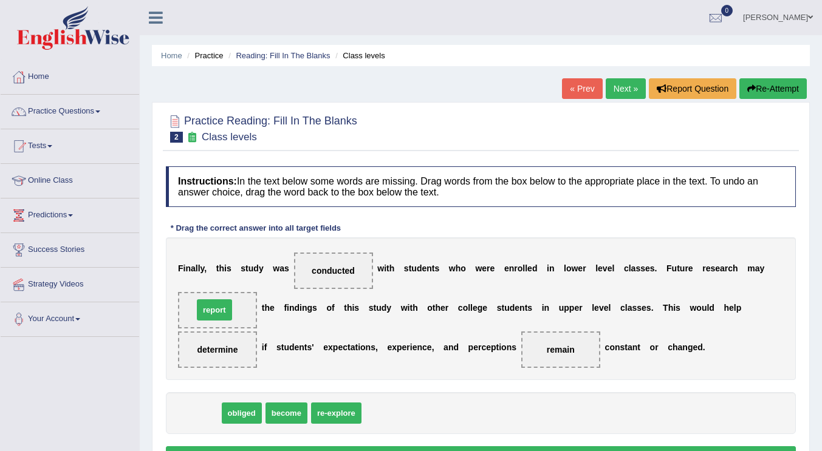
drag, startPoint x: 201, startPoint y: 417, endPoint x: 214, endPoint y: 314, distance: 104.2
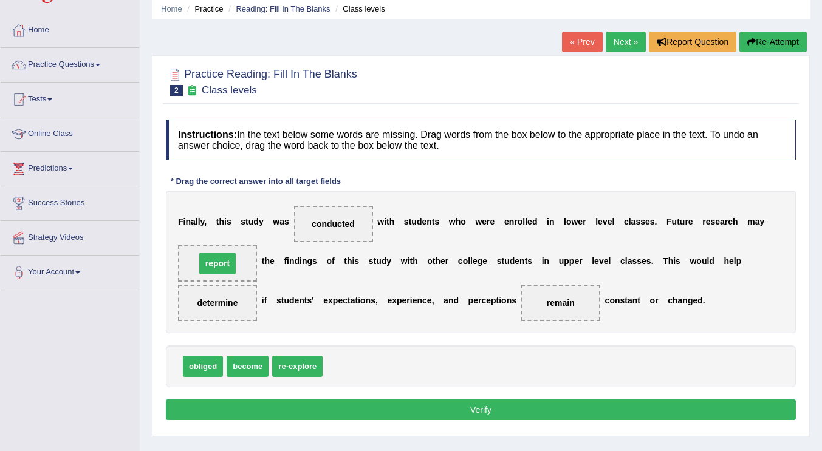
scroll to position [61, 0]
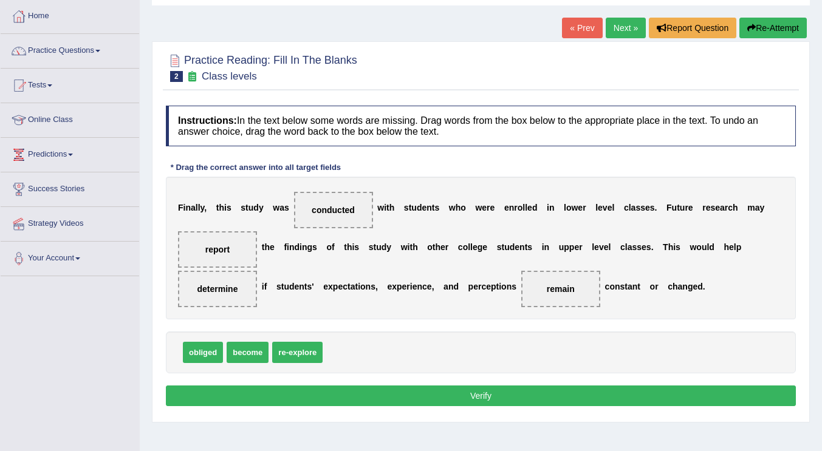
click at [465, 389] on button "Verify" at bounding box center [481, 396] width 630 height 21
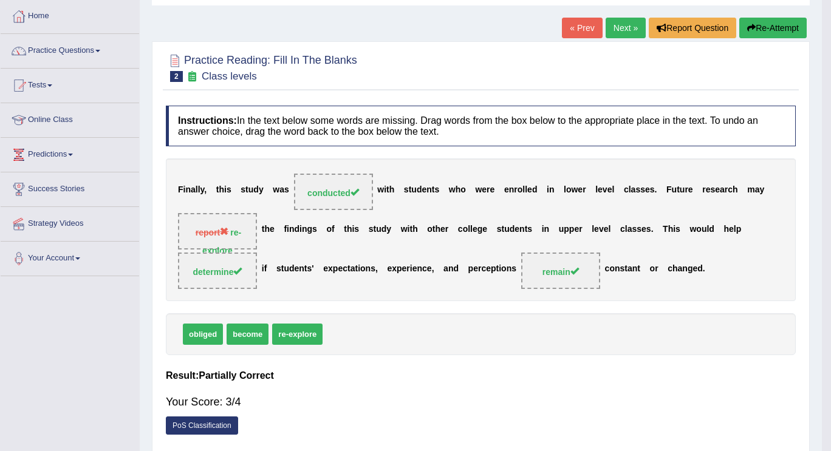
click at [465, 389] on div "Home Practice Reading: Fill In The Blanks Class levels « Prev Next » Report Que…" at bounding box center [481, 243] width 682 height 608
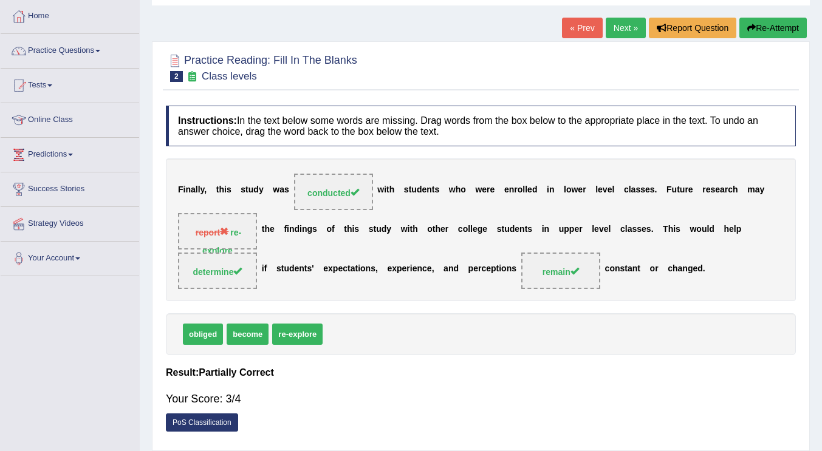
click at [619, 30] on link "Next »" at bounding box center [626, 28] width 40 height 21
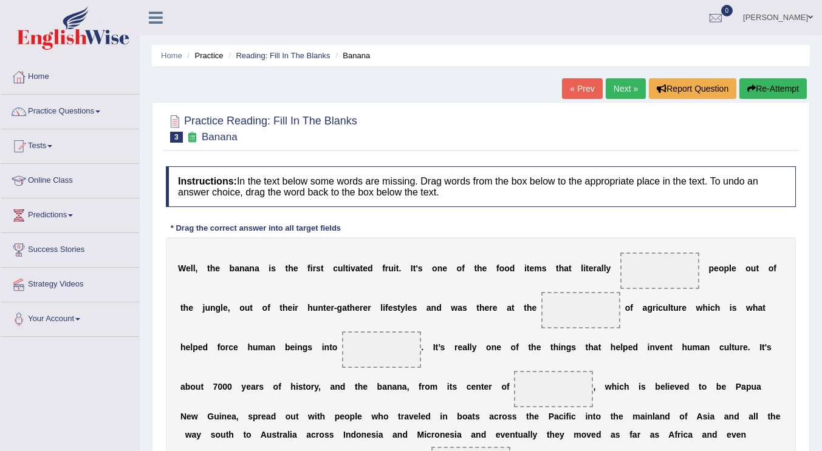
click at [619, 94] on link "Next »" at bounding box center [626, 88] width 40 height 21
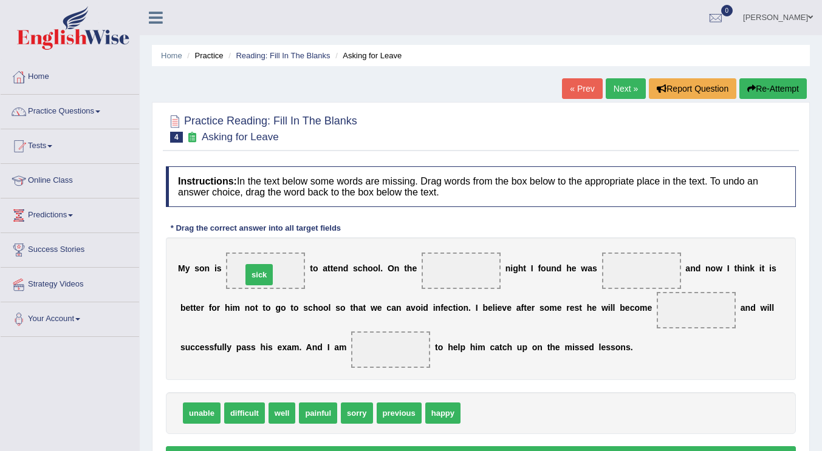
drag, startPoint x: 475, startPoint y: 414, endPoint x: 263, endPoint y: 275, distance: 253.3
drag, startPoint x: 396, startPoint y: 410, endPoint x: 469, endPoint y: 259, distance: 167.9
drag, startPoint x: 289, startPoint y: 273, endPoint x: 645, endPoint y: 275, distance: 356.1
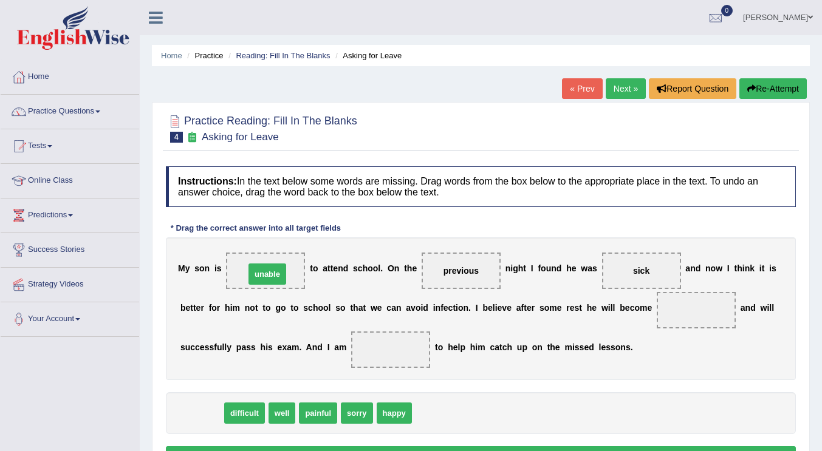
drag, startPoint x: 207, startPoint y: 415, endPoint x: 272, endPoint y: 276, distance: 153.8
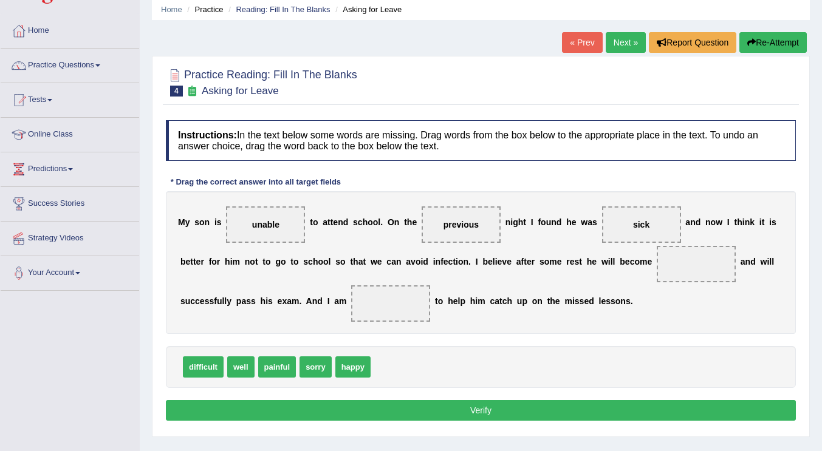
scroll to position [61, 0]
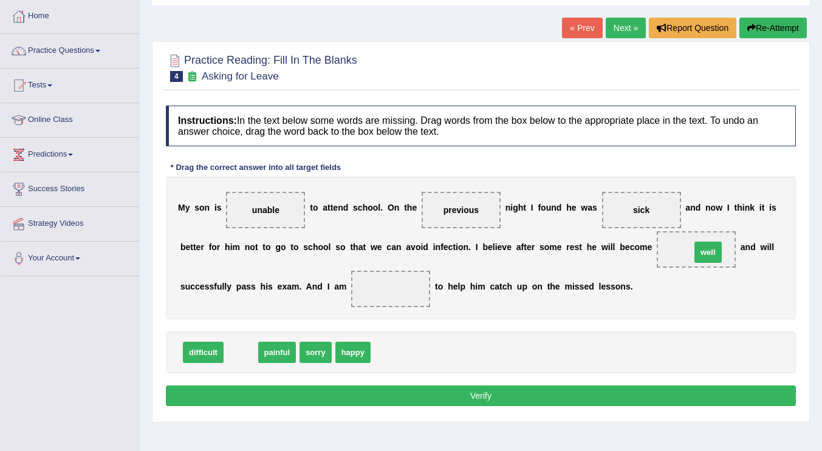
drag, startPoint x: 231, startPoint y: 352, endPoint x: 698, endPoint y: 252, distance: 477.9
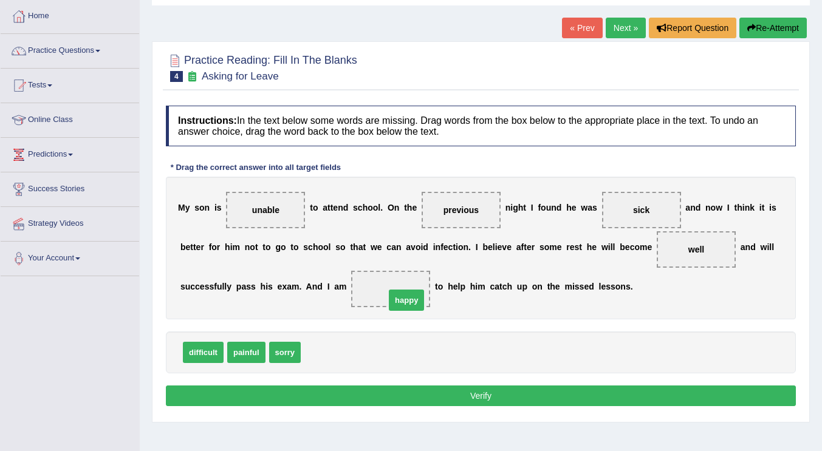
drag, startPoint x: 324, startPoint y: 351, endPoint x: 409, endPoint y: 299, distance: 99.3
click at [724, 333] on div "Instructions: In the text below some words are missing. Drag words from the box…" at bounding box center [481, 258] width 636 height 317
click at [527, 393] on button "Verify" at bounding box center [481, 396] width 630 height 21
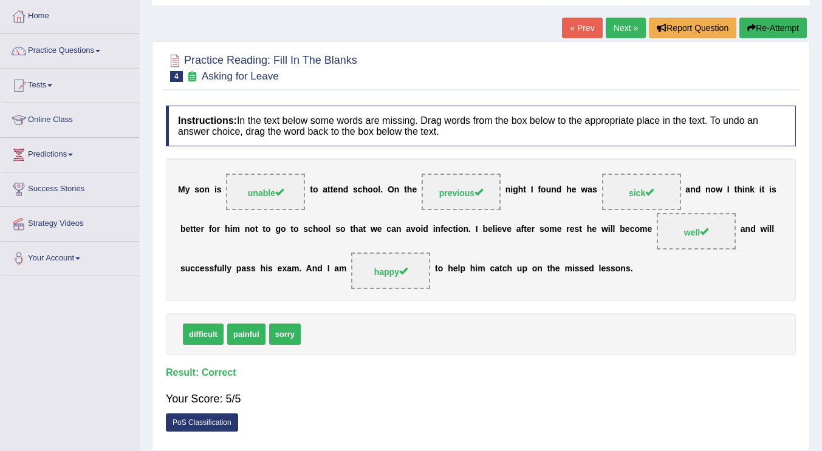
click at [617, 26] on link "Next »" at bounding box center [626, 28] width 40 height 21
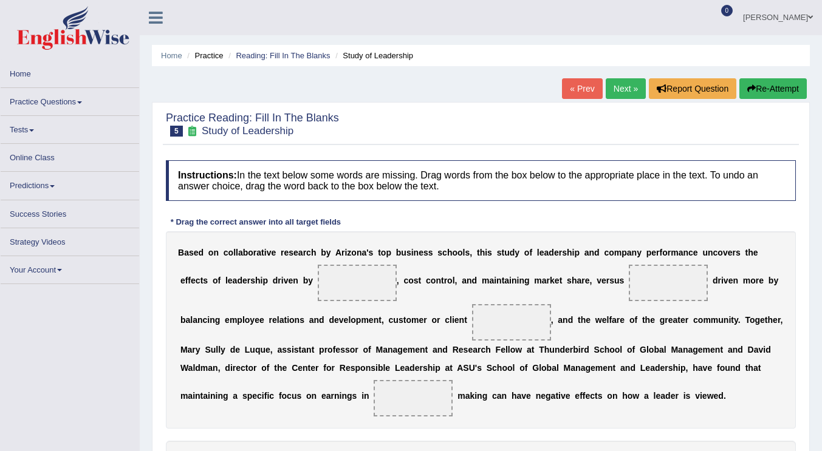
click at [617, 86] on link "Next »" at bounding box center [626, 88] width 40 height 21
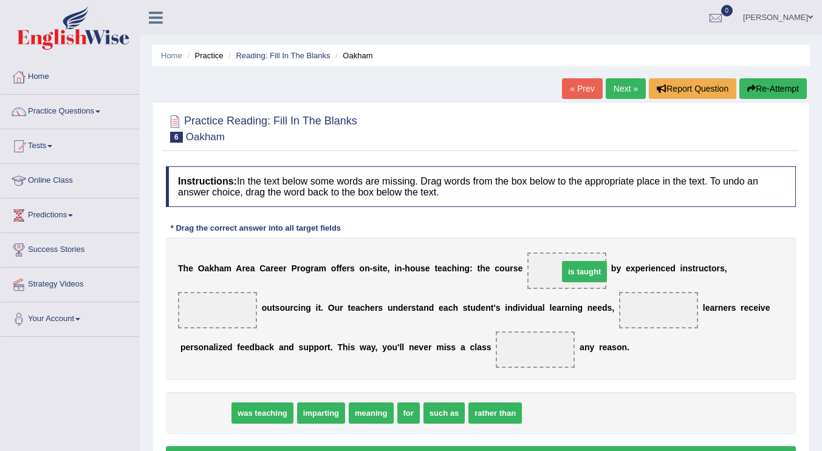
drag, startPoint x: 307, startPoint y: 379, endPoint x: 195, endPoint y: 413, distance: 117.4
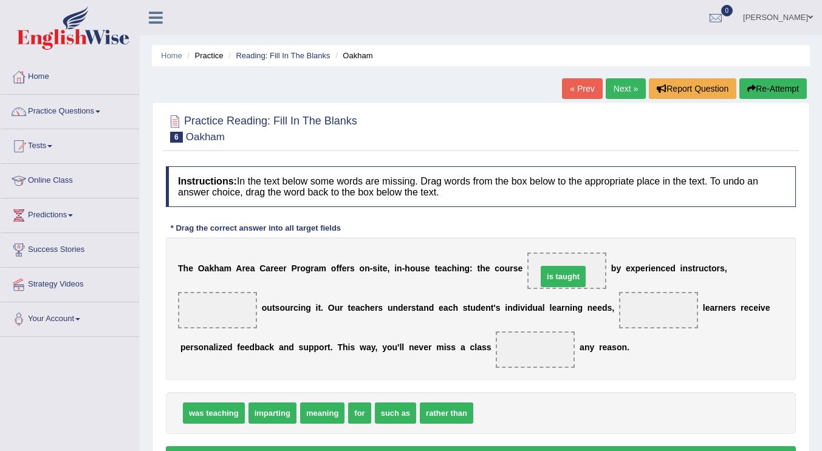
drag, startPoint x: 495, startPoint y: 414, endPoint x: 558, endPoint y: 278, distance: 150.9
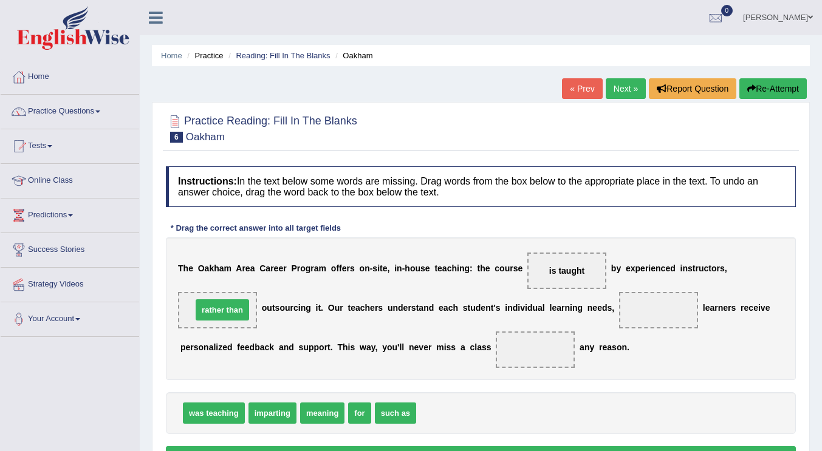
drag, startPoint x: 451, startPoint y: 409, endPoint x: 227, endPoint y: 306, distance: 246.9
drag, startPoint x: 396, startPoint y: 417, endPoint x: 424, endPoint y: 416, distance: 28.0
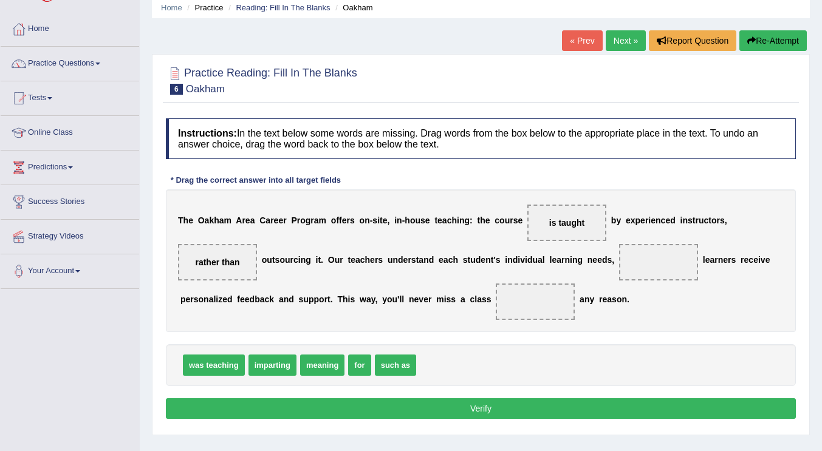
scroll to position [61, 0]
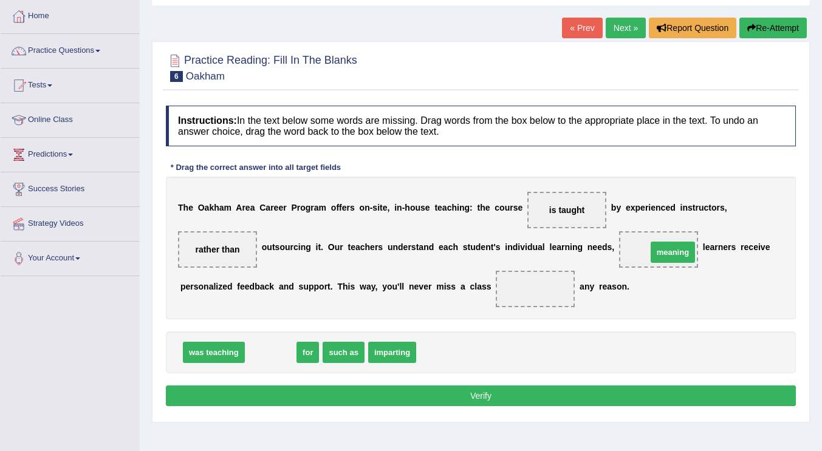
drag, startPoint x: 267, startPoint y: 358, endPoint x: 670, endPoint y: 258, distance: 414.5
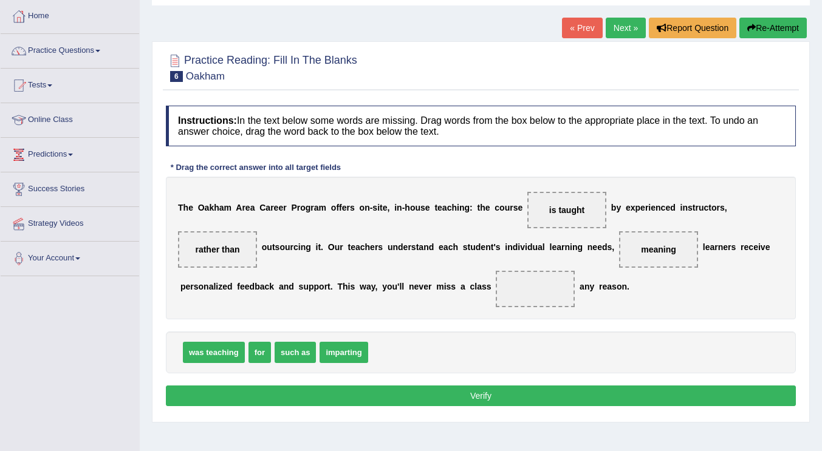
click at [458, 334] on div "was teaching for such as imparting" at bounding box center [481, 353] width 630 height 42
click at [436, 326] on div "Instructions: In the text below some words are missing. Drag words from the box…" at bounding box center [481, 258] width 636 height 317
drag, startPoint x: 439, startPoint y: 348, endPoint x: 547, endPoint y: 288, distance: 123.2
click at [625, 329] on div "Instructions: In the text below some words are missing. Drag words from the box…" at bounding box center [481, 258] width 636 height 317
click at [514, 394] on button "Verify" at bounding box center [481, 396] width 630 height 21
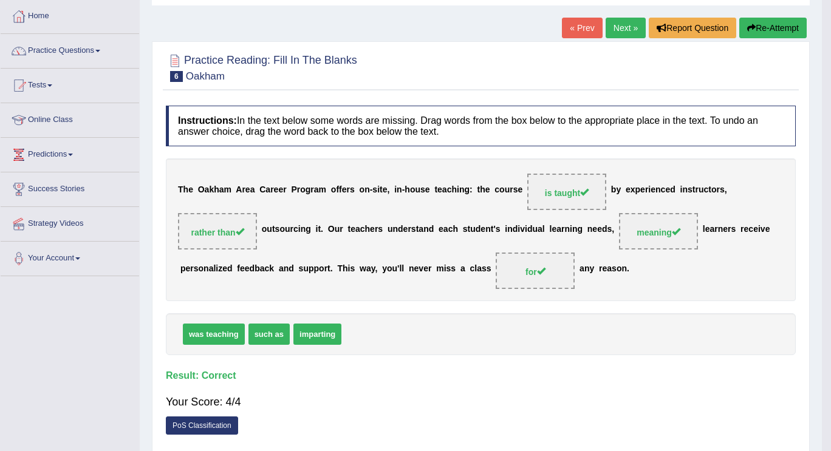
click at [514, 393] on div "Home Practice Reading: Fill In The Blanks Oakham « Prev Next » Report Question …" at bounding box center [481, 243] width 682 height 608
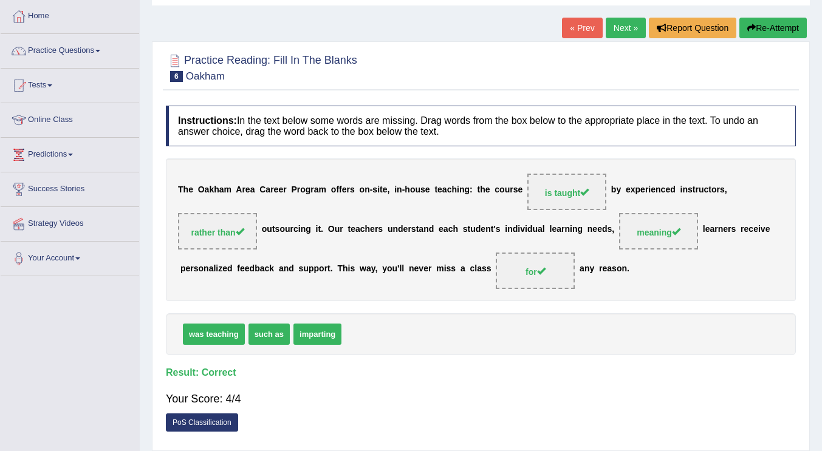
click at [621, 27] on link "Next »" at bounding box center [626, 28] width 40 height 21
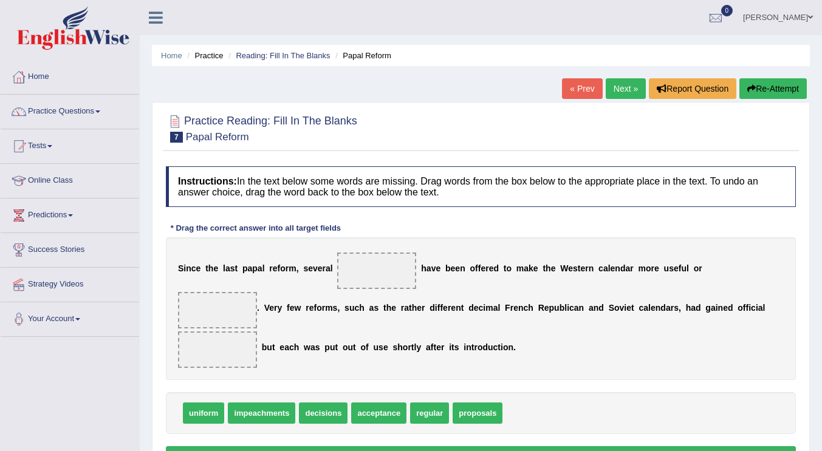
drag, startPoint x: 616, startPoint y: 88, endPoint x: 637, endPoint y: 199, distance: 112.5
click at [617, 87] on link "Next »" at bounding box center [626, 88] width 40 height 21
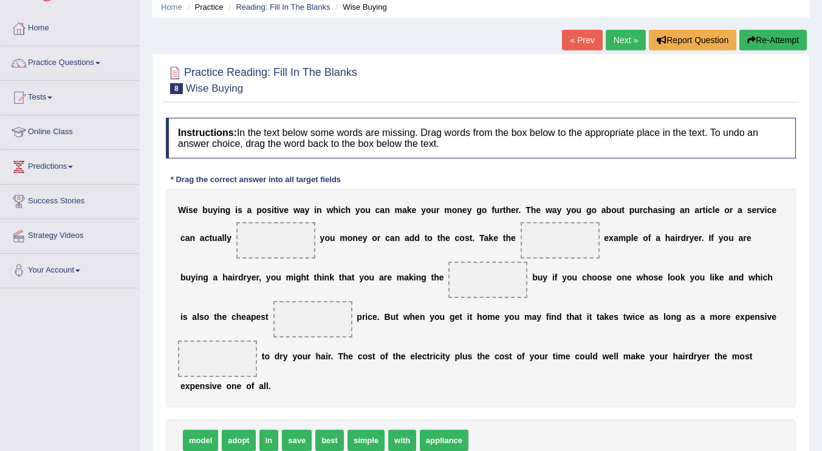
scroll to position [109, 0]
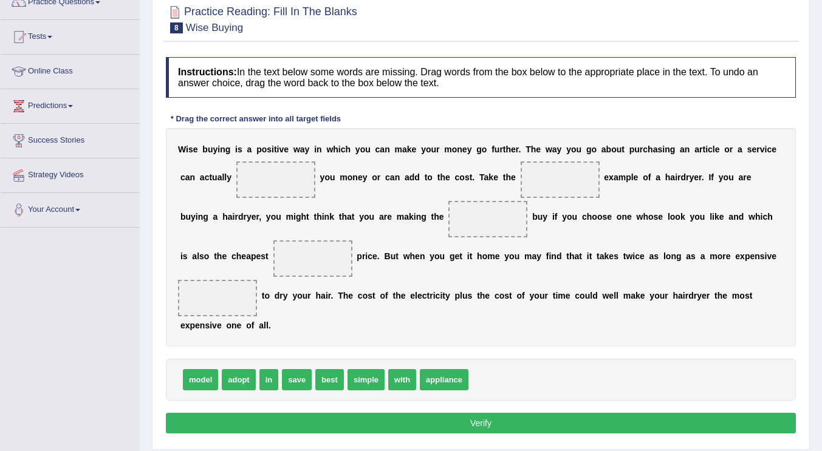
click at [0, 342] on html "Toggle navigation Home Practice Questions Speaking Practice Read Aloud Repeat S…" at bounding box center [411, 116] width 822 height 451
click at [615, 308] on div "W i s e b u y i n g i s a p o s i t i v e w a y i n w h i c h y o u c a n m a k…" at bounding box center [481, 237] width 630 height 219
drag, startPoint x: 450, startPoint y: 380, endPoint x: 267, endPoint y: 179, distance: 271.4
click at [551, 339] on div "W i s e b u y i n g i s a p o s i t i v e w a y i n w h i c h y o u c a n m a k…" at bounding box center [481, 237] width 630 height 219
click at [468, 345] on div "W i s e b u y i n g i s a p o s i t i v e w a y i n w h i c h y o u c a n m a k…" at bounding box center [481, 237] width 630 height 219
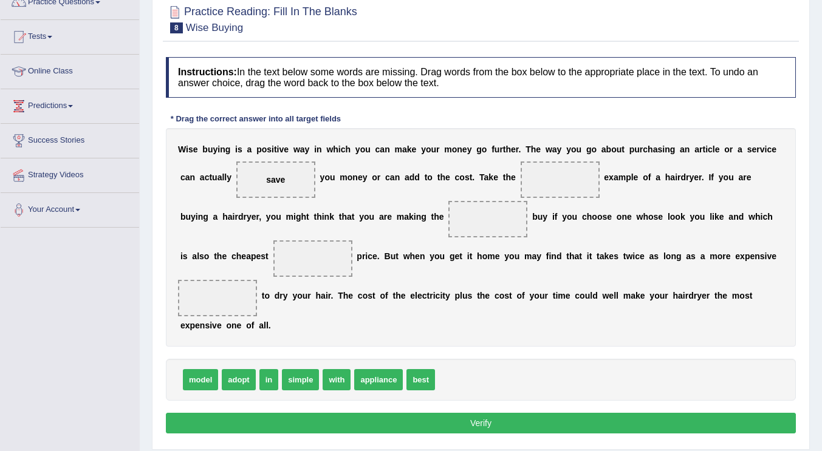
click at [611, 312] on div "W i s e b u y i n g i s a p o s i t i v e w a y i n w h i c h y o u c a n m a k…" at bounding box center [481, 237] width 630 height 219
click at [494, 343] on div "W i s e b u y i n g i s a p o s i t i v e w a y i n w h i c h y o u c a n m a k…" at bounding box center [481, 237] width 630 height 219
click at [493, 343] on div "W i s e b u y i n g i s a p o s i t i v e w a y i n w h i c h y o u c a n m a k…" at bounding box center [481, 237] width 630 height 219
drag, startPoint x: 303, startPoint y: 384, endPoint x: 569, endPoint y: 188, distance: 331.2
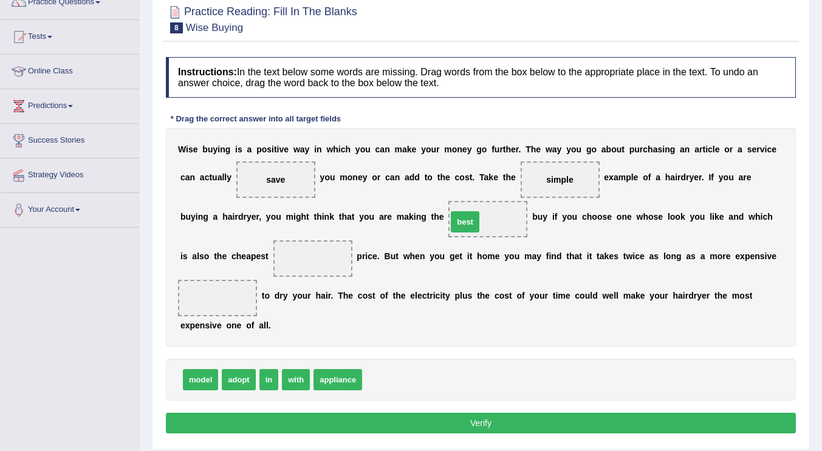
drag, startPoint x: 373, startPoint y: 380, endPoint x: 458, endPoint y: 222, distance: 179.4
drag, startPoint x: 273, startPoint y: 377, endPoint x: 295, endPoint y: 262, distance: 117.0
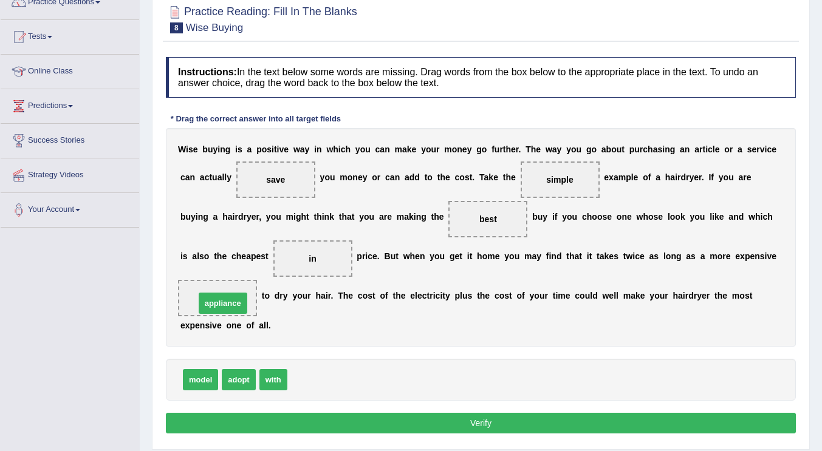
drag, startPoint x: 240, startPoint y: 303, endPoint x: 228, endPoint y: 299, distance: 12.3
click at [508, 352] on div "Instructions: In the text below some words are missing. Drag words from the box…" at bounding box center [481, 247] width 636 height 393
click at [473, 419] on button "Verify" at bounding box center [481, 423] width 630 height 21
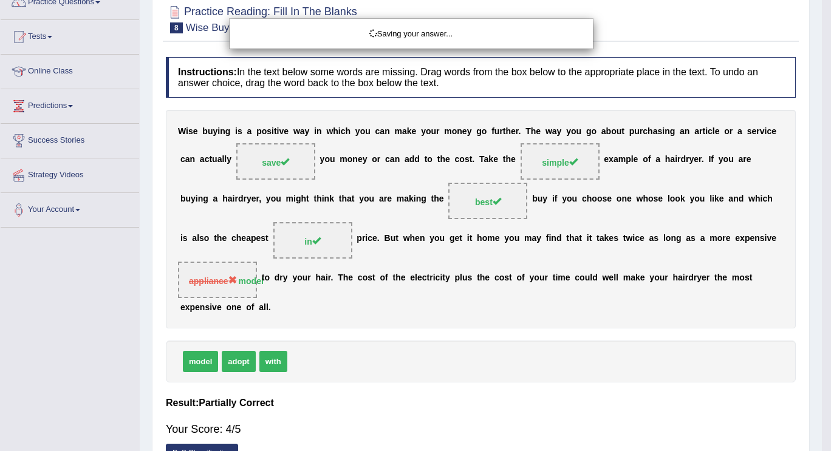
click at [473, 419] on div "Saving your answer..." at bounding box center [415, 225] width 831 height 451
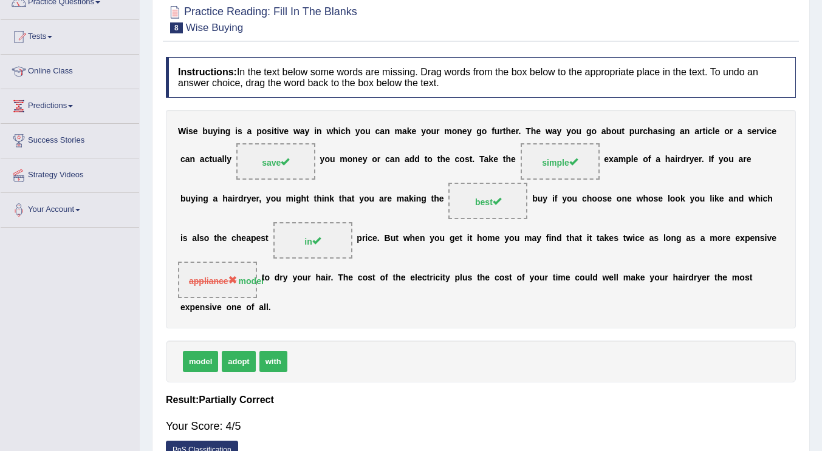
click at [640, 135] on b "r" at bounding box center [641, 131] width 3 height 10
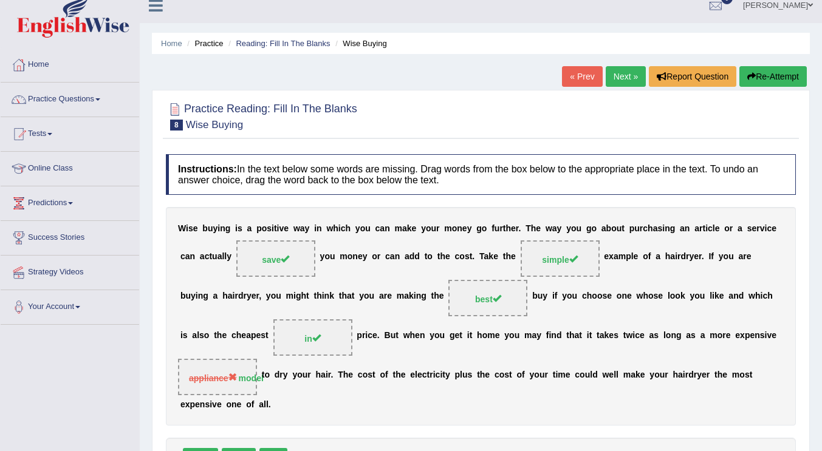
scroll to position [0, 0]
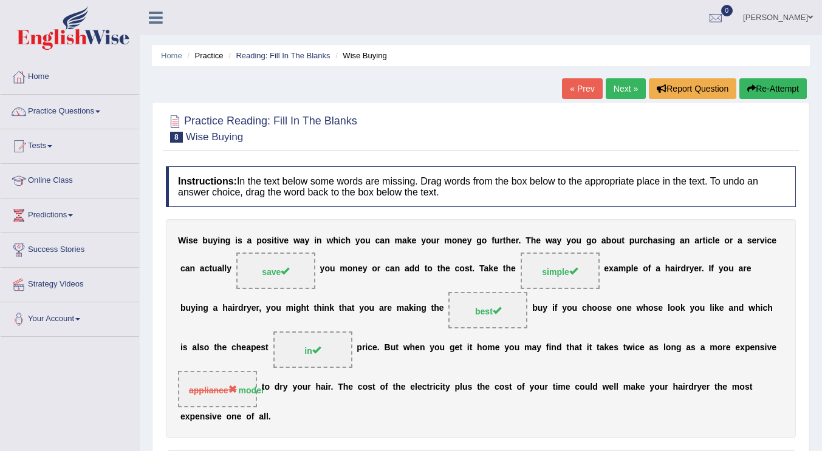
click at [620, 91] on link "Next »" at bounding box center [626, 88] width 40 height 21
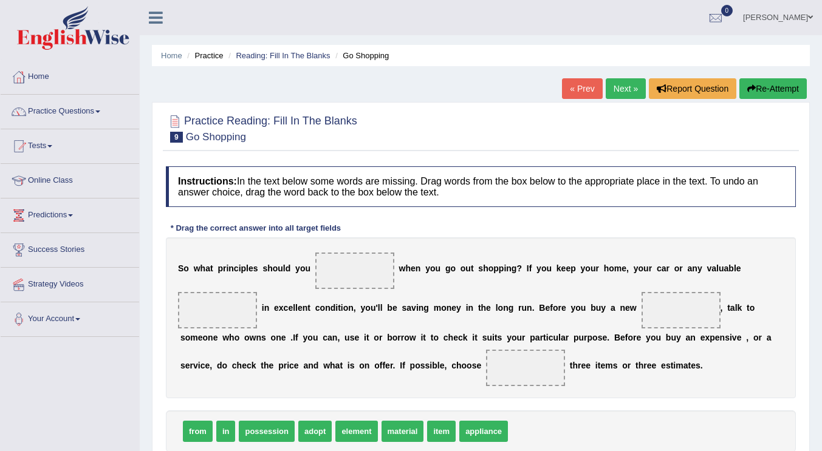
click at [497, 271] on b "p" at bounding box center [495, 269] width 5 height 10
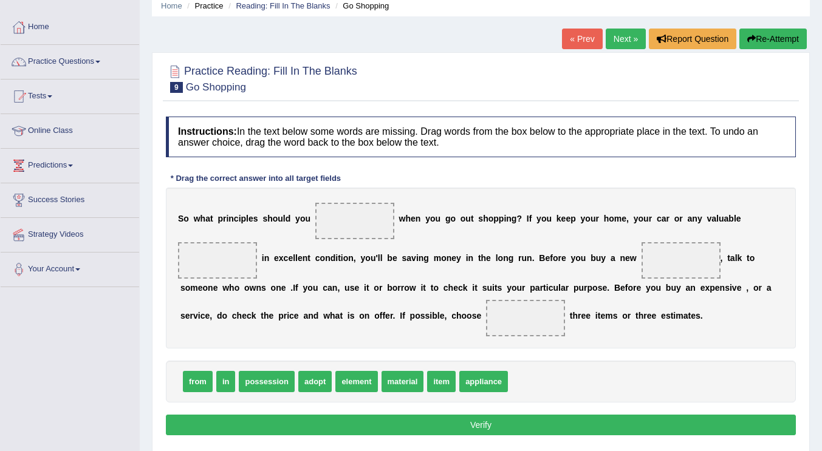
scroll to position [61, 0]
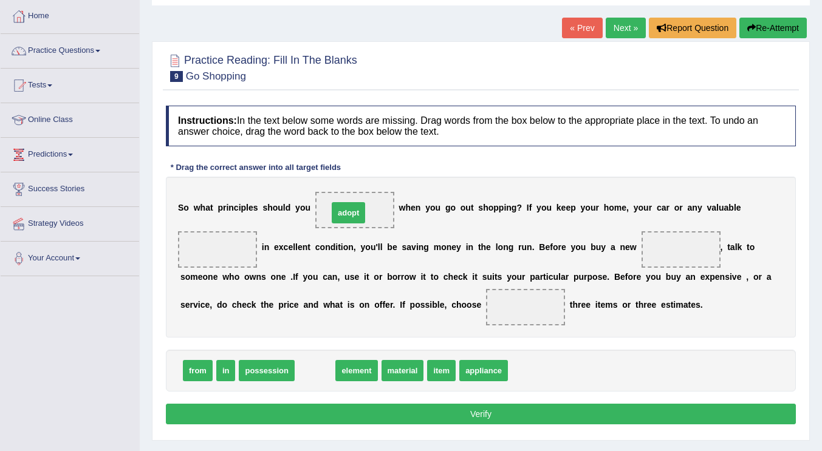
drag, startPoint x: 316, startPoint y: 374, endPoint x: 349, endPoint y: 216, distance: 161.5
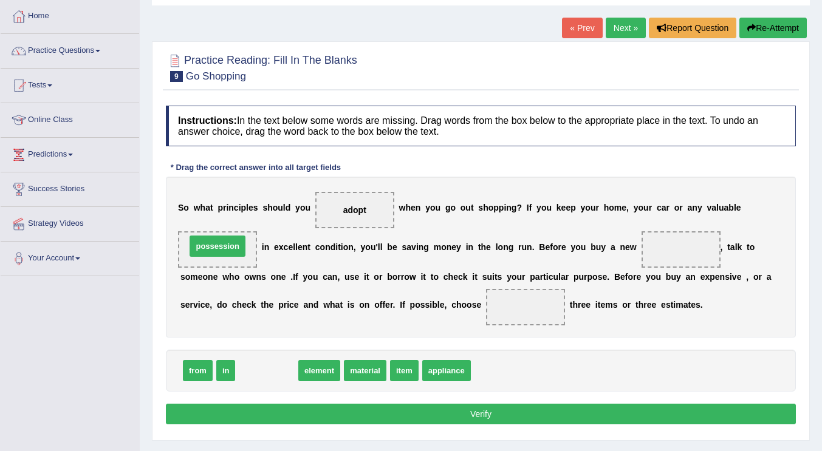
drag, startPoint x: 272, startPoint y: 371, endPoint x: 223, endPoint y: 246, distance: 133.9
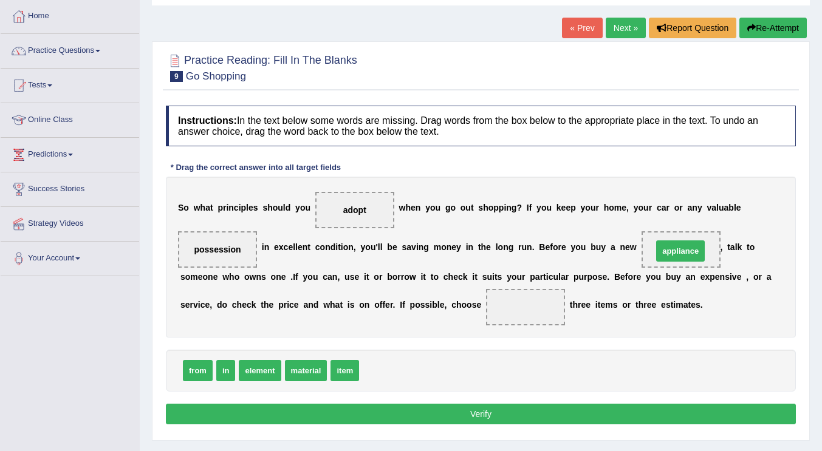
drag, startPoint x: 422, startPoint y: 354, endPoint x: 690, endPoint y: 242, distance: 290.3
click at [454, 350] on div "from in element material item" at bounding box center [481, 371] width 630 height 42
drag, startPoint x: 193, startPoint y: 374, endPoint x: 532, endPoint y: 320, distance: 343.3
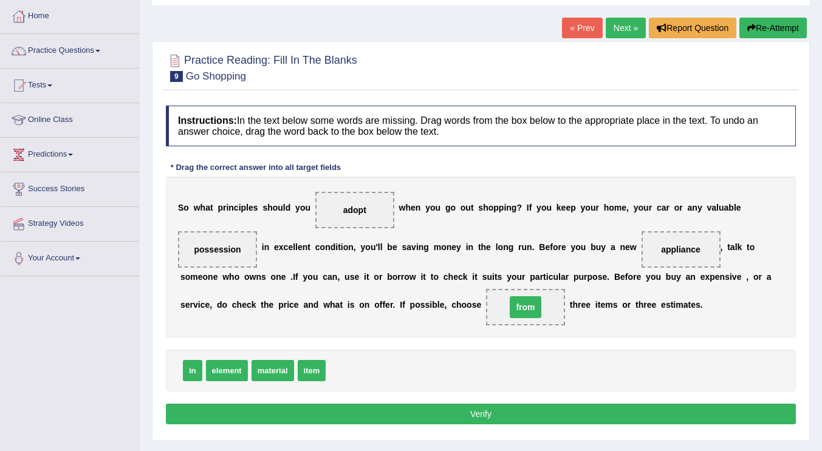
click at [484, 379] on div "in element material item" at bounding box center [481, 371] width 630 height 42
click at [572, 416] on button "Verify" at bounding box center [481, 414] width 630 height 21
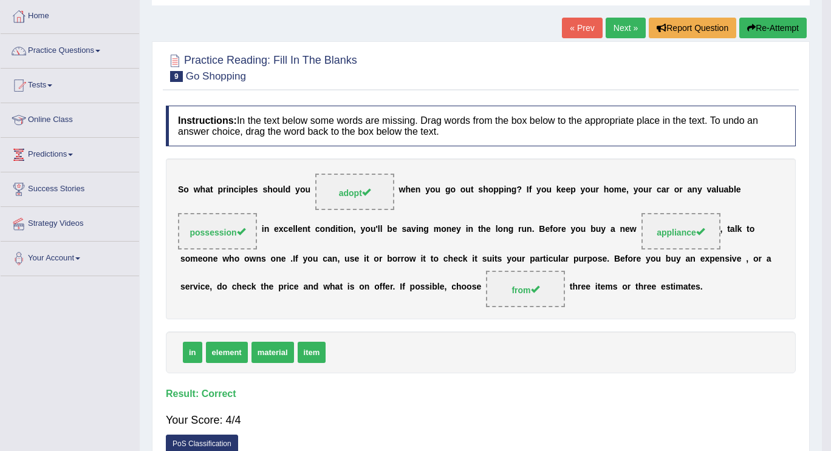
click at [572, 391] on body "Toggle navigation Home Practice Questions Speaking Practice Read Aloud Repeat S…" at bounding box center [415, 164] width 831 height 451
